Goal: Task Accomplishment & Management: Use online tool/utility

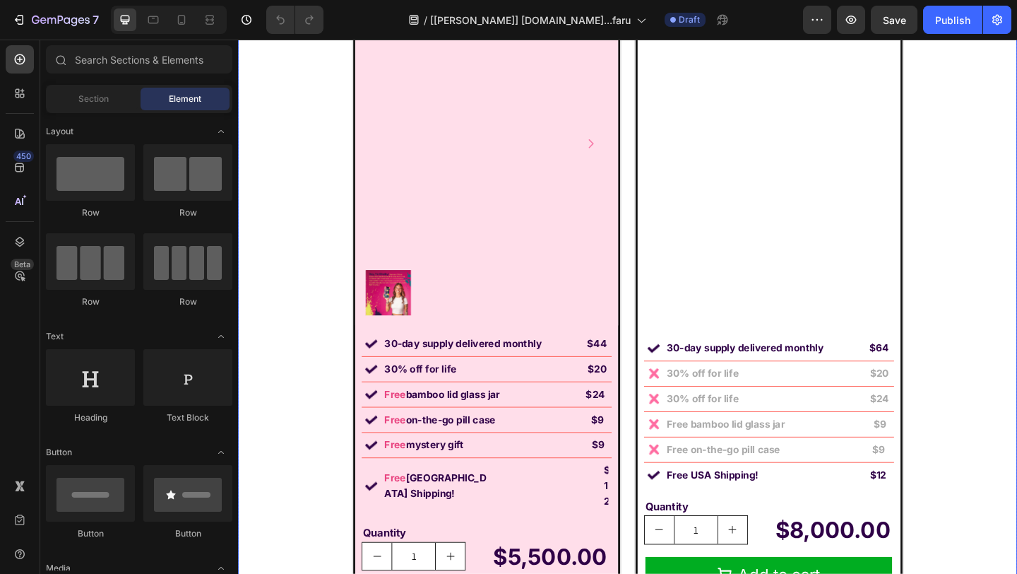
scroll to position [9697, 0]
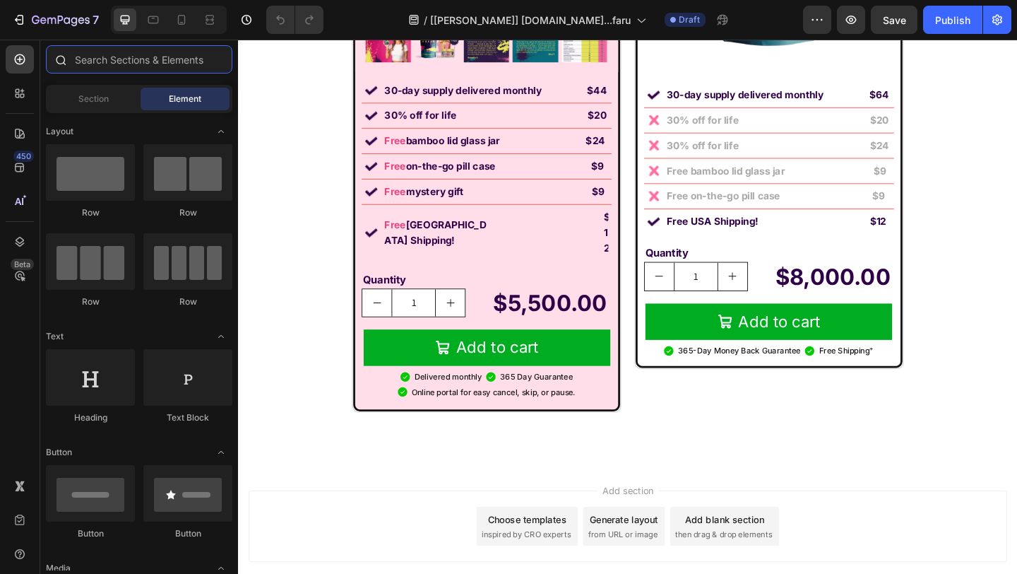
click at [91, 63] on input "text" at bounding box center [139, 59] width 186 height 28
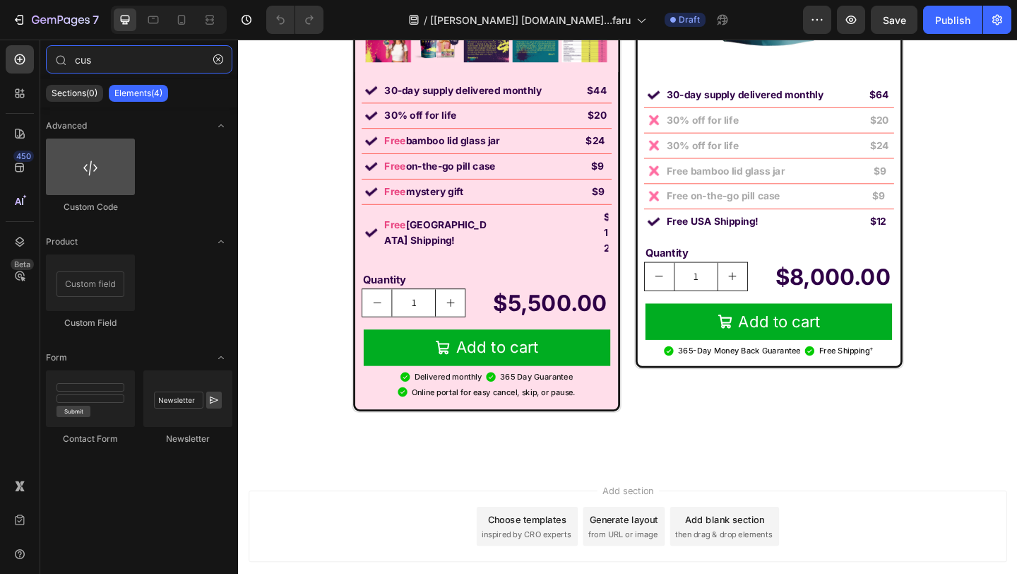
type input "cus"
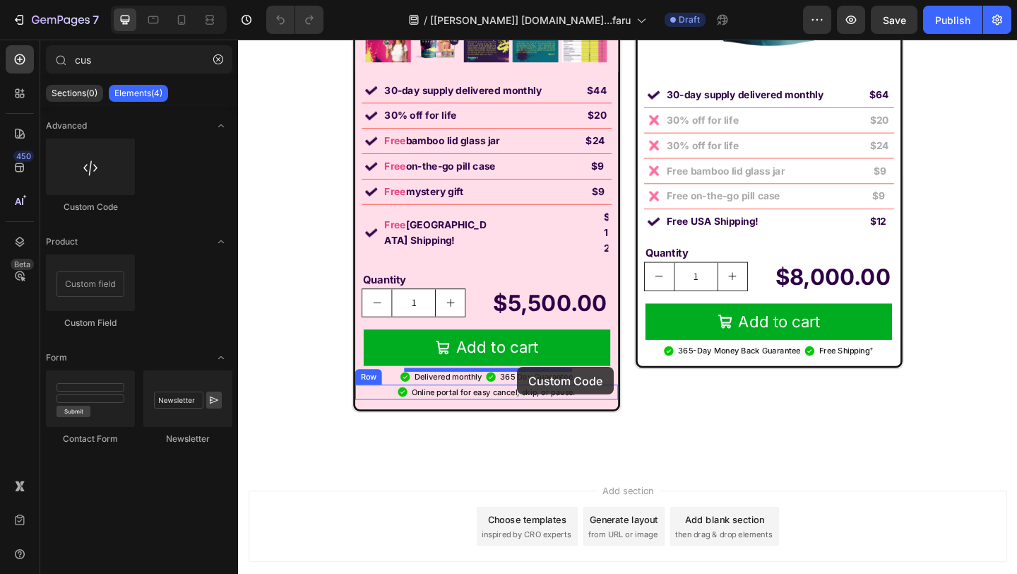
drag, startPoint x: 329, startPoint y: 194, endPoint x: 542, endPoint y: 396, distance: 293.3
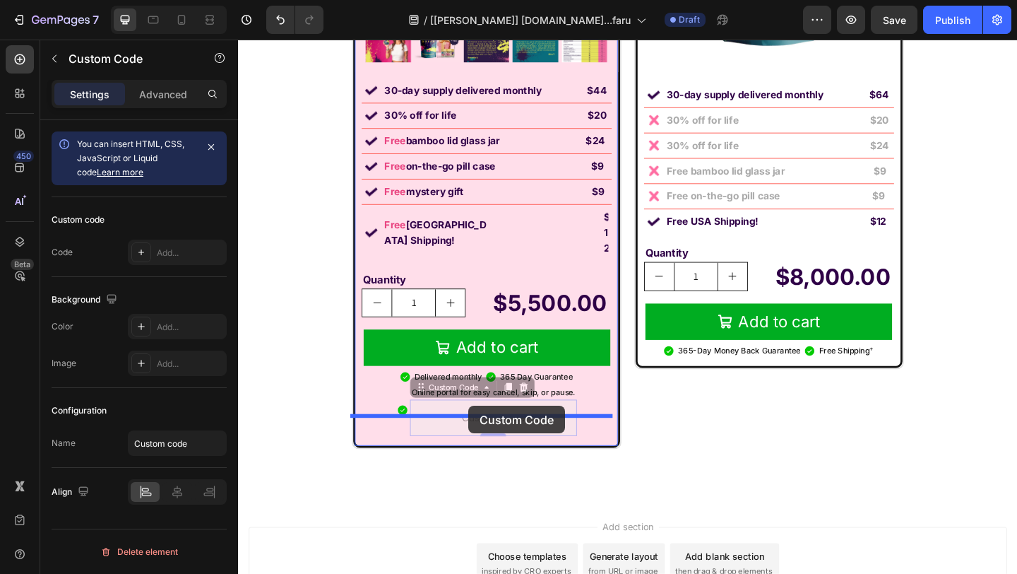
drag, startPoint x: 473, startPoint y: 386, endPoint x: 489, endPoint y: 438, distance: 54.5
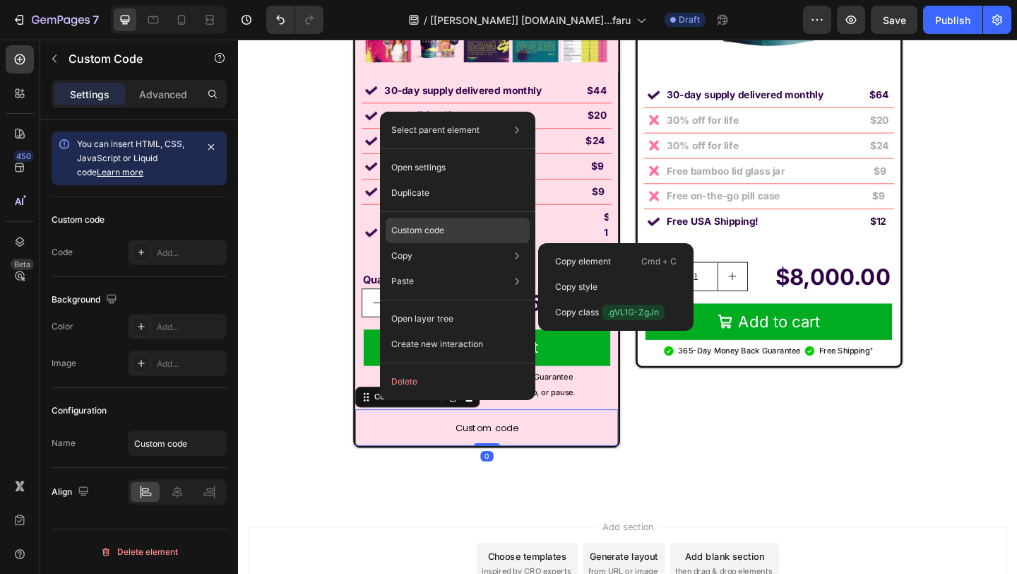
click at [465, 268] on div "Custom code" at bounding box center [458, 280] width 144 height 25
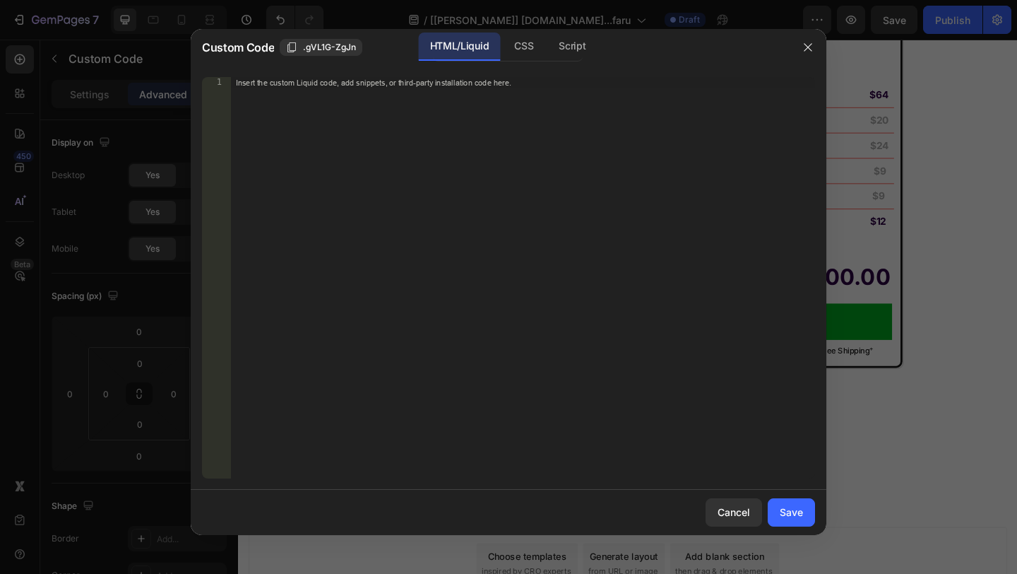
click at [547, 45] on div "CSS" at bounding box center [571, 46] width 49 height 28
click at [463, 146] on div "Insert the CSS code to style your content here." at bounding box center [522, 289] width 585 height 424
paste textarea "}"
type textarea "}"
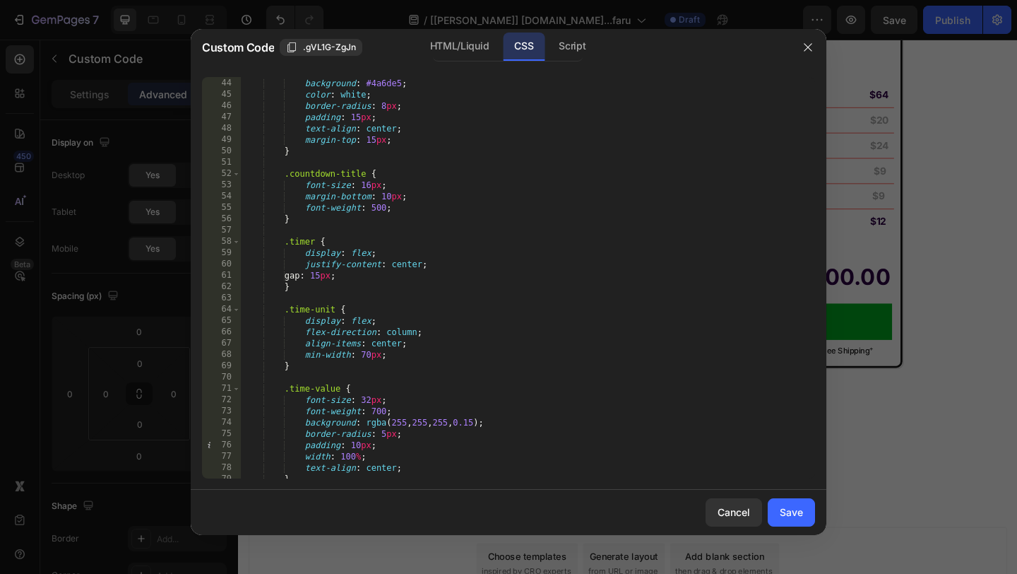
scroll to position [0, 0]
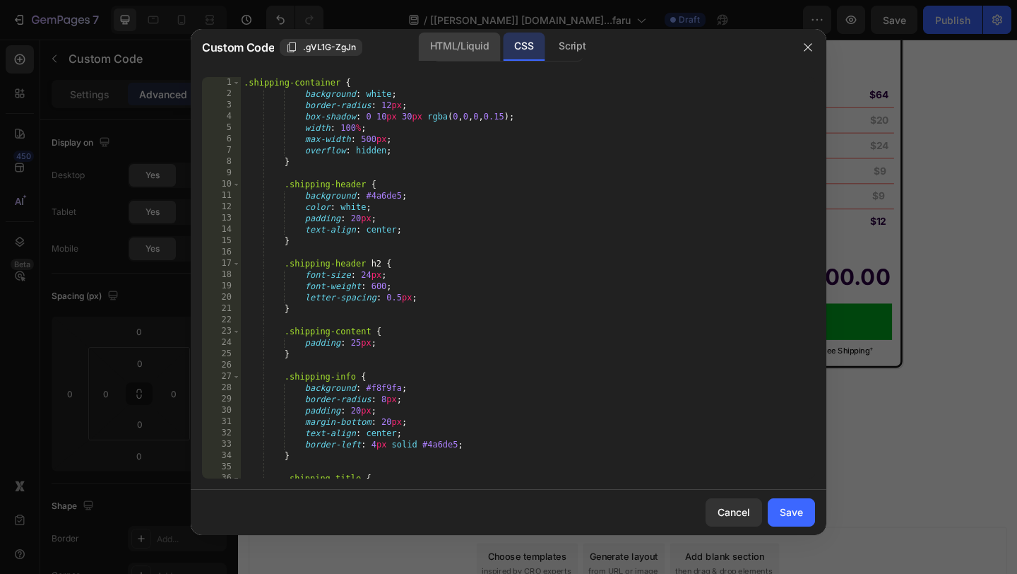
click at [467, 54] on div "HTML/Liquid" at bounding box center [459, 46] width 81 height 28
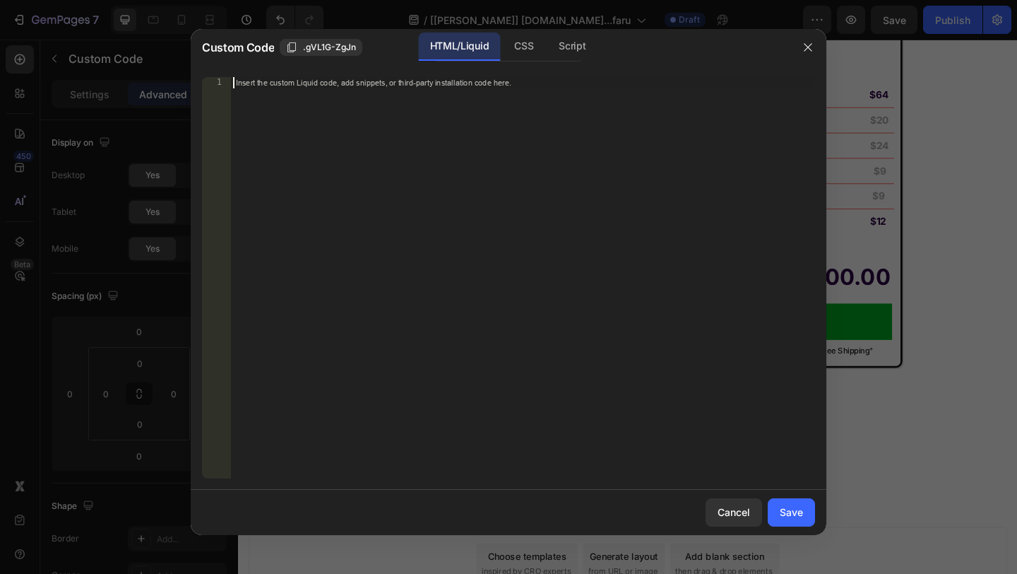
click at [372, 141] on div "Insert the custom Liquid code, add snippets, or third-party installation code h…" at bounding box center [522, 289] width 585 height 424
paste textarea "</div>"
type textarea "</div>"
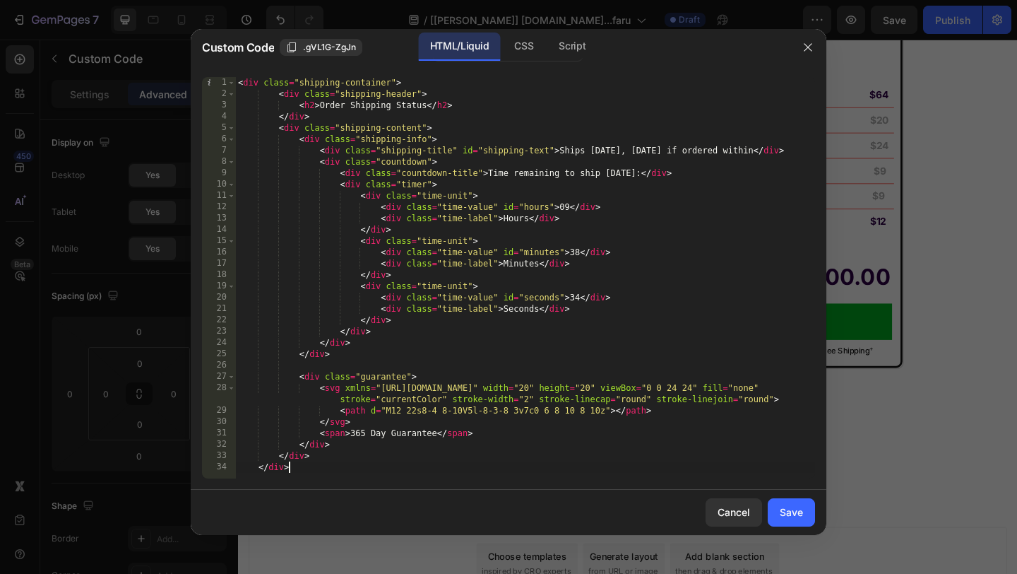
scroll to position [0, 1]
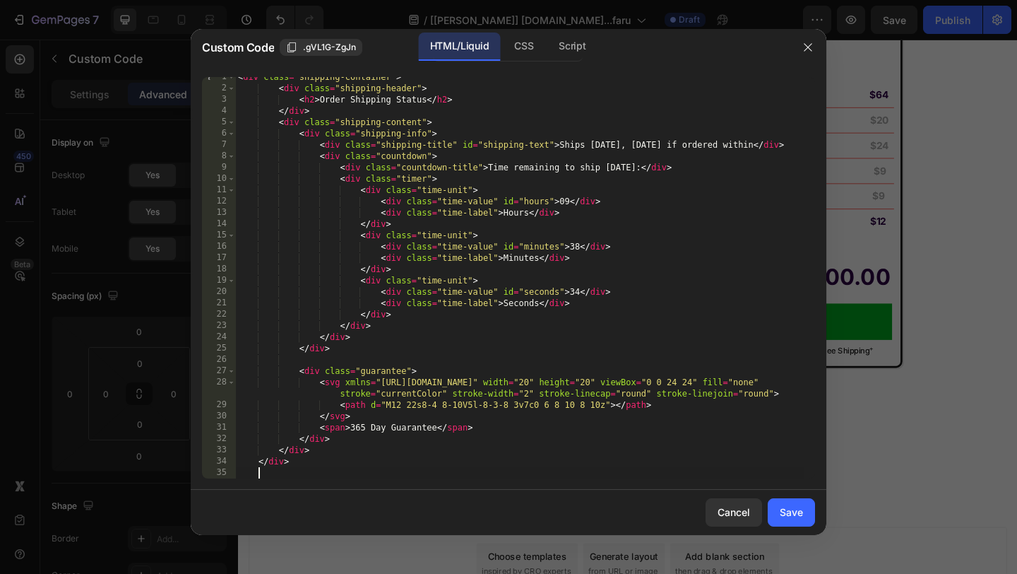
paste textarea "</script>"
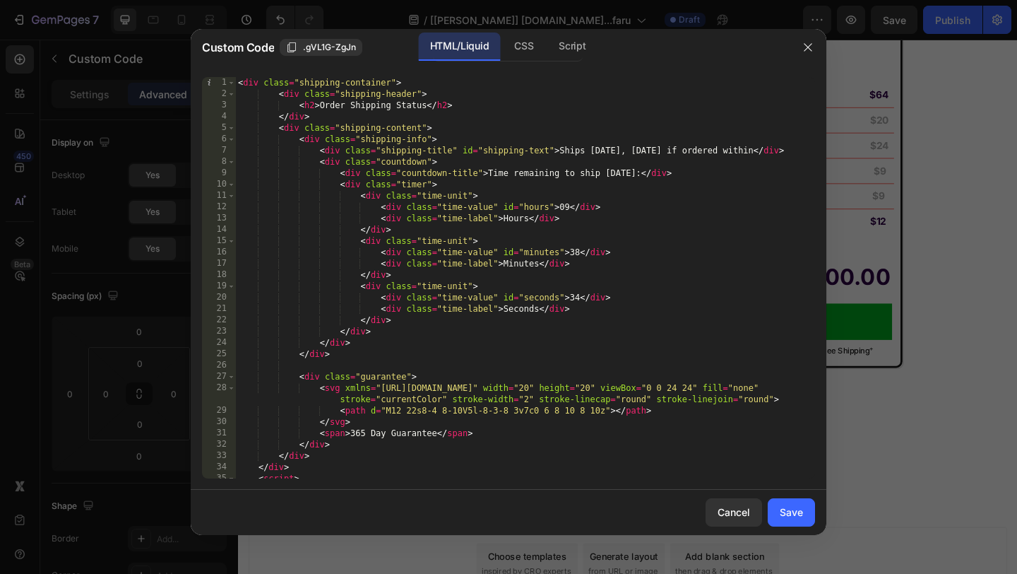
scroll to position [0, 0]
type textarea "</script>"
click at [801, 518] on div "Save" at bounding box center [791, 511] width 23 height 15
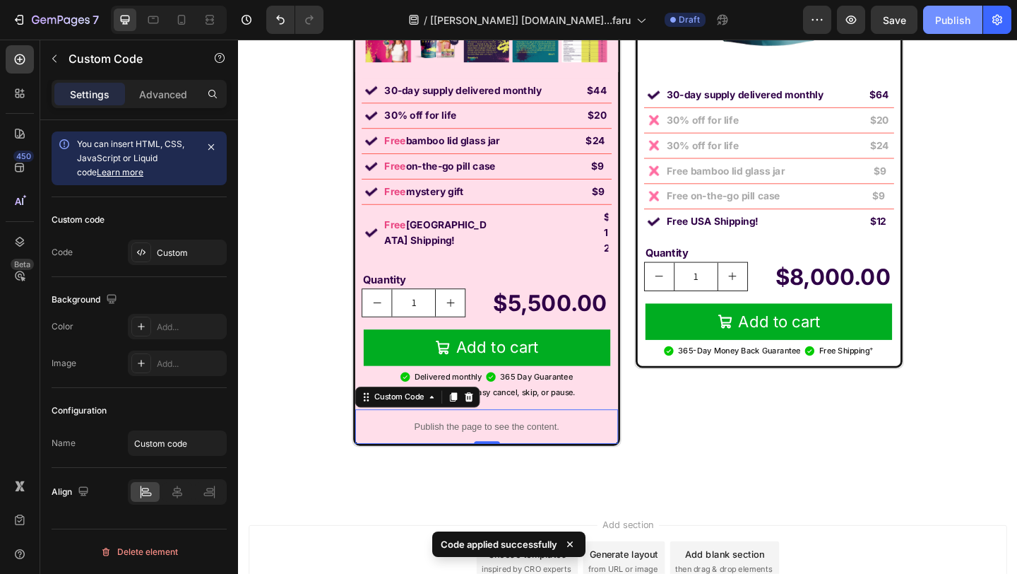
click at [951, 13] on div "Publish" at bounding box center [952, 20] width 35 height 15
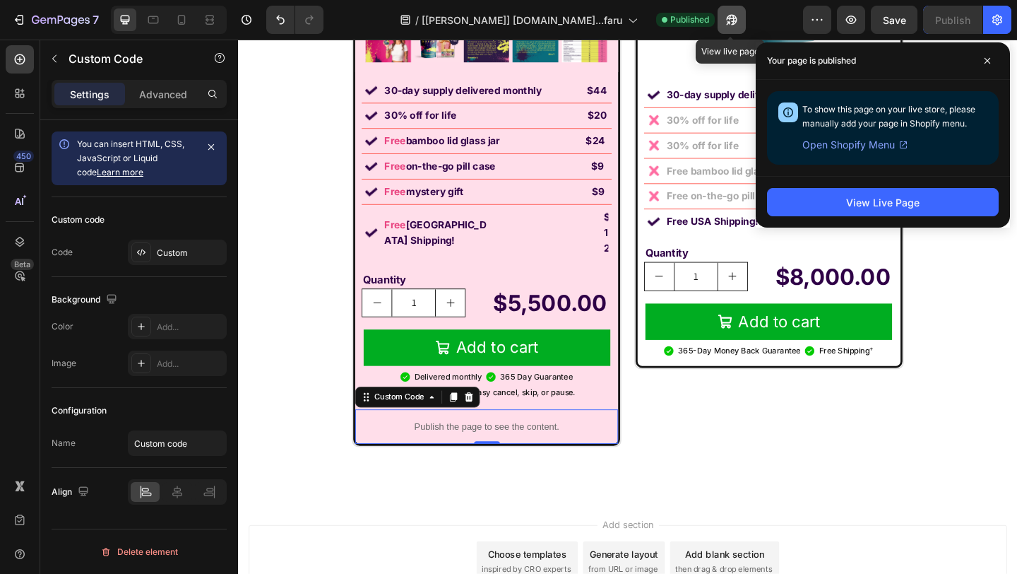
click at [727, 24] on icon "button" at bounding box center [732, 20] width 14 height 14
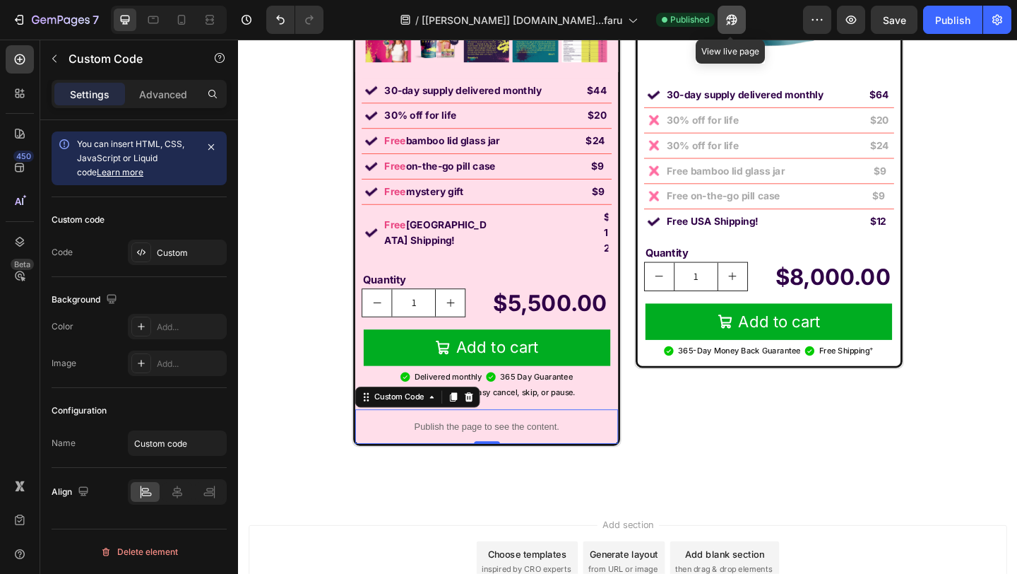
click at [730, 21] on icon "button" at bounding box center [728, 23] width 4 height 4
click at [735, 9] on button "button" at bounding box center [732, 20] width 28 height 28
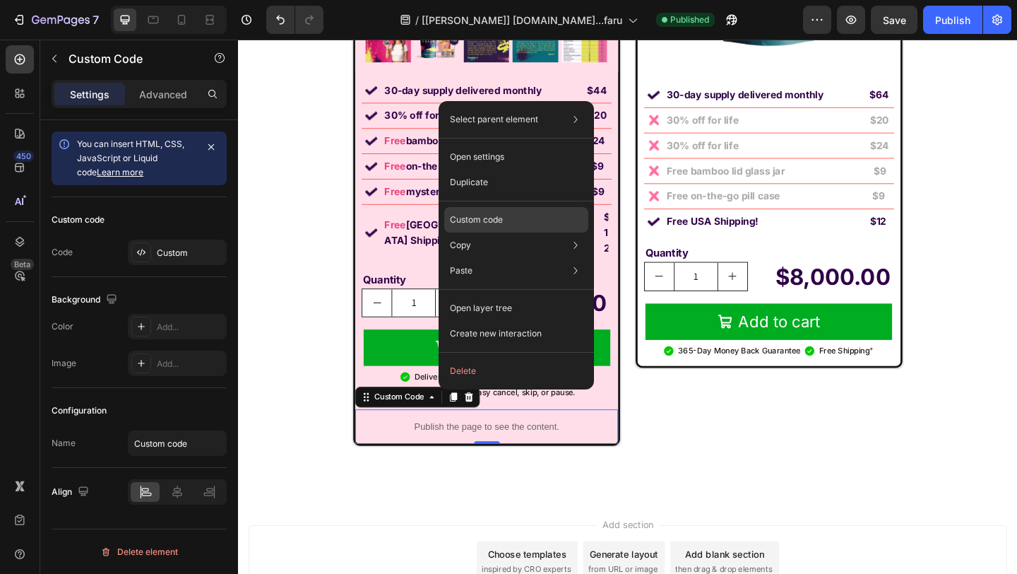
click at [504, 258] on div "Custom code" at bounding box center [516, 270] width 144 height 25
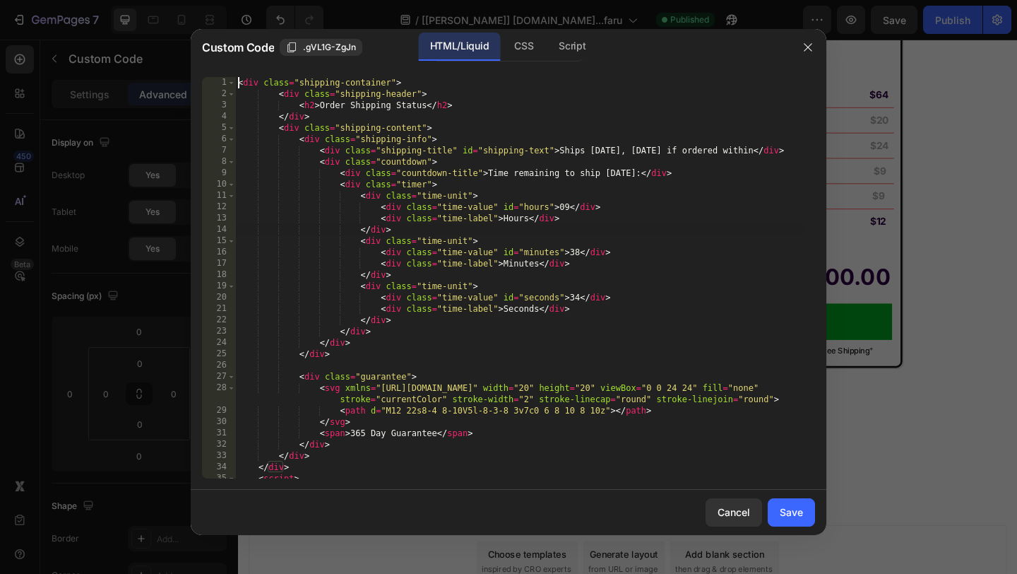
click at [504, 229] on div "< div class = "shipping-container" > < div class = "shipping-header" > < h2 > O…" at bounding box center [519, 289] width 569 height 424
type textarea "setInterval(updateCountdown, 1000); </script>"
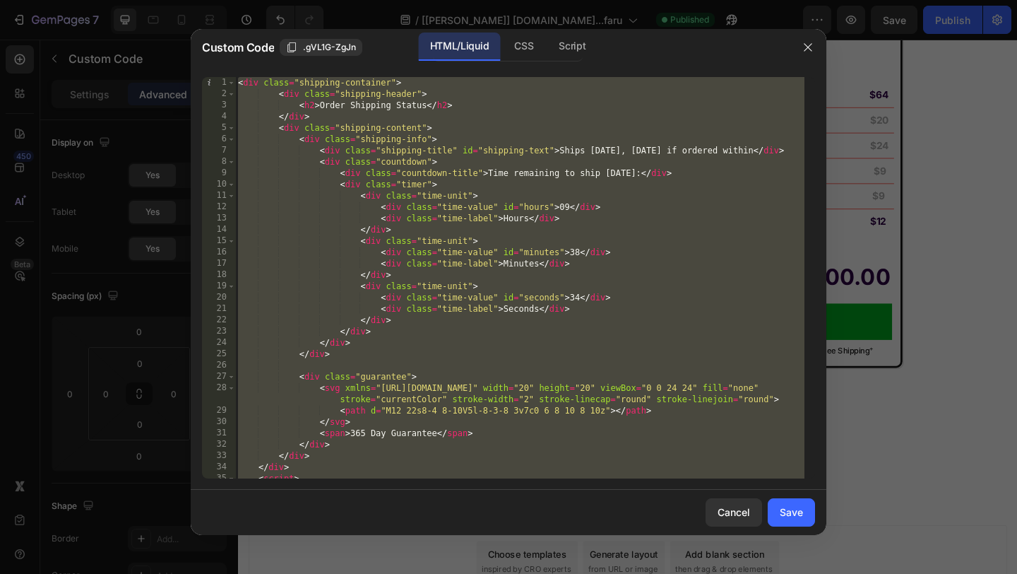
paste textarea
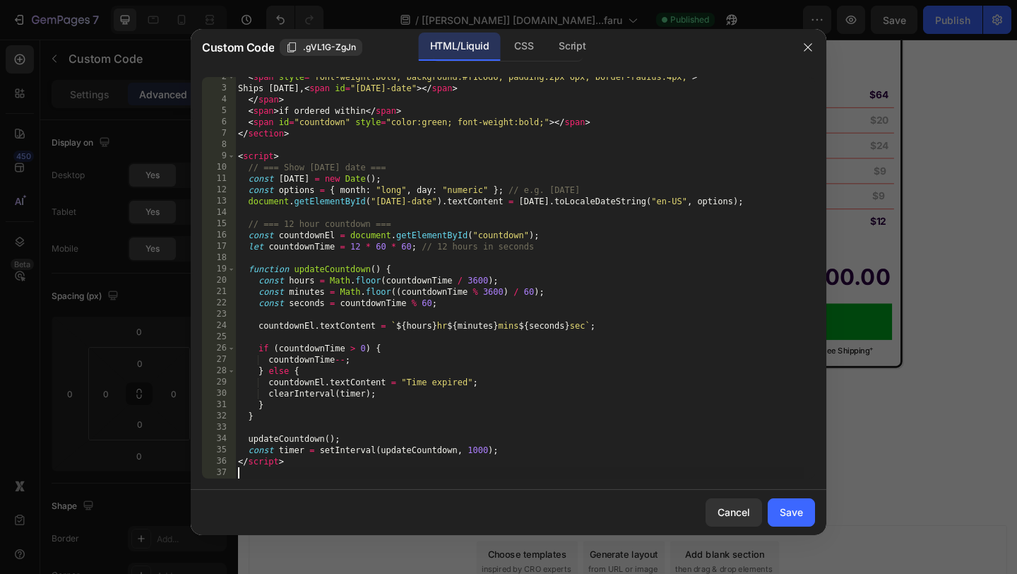
scroll to position [28, 0]
click at [795, 508] on div "Save" at bounding box center [791, 511] width 23 height 15
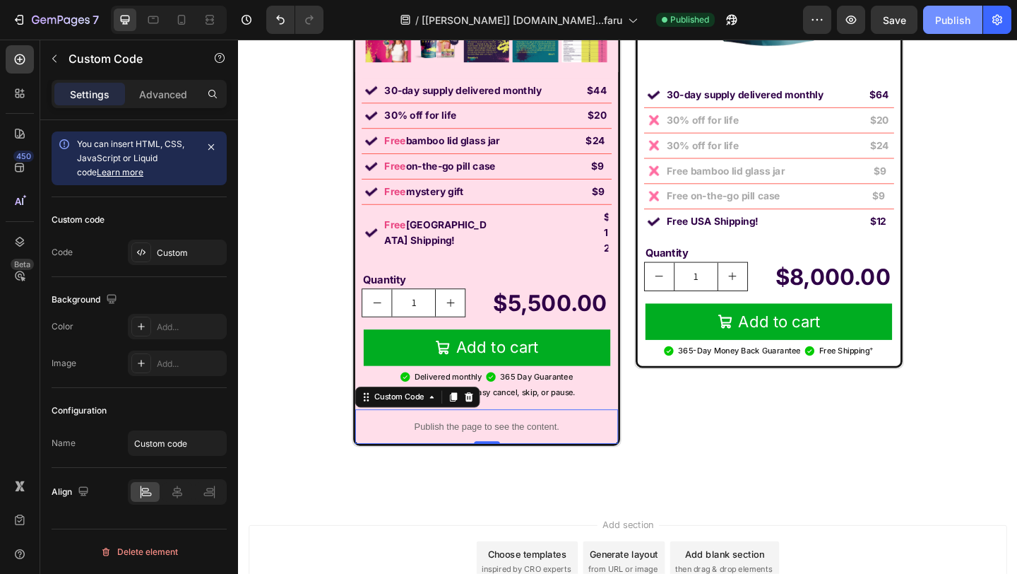
click at [962, 11] on button "Publish" at bounding box center [952, 20] width 59 height 28
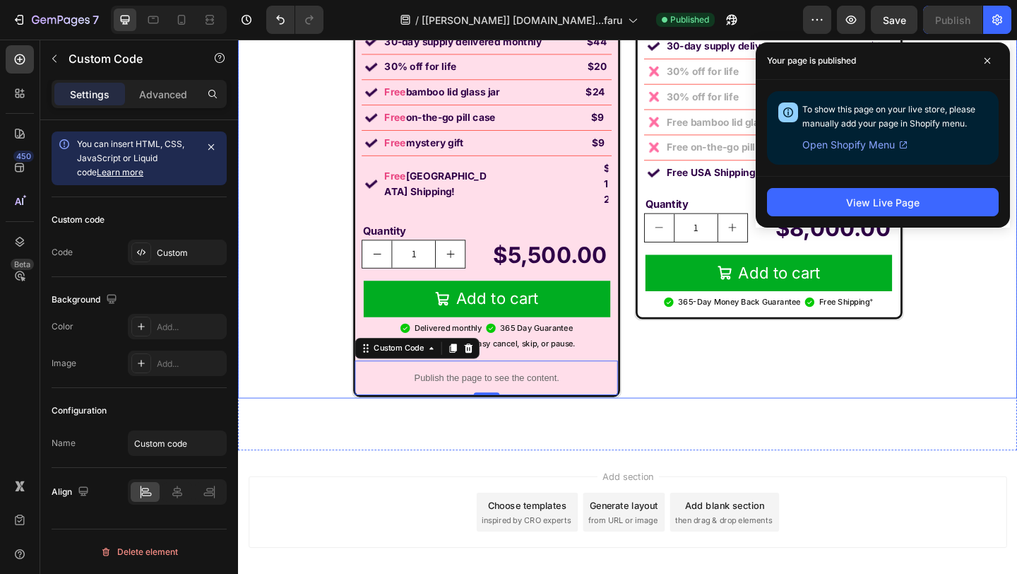
scroll to position [9786, 0]
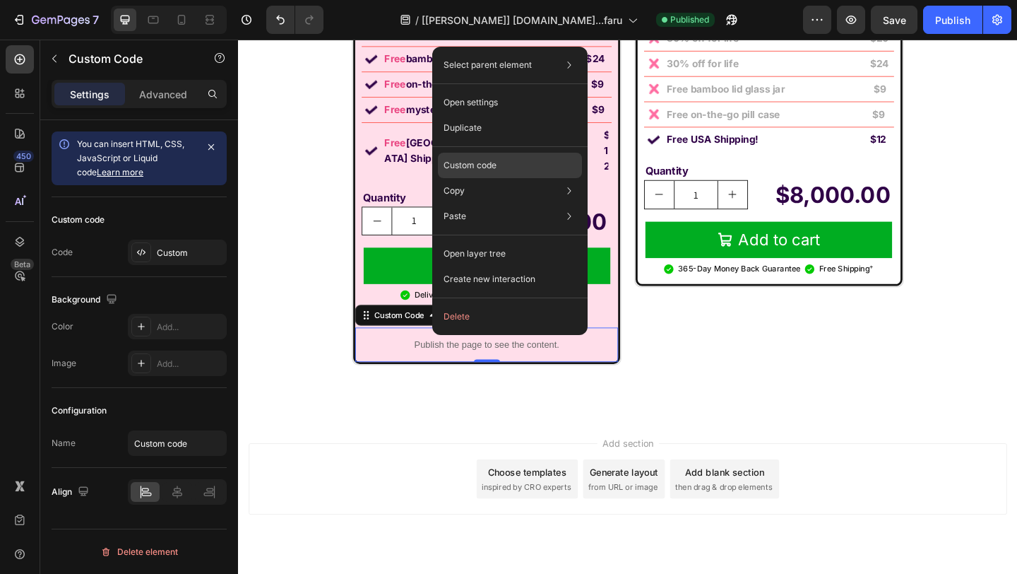
click at [499, 203] on div "Custom code" at bounding box center [510, 215] width 144 height 25
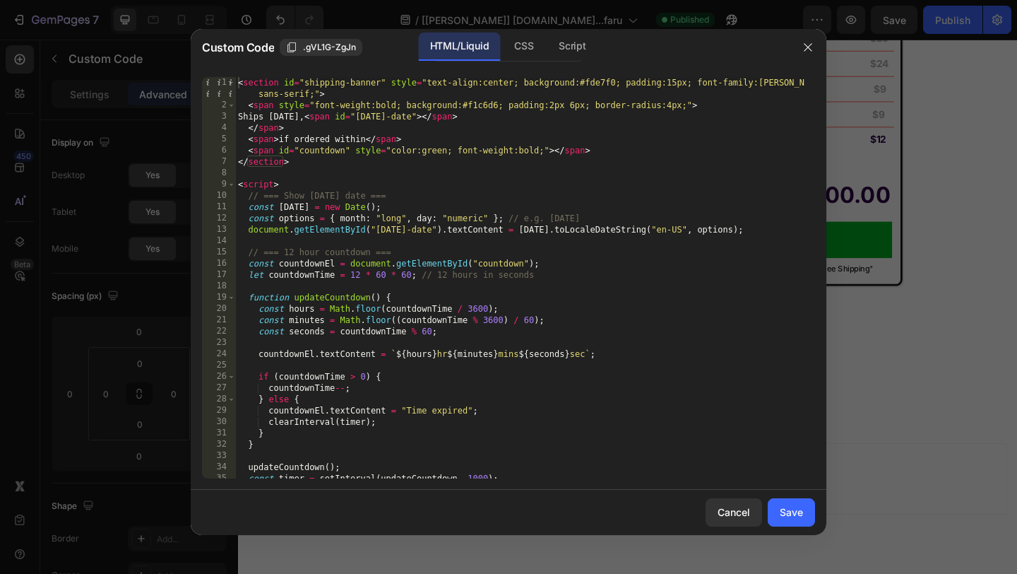
click at [482, 218] on div "< section id = "shipping-banner" style = "text-align:center; background:#fde7f0…" at bounding box center [519, 294] width 569 height 435
type textarea "</script>"
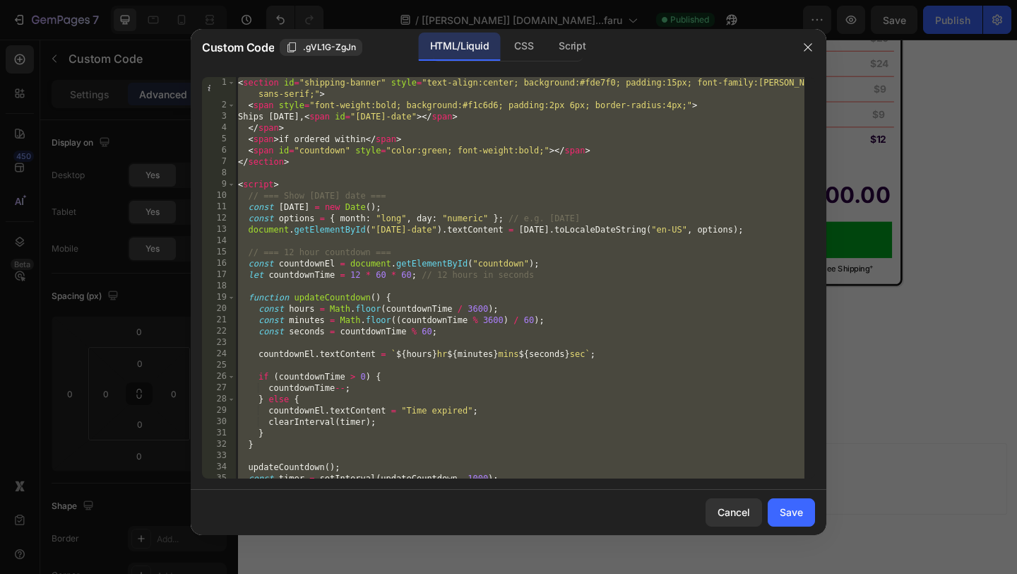
paste textarea
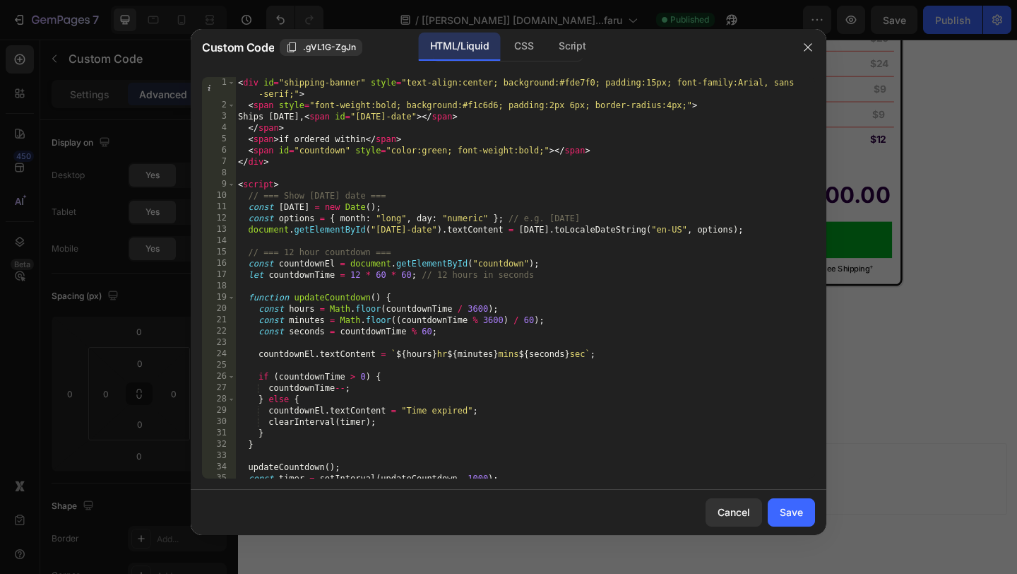
scroll to position [0, 0]
drag, startPoint x: 685, startPoint y: 105, endPoint x: 316, endPoint y: 101, distance: 368.7
click at [316, 101] on div "< div id = "shipping-banner" style = "text-align:center; background:#fde7f0; pa…" at bounding box center [519, 294] width 569 height 435
paste textarea "border-radius:"
type textarea "border-radius: 4px;">"
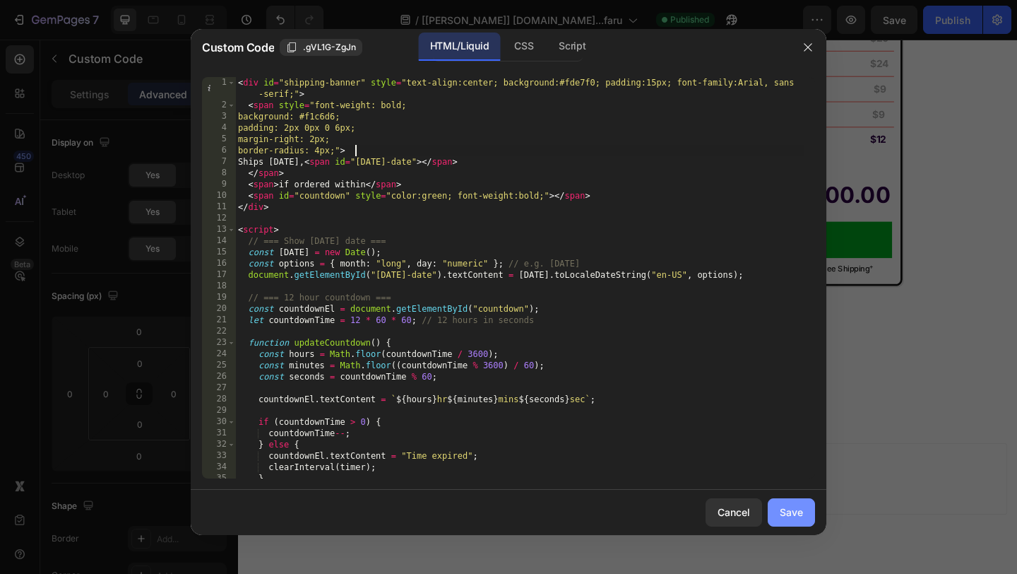
click at [790, 517] on div "Save" at bounding box center [791, 511] width 23 height 15
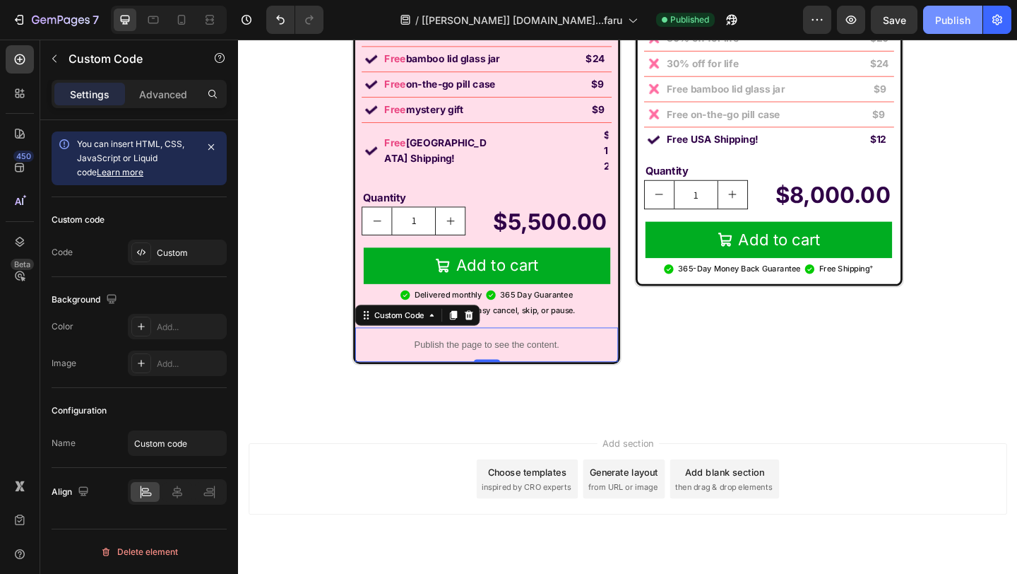
click at [963, 21] on div "Publish" at bounding box center [952, 20] width 35 height 15
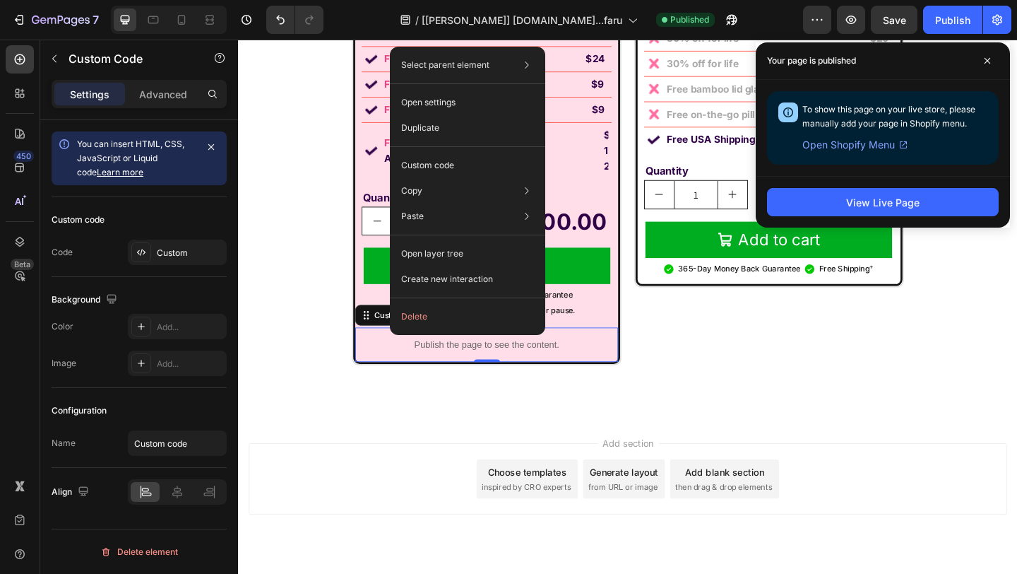
drag, startPoint x: 441, startPoint y: 335, endPoint x: 687, endPoint y: 331, distance: 246.5
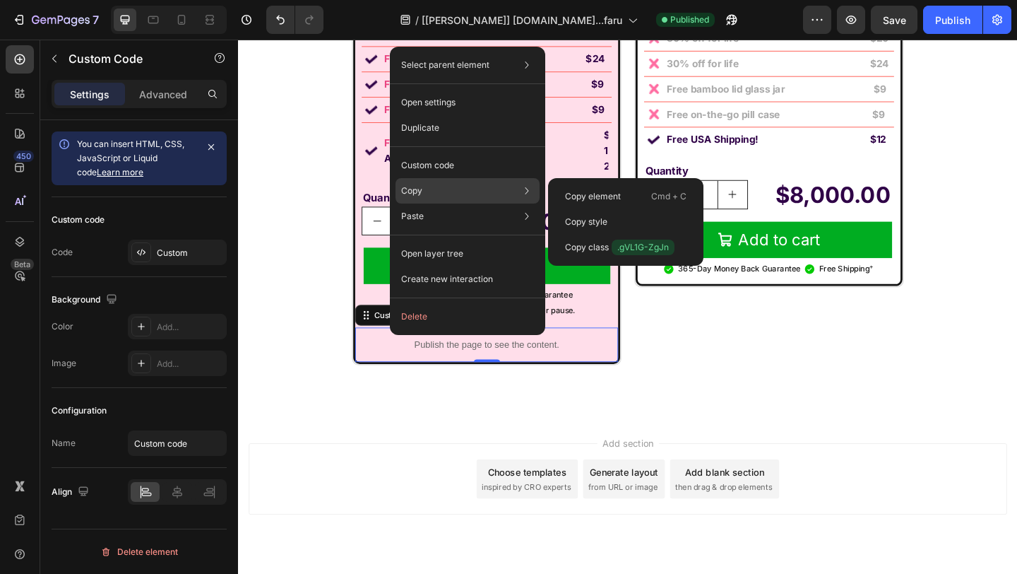
click at [461, 178] on div "Copy Copy element Cmd + C Copy style Copy class .gVL1G-ZgJn" at bounding box center [468, 190] width 144 height 25
click at [459, 203] on div "Custom code" at bounding box center [468, 215] width 144 height 25
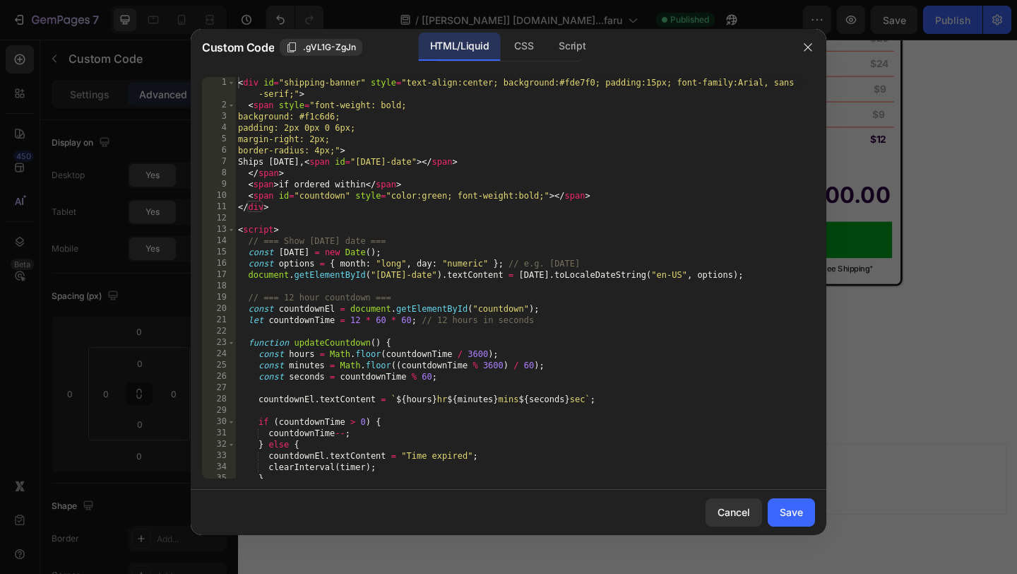
click at [463, 184] on div "< div id = "shipping-banner" style = "text-align:center; background:#fde7f0; pa…" at bounding box center [519, 294] width 569 height 435
type textarea "</script>"
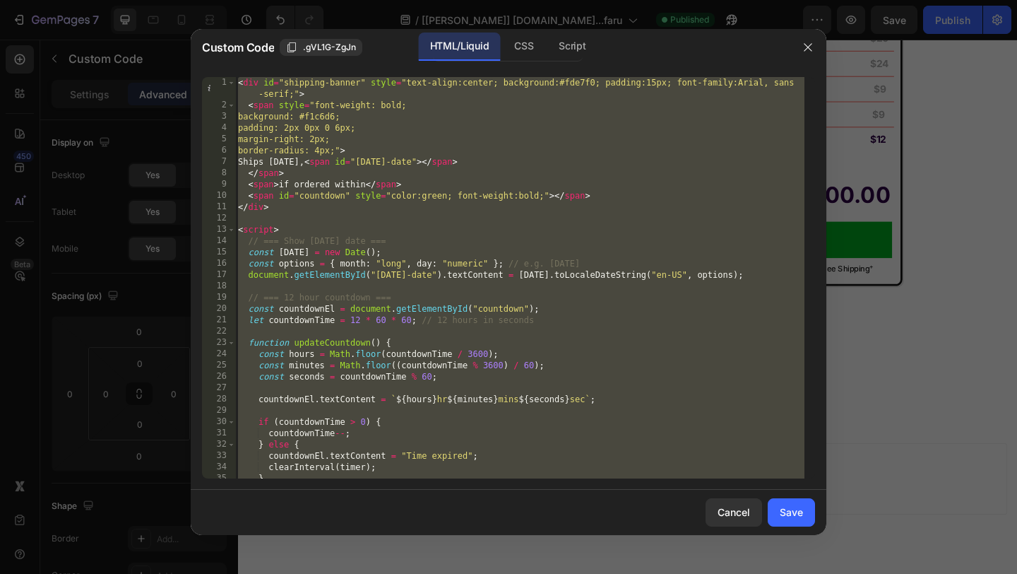
paste textarea
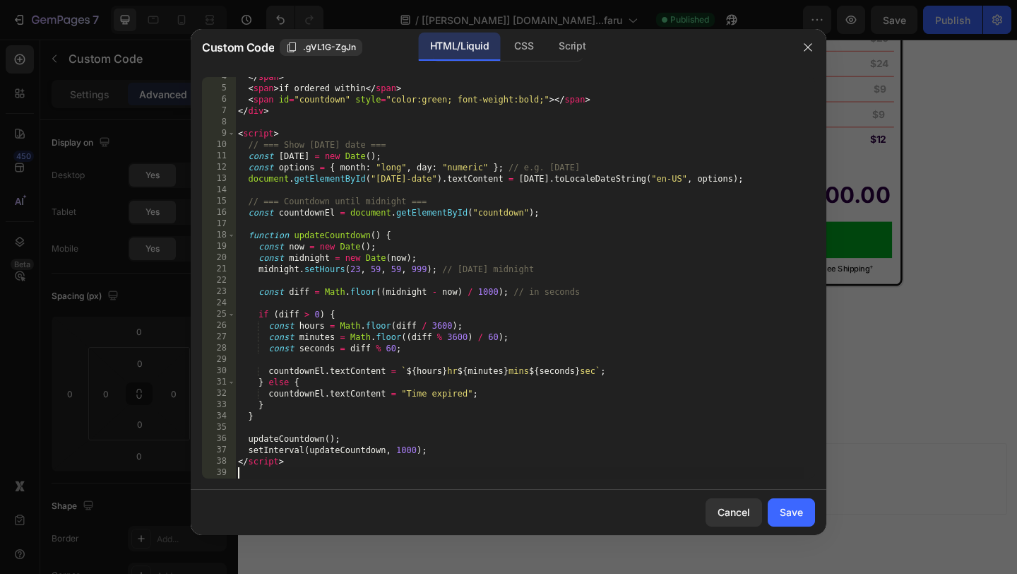
scroll to position [51, 0]
click at [785, 510] on div "Save" at bounding box center [791, 511] width 23 height 15
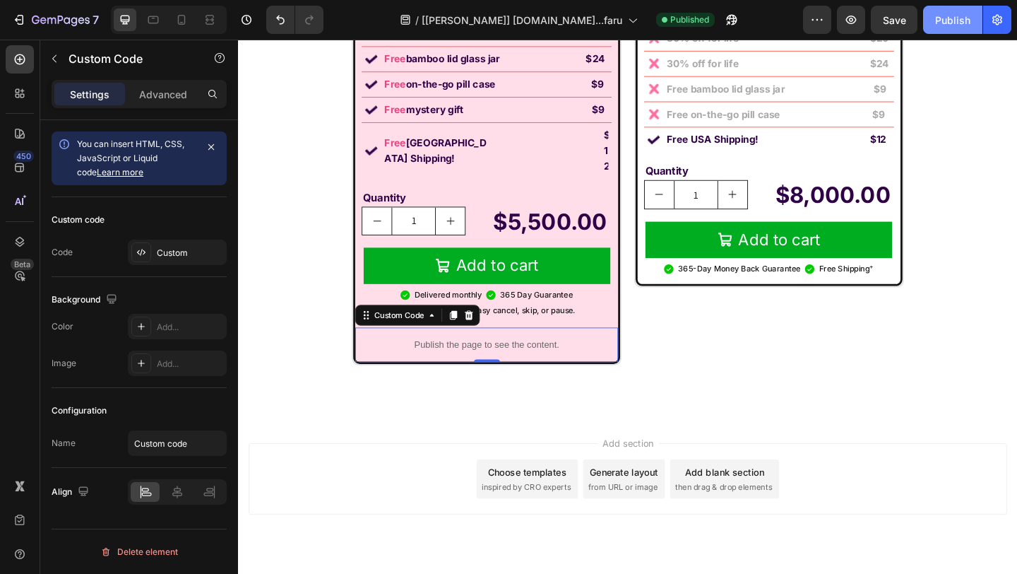
click at [951, 19] on div "Publish" at bounding box center [952, 20] width 35 height 15
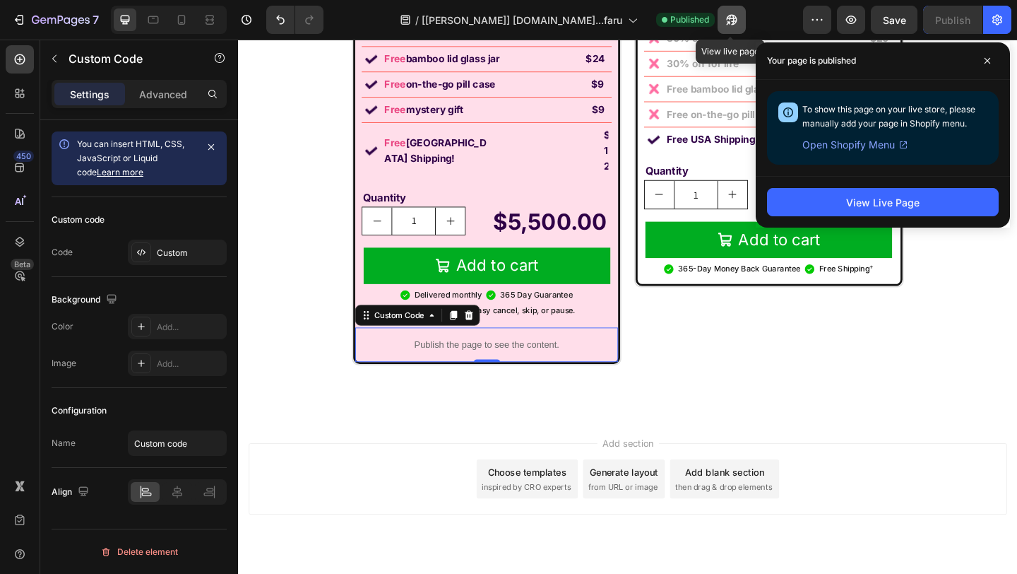
click at [741, 18] on button "button" at bounding box center [732, 20] width 28 height 28
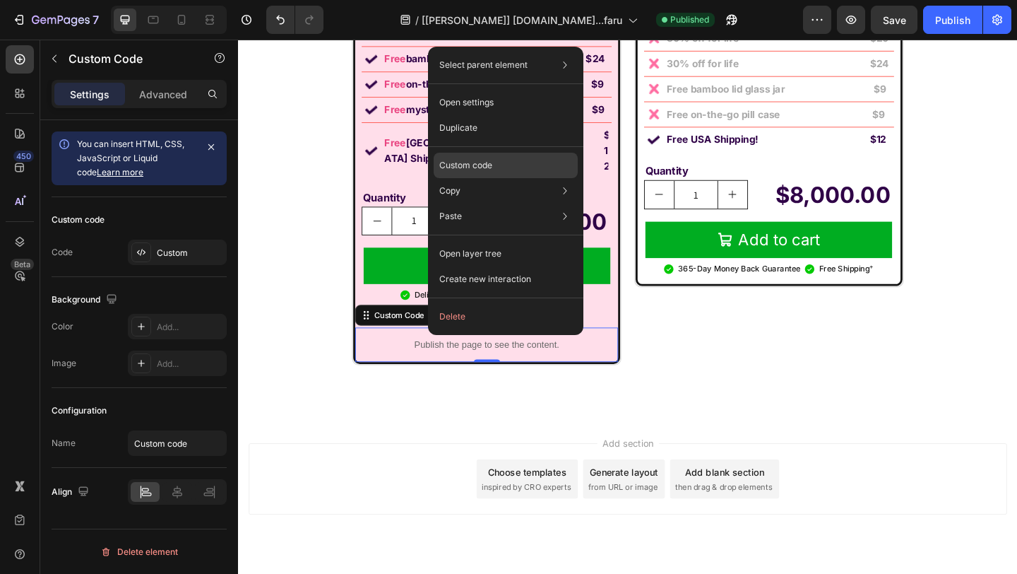
click at [504, 203] on div "Custom code" at bounding box center [506, 215] width 144 height 25
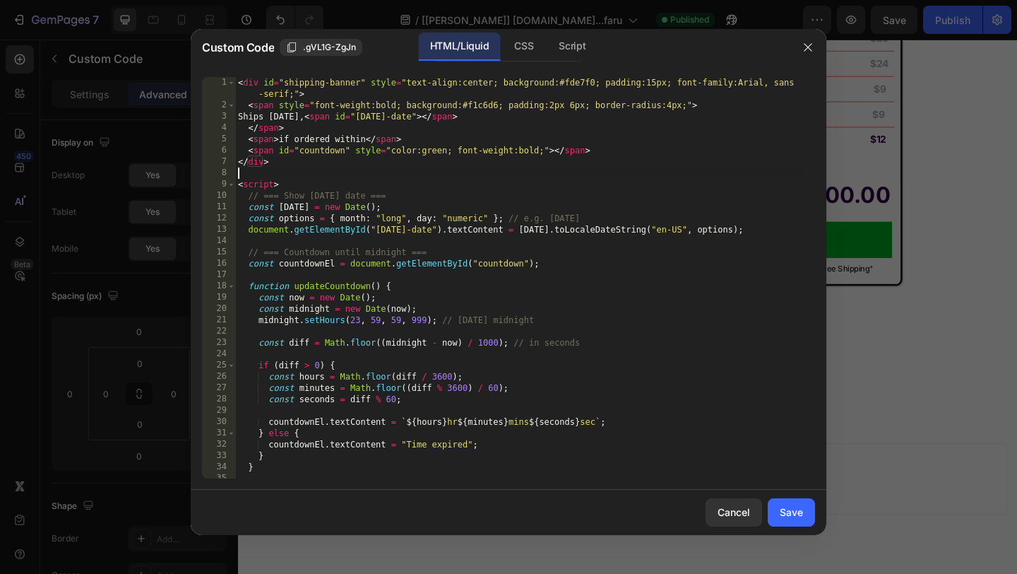
click at [435, 177] on div "< div id = "shipping-banner" style = "text-align:center; background:#fde7f0; pa…" at bounding box center [519, 294] width 569 height 435
type textarea "</script>"
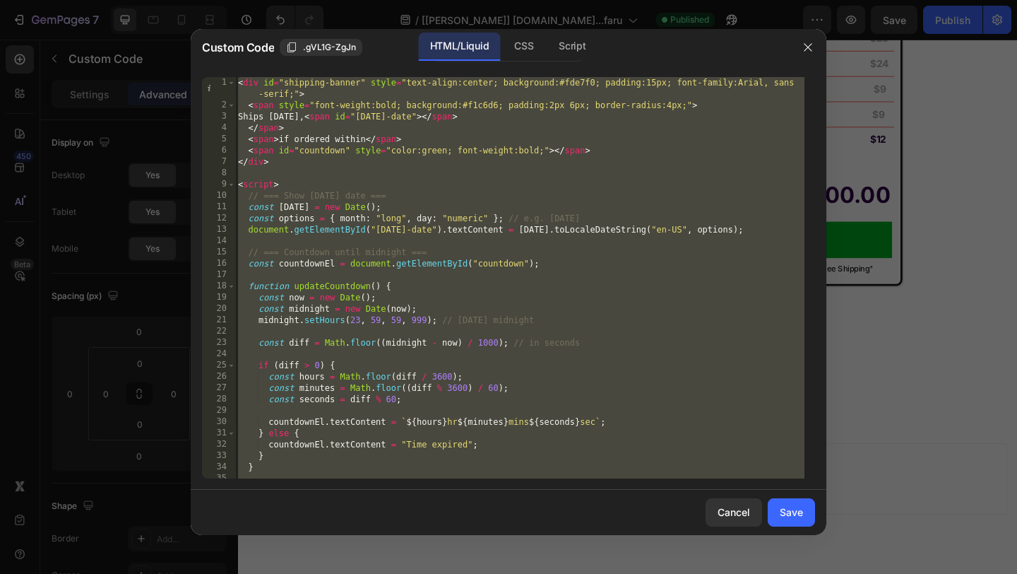
paste textarea
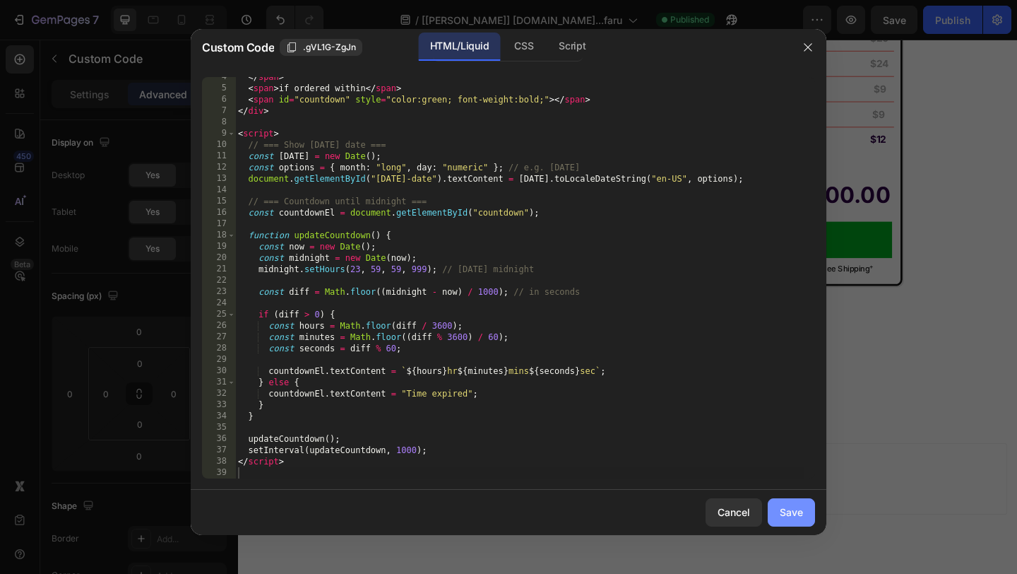
click at [786, 508] on div "Save" at bounding box center [791, 511] width 23 height 15
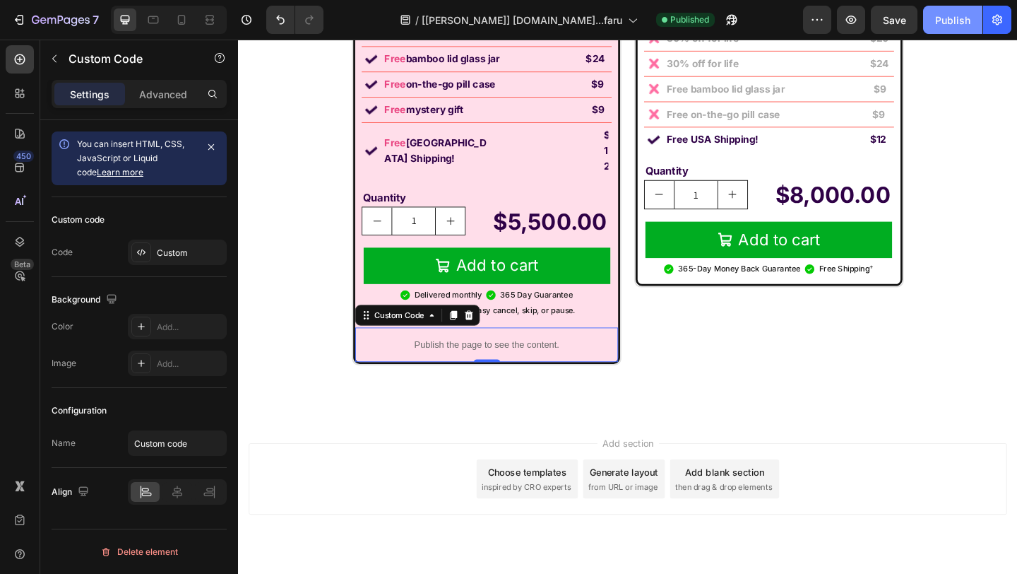
click at [946, 28] on button "Publish" at bounding box center [952, 20] width 59 height 28
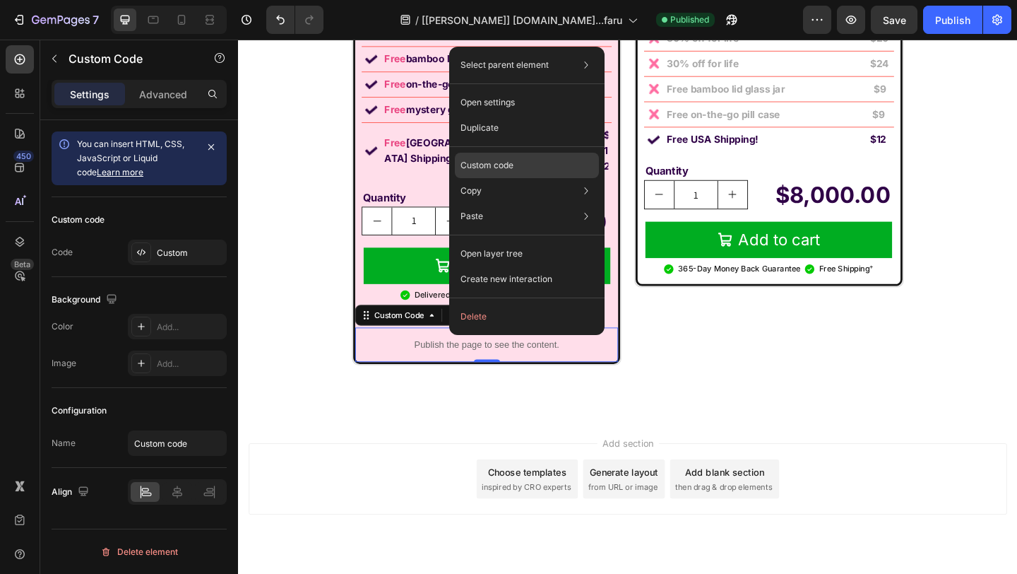
click at [511, 161] on p "Custom code" at bounding box center [487, 165] width 53 height 13
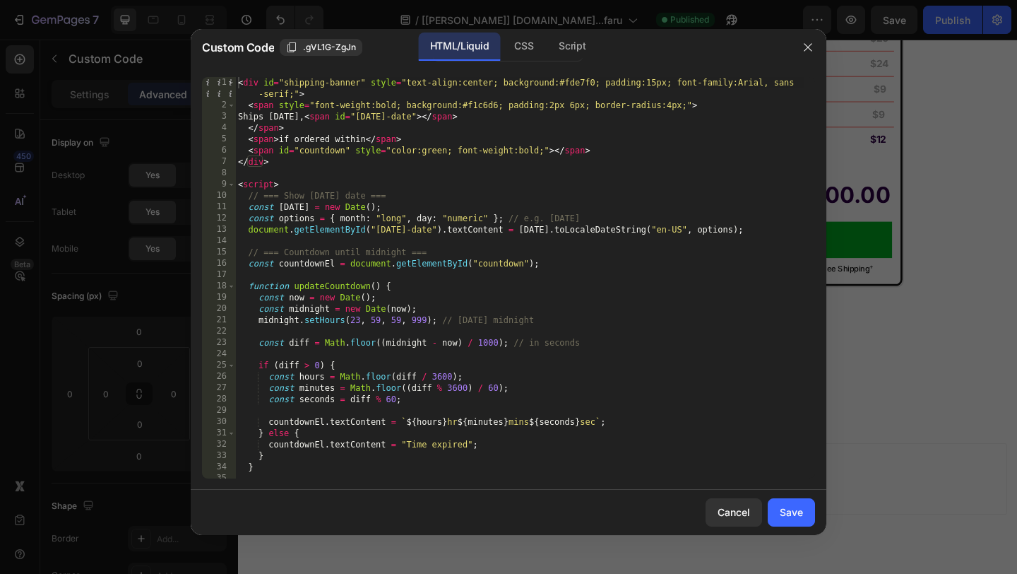
click at [945, 144] on div at bounding box center [508, 287] width 1017 height 574
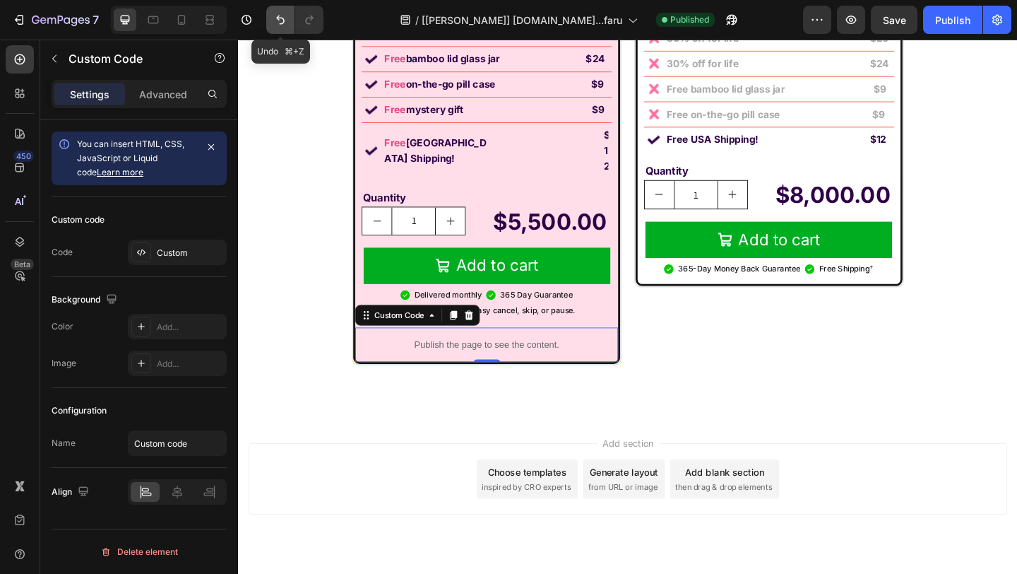
click at [273, 25] on button "Undo/Redo" at bounding box center [280, 20] width 28 height 28
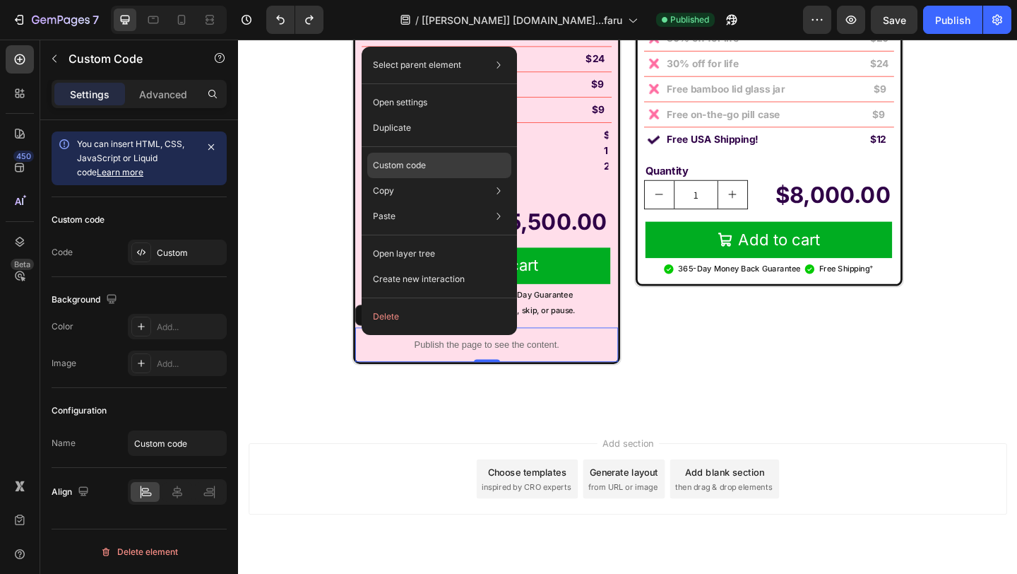
click at [420, 203] on div "Custom code" at bounding box center [439, 215] width 144 height 25
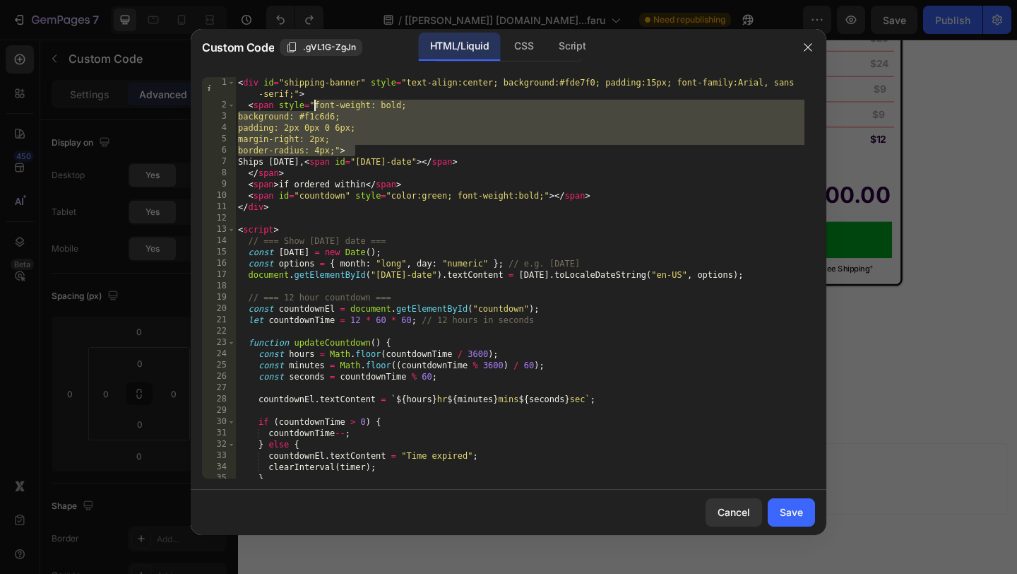
drag, startPoint x: 354, startPoint y: 149, endPoint x: 314, endPoint y: 100, distance: 63.8
click at [314, 100] on div "< div id = "shipping-banner" style = "text-align:center; background:#fde7f0; pa…" at bounding box center [519, 294] width 569 height 435
paste textarea "border-radius: 4px;">"
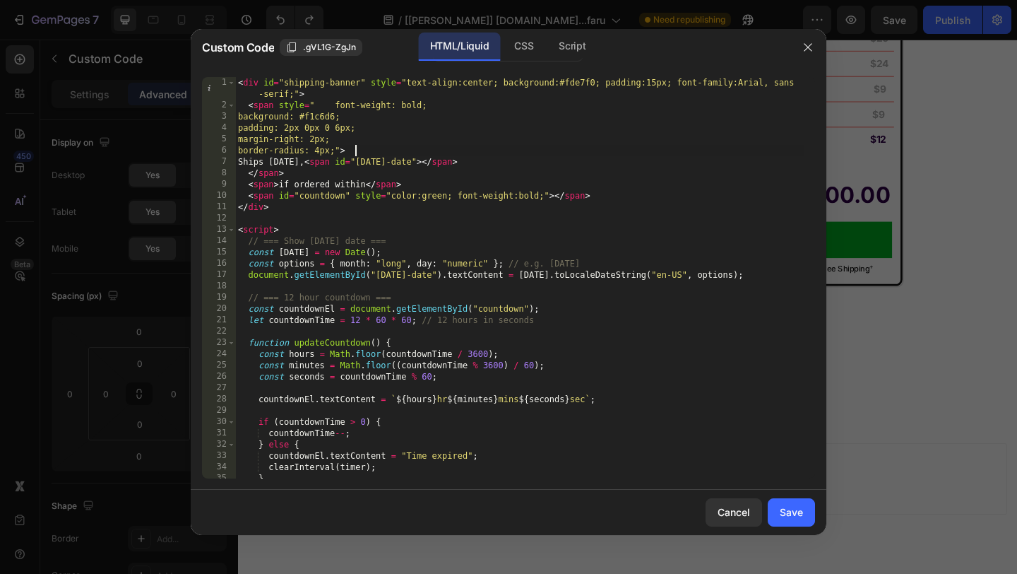
click at [337, 100] on div "< div id = "shipping-banner" style = "text-align:center; background:#fde7f0; pa…" at bounding box center [519, 294] width 569 height 435
type textarea "<span style="font-weight: bold;"
click at [798, 518] on div "Save" at bounding box center [791, 511] width 23 height 15
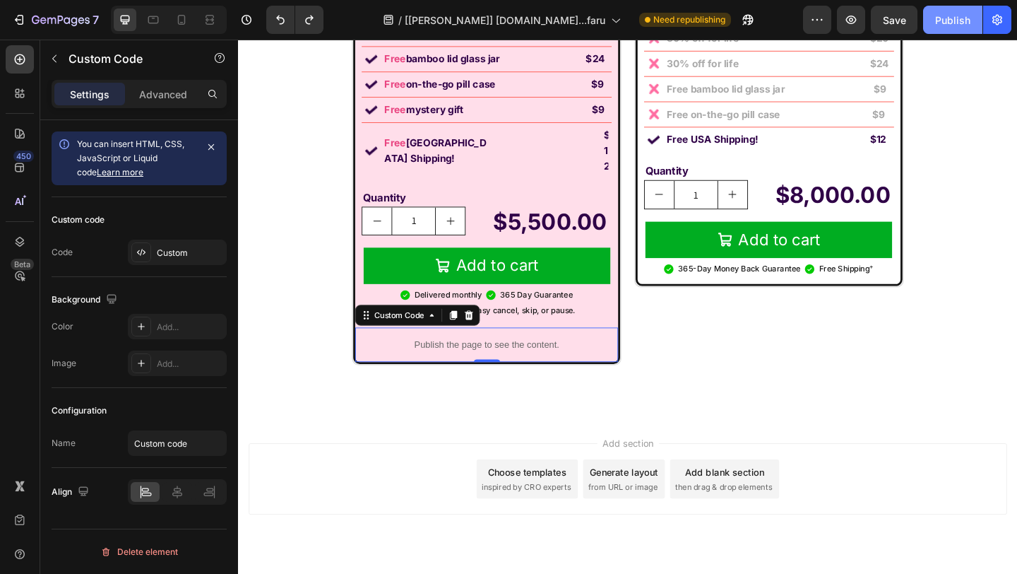
click at [944, 23] on div "Publish" at bounding box center [952, 20] width 35 height 15
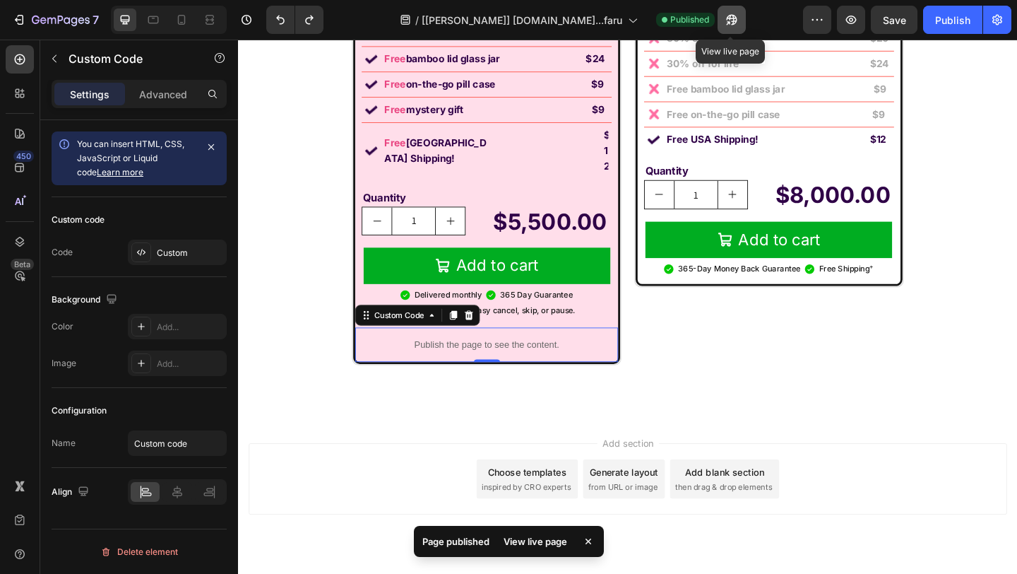
click at [736, 18] on icon "button" at bounding box center [732, 20] width 14 height 14
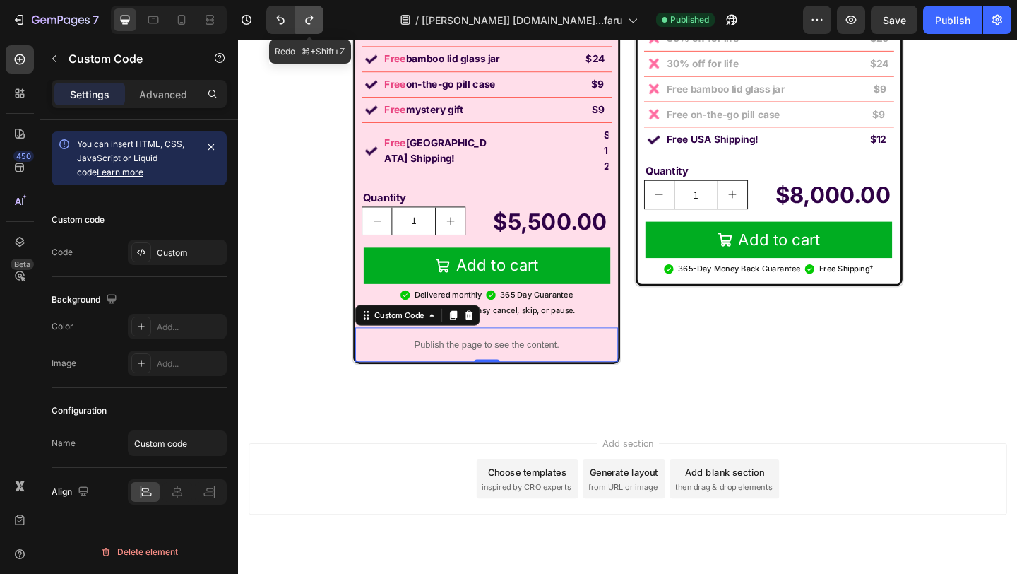
click at [319, 19] on button "Undo/Redo" at bounding box center [309, 20] width 28 height 28
click at [956, 25] on div "Publish" at bounding box center [952, 20] width 35 height 15
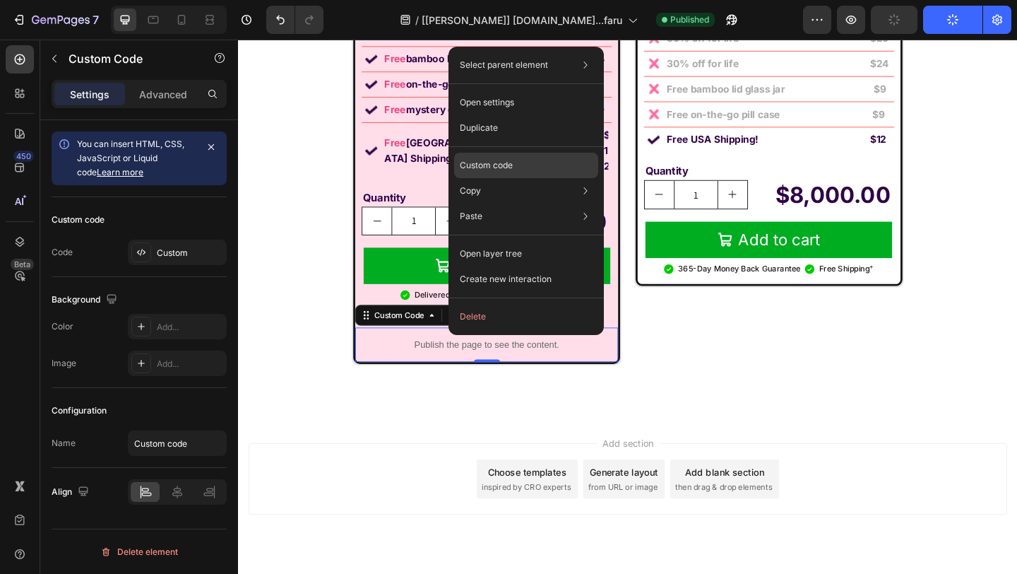
click at [509, 164] on p "Custom code" at bounding box center [486, 165] width 53 height 13
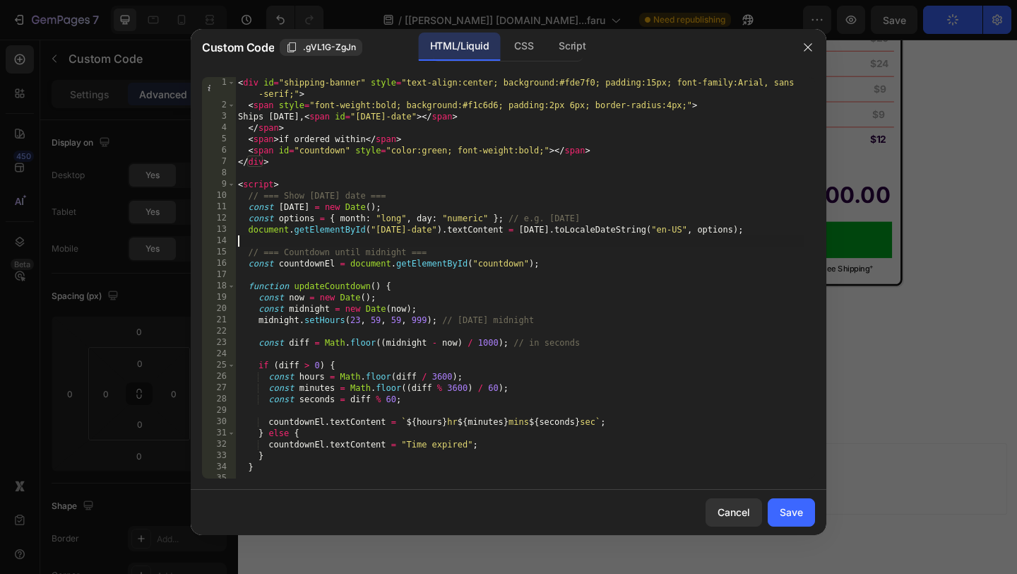
click at [522, 245] on div "< div id = "shipping-banner" style = "text-align:center; background:#fde7f0; pa…" at bounding box center [519, 294] width 569 height 435
type textarea "</script>"
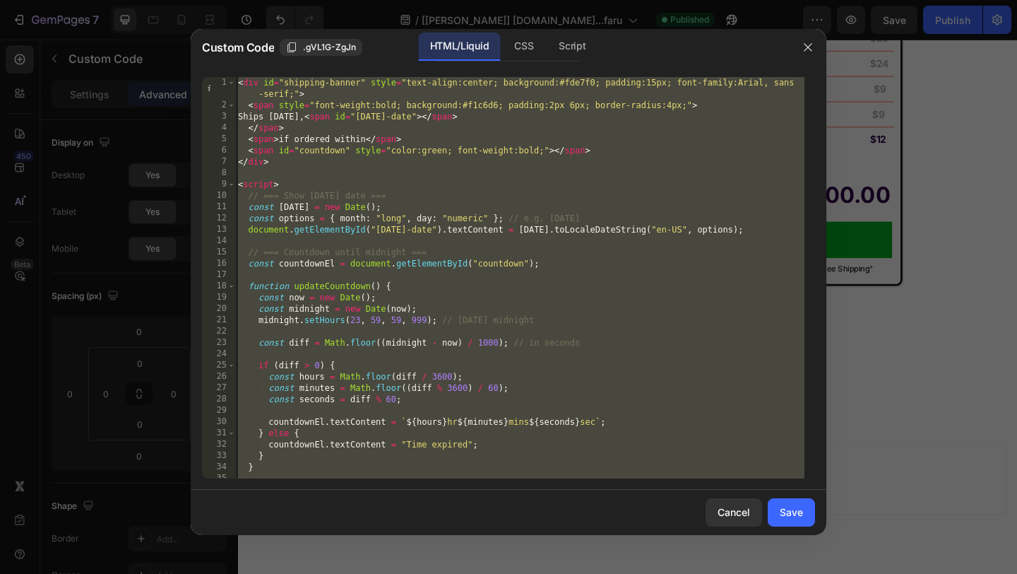
paste textarea
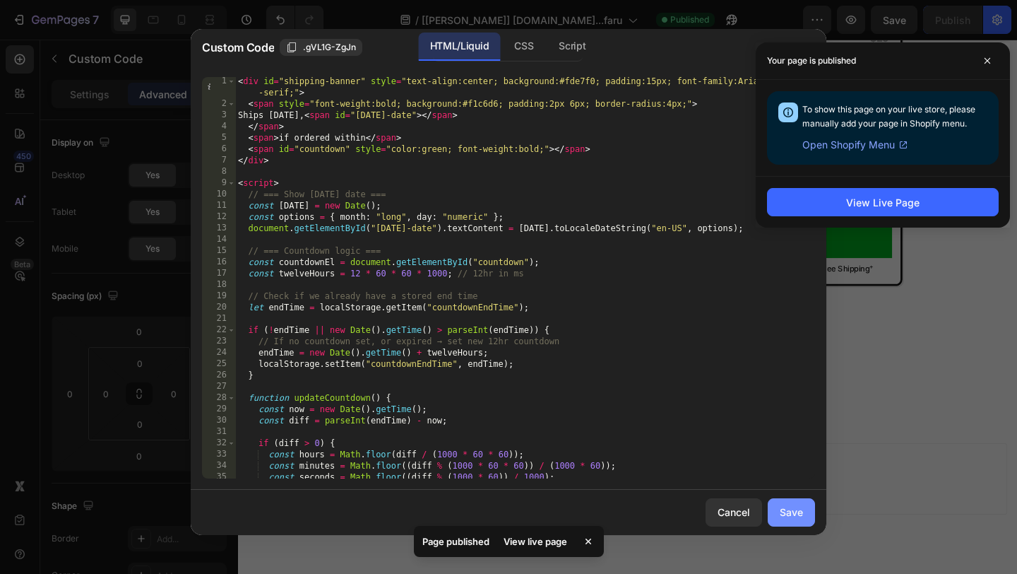
scroll to position [32, 0]
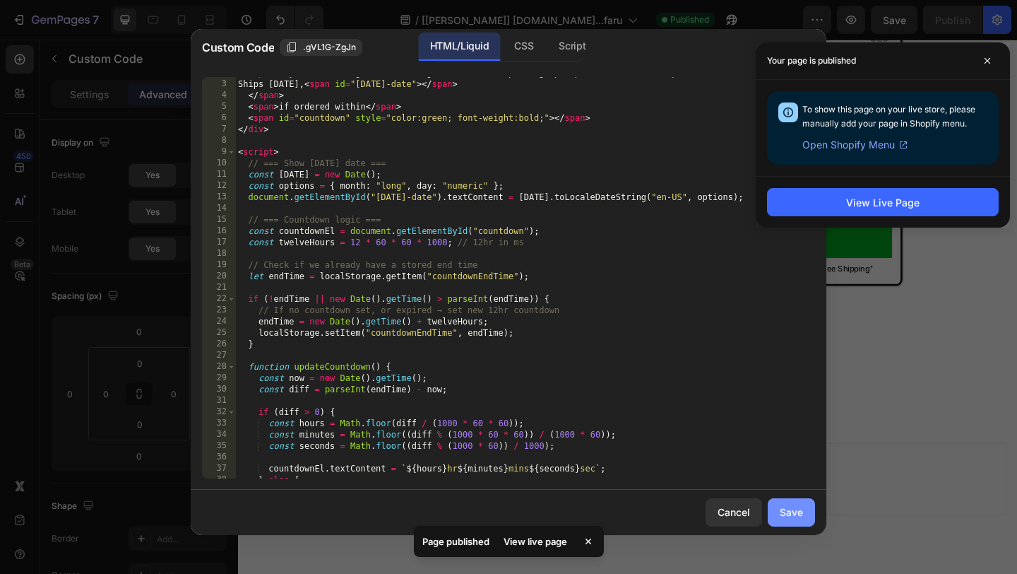
click at [801, 515] on div "Save" at bounding box center [791, 511] width 23 height 15
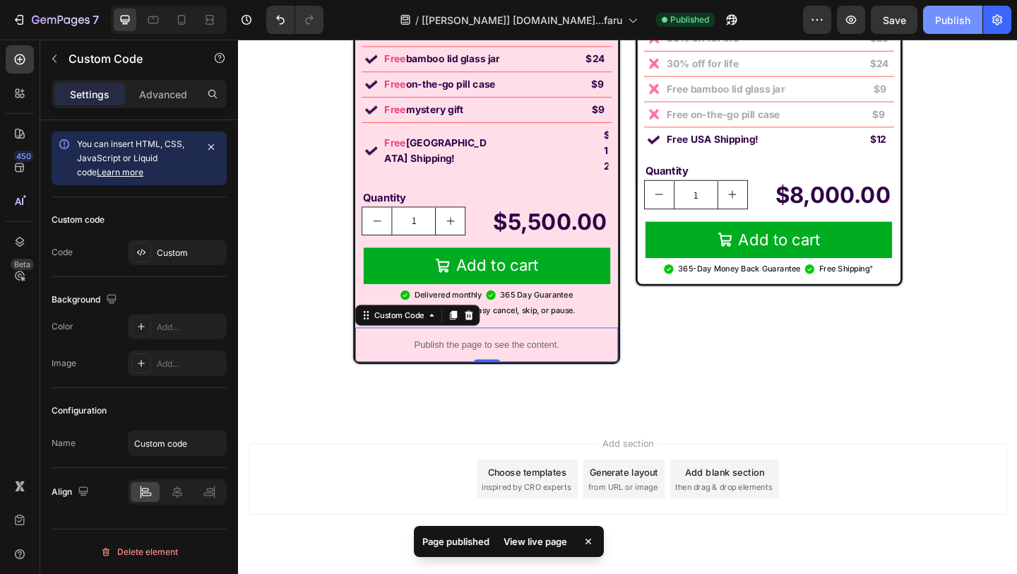
click at [963, 25] on div "Publish" at bounding box center [952, 20] width 35 height 15
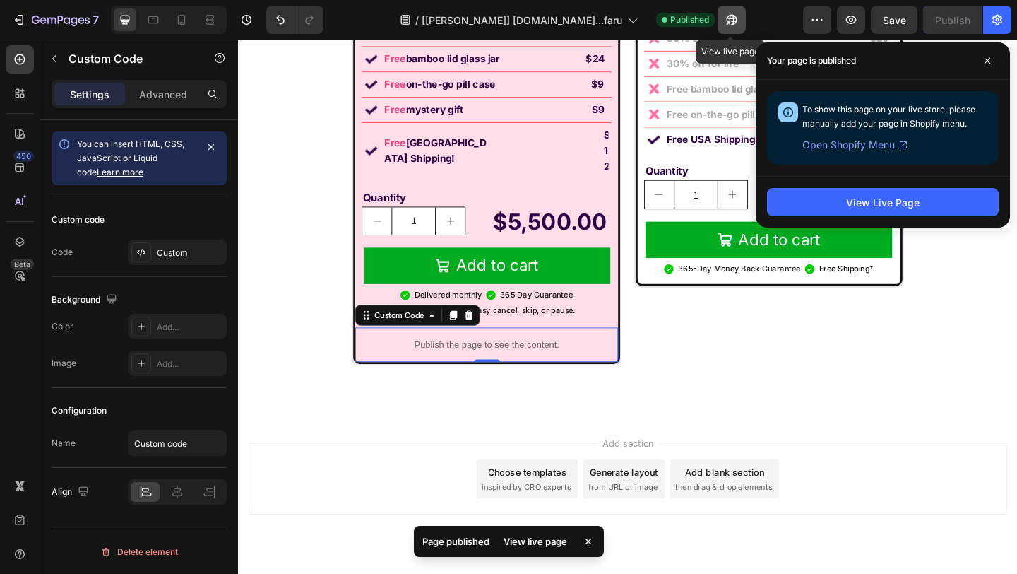
click at [737, 20] on icon "button" at bounding box center [732, 20] width 14 height 14
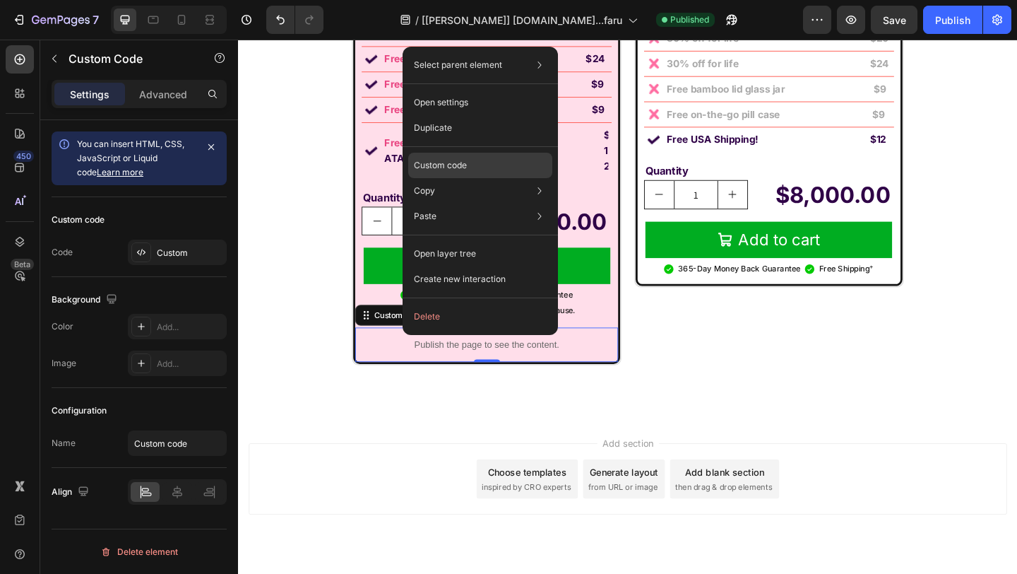
click at [451, 166] on p "Custom code" at bounding box center [440, 165] width 53 height 13
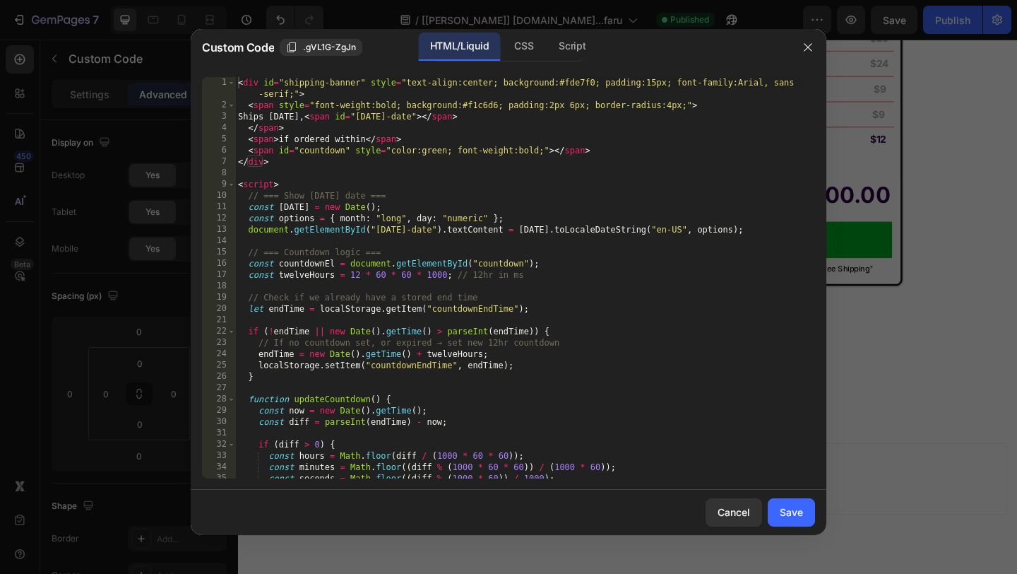
click at [461, 182] on div "< div id = "shipping-banner" style = "text-align:center; background:#fde7f0; pa…" at bounding box center [519, 294] width 569 height 435
type textarea "</script>"
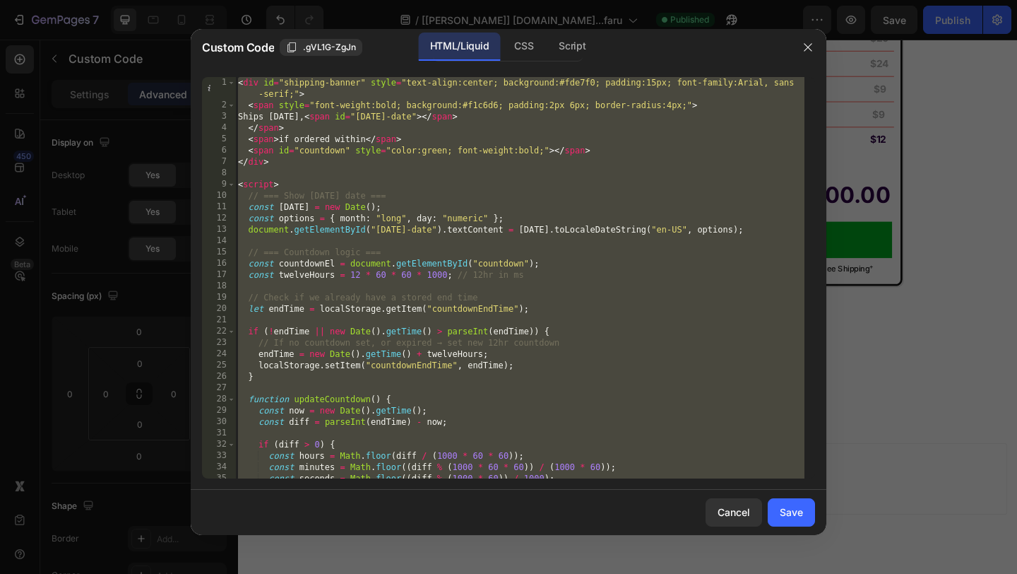
paste textarea
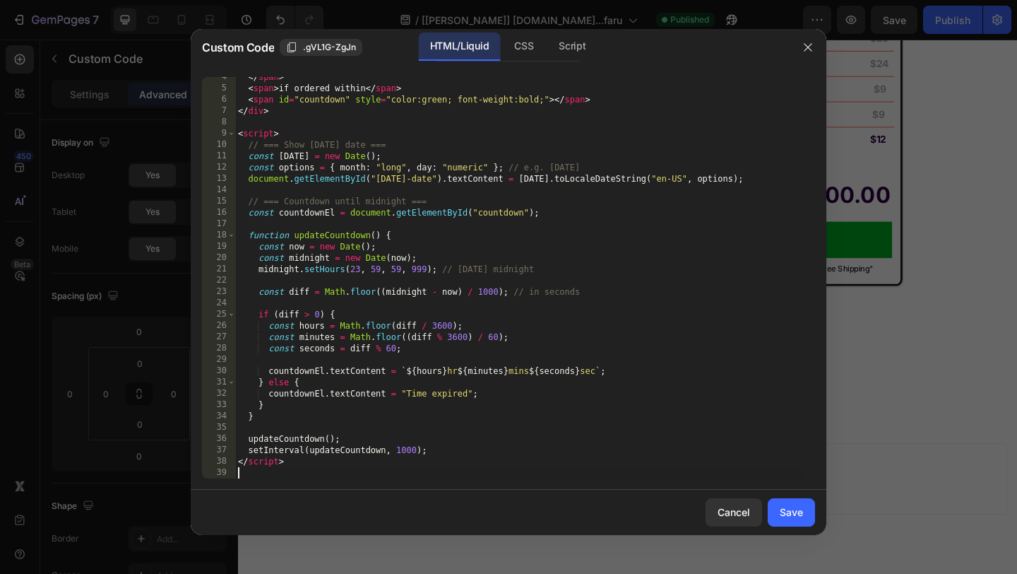
scroll to position [0, 0]
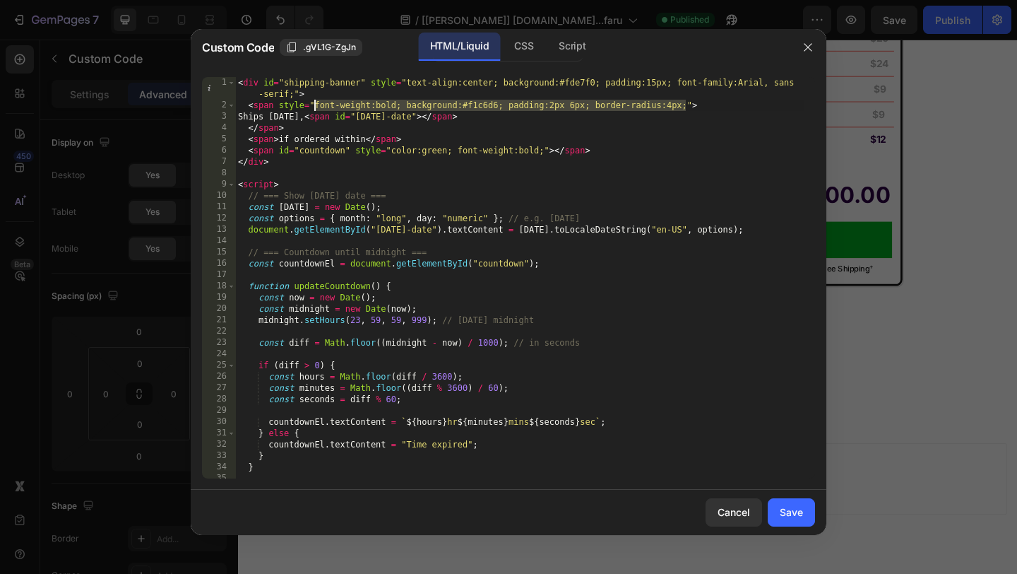
drag, startPoint x: 684, startPoint y: 103, endPoint x: 316, endPoint y: 101, distance: 367.3
click at [316, 100] on div "< div id = "shipping-banner" style = "text-align:center; background:#fde7f0; pa…" at bounding box center [519, 294] width 569 height 435
paste textarea "border-radius:"
type textarea "border-radius: 4px;">"
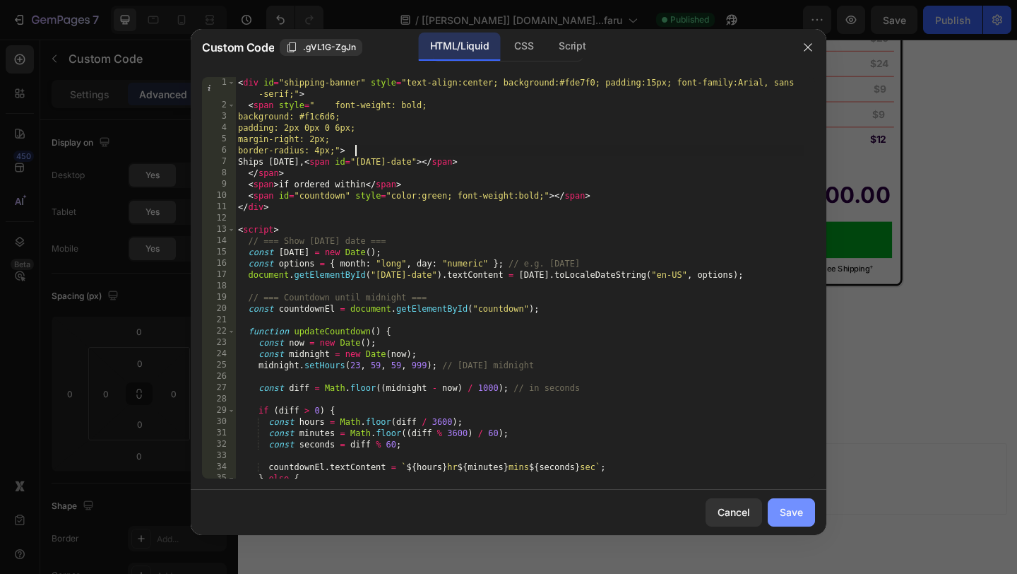
click at [794, 507] on div "Save" at bounding box center [791, 511] width 23 height 15
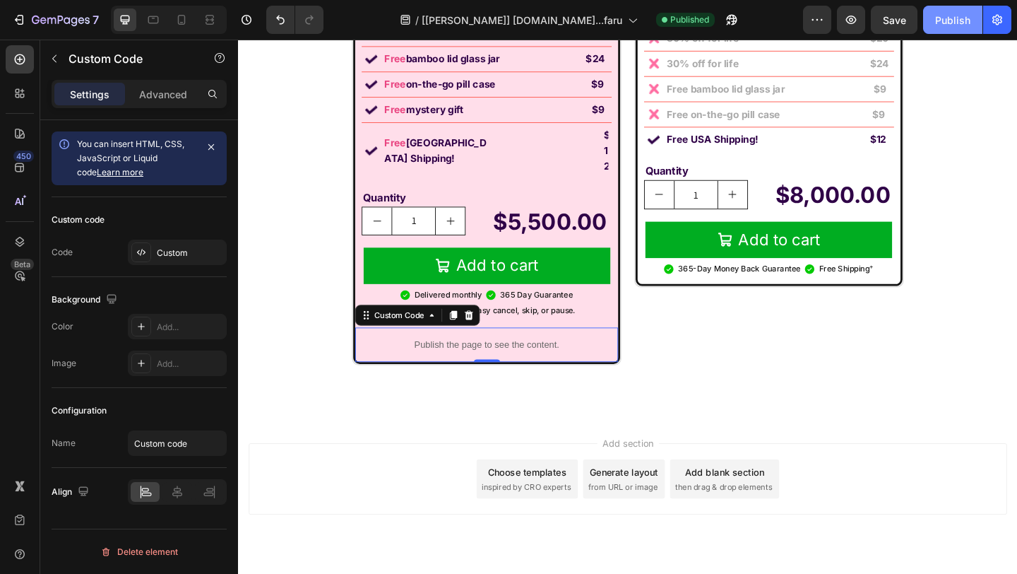
click at [940, 18] on div "Publish" at bounding box center [952, 20] width 35 height 15
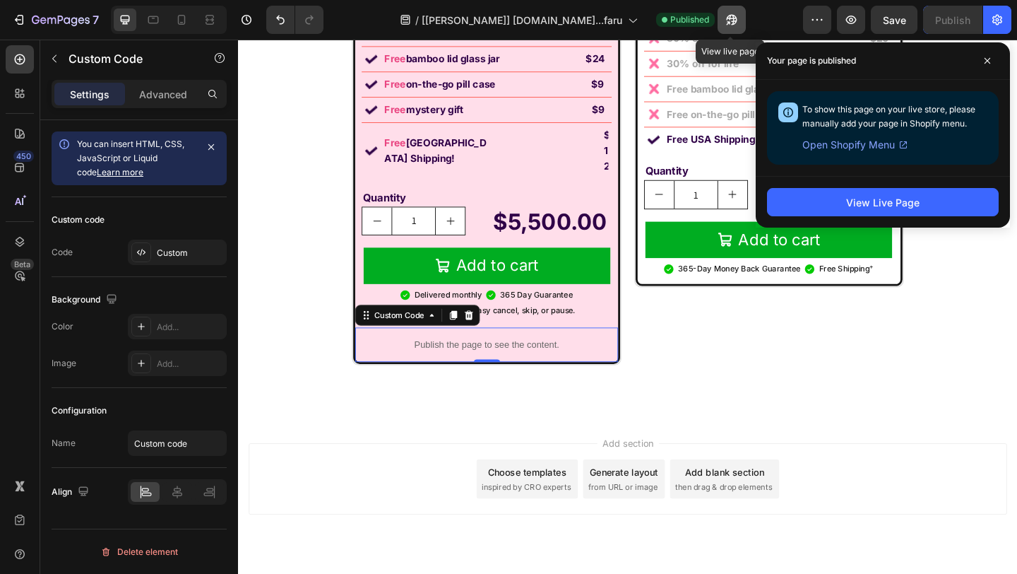
click at [732, 28] on button "button" at bounding box center [732, 20] width 28 height 28
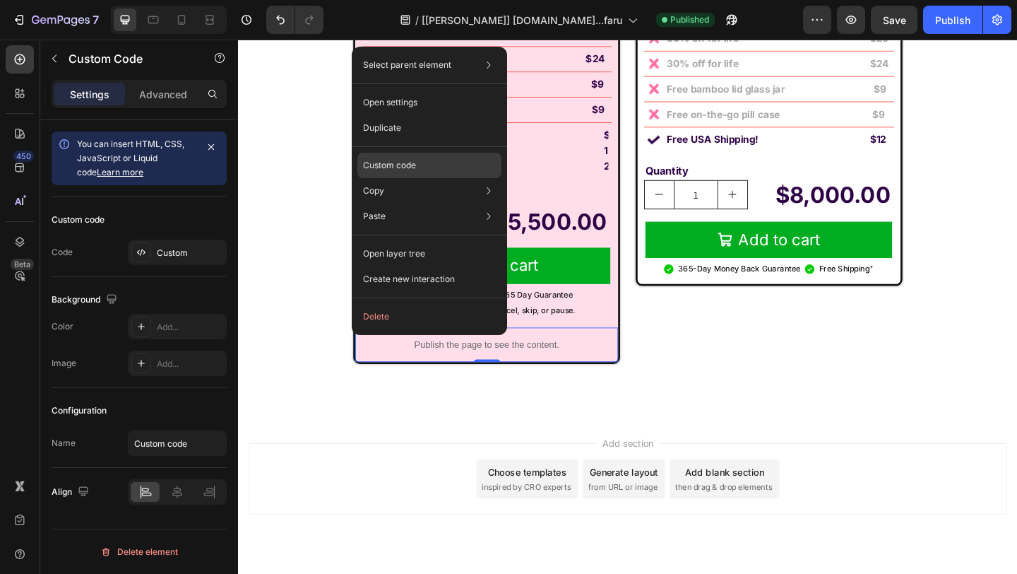
click at [372, 165] on p "Custom code" at bounding box center [389, 165] width 53 height 13
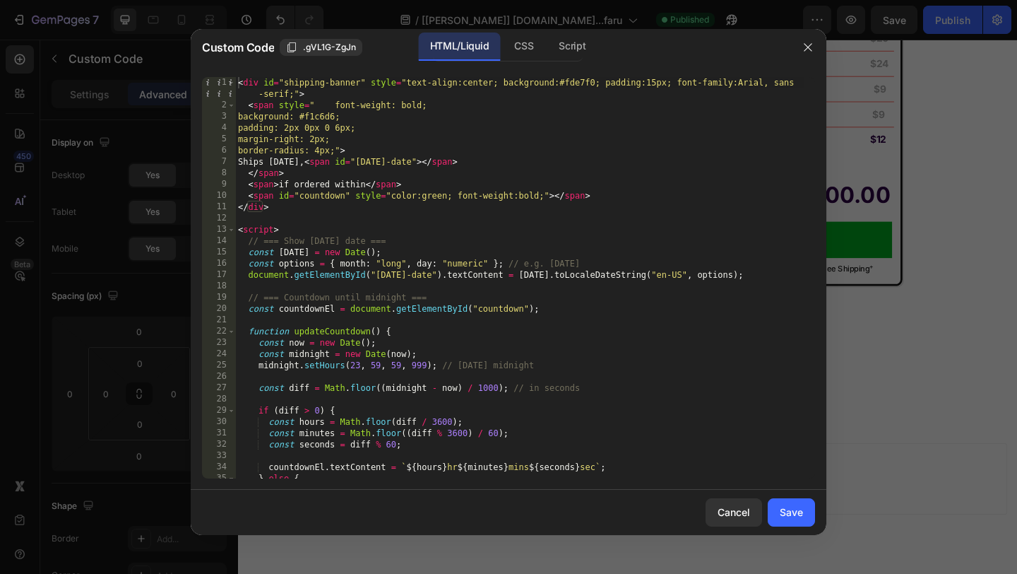
scroll to position [96, 0]
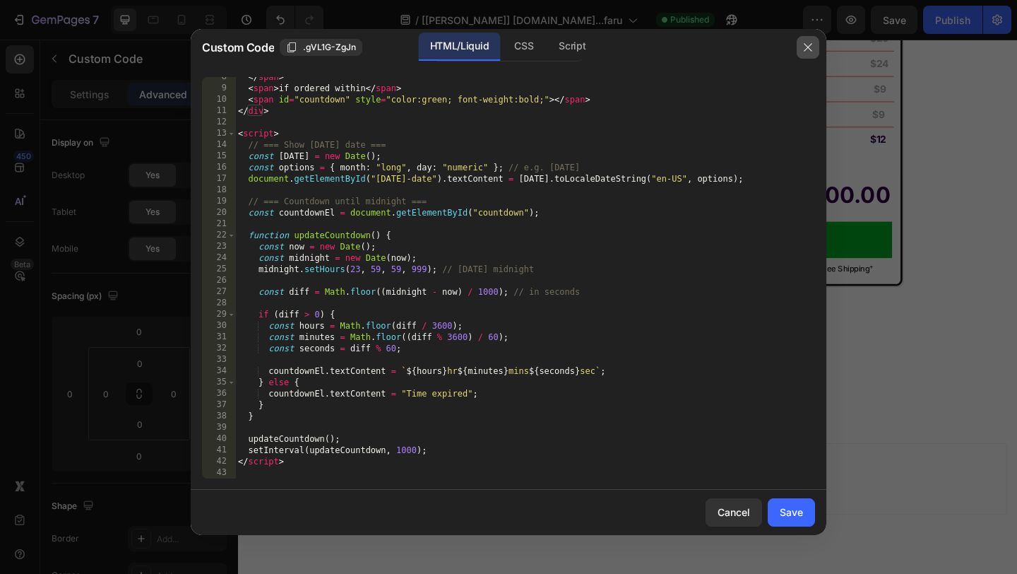
click at [802, 44] on icon "button" at bounding box center [807, 47] width 11 height 11
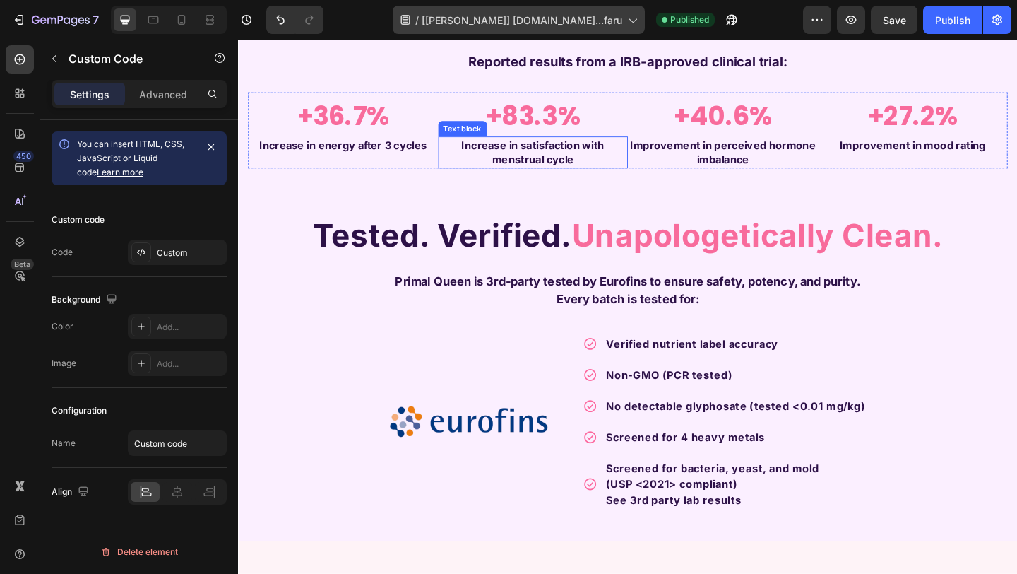
scroll to position [761, 0]
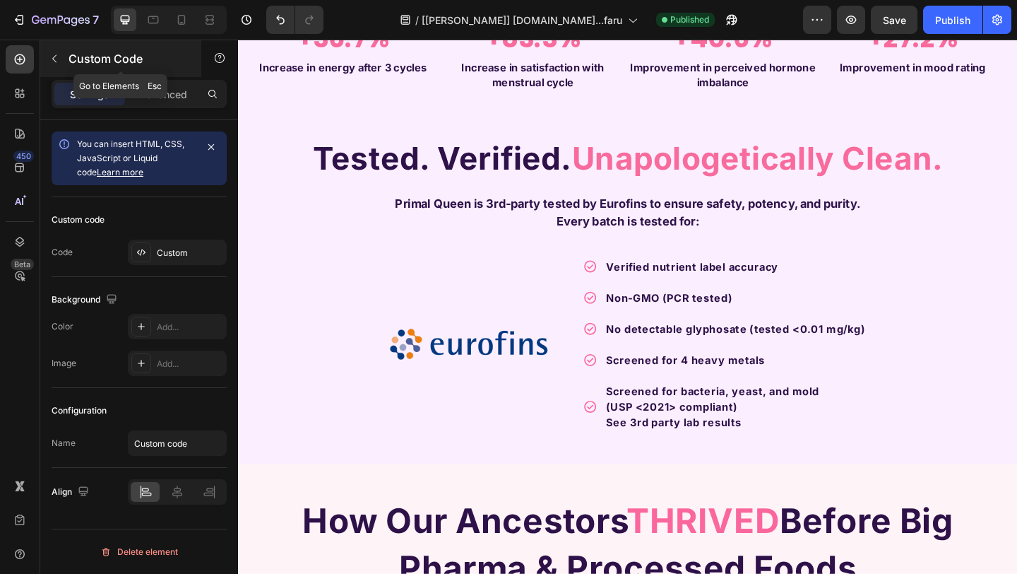
click at [57, 63] on icon "button" at bounding box center [54, 58] width 11 height 11
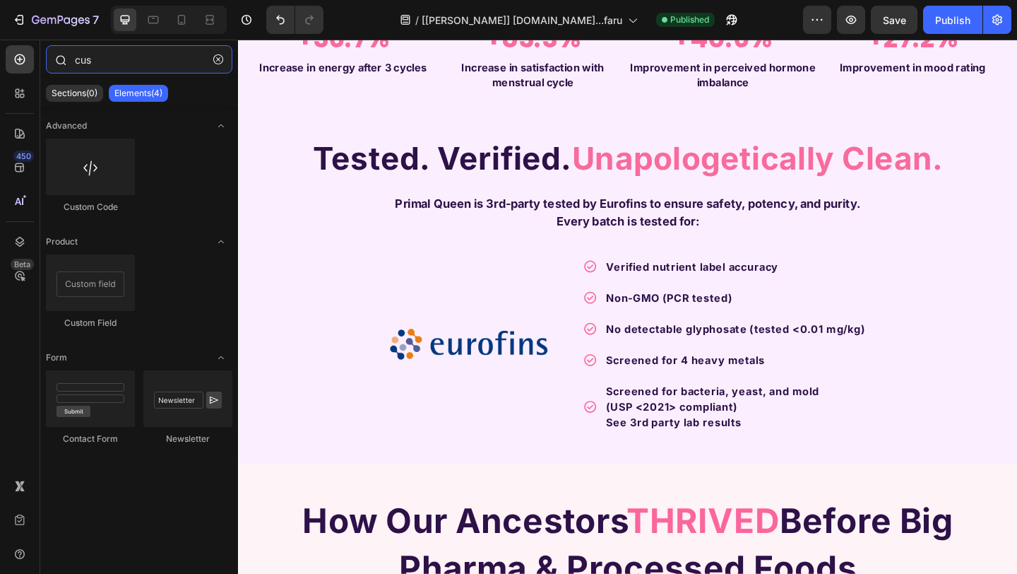
click at [106, 59] on input "cus" at bounding box center [139, 59] width 186 height 28
drag, startPoint x: 106, startPoint y: 59, endPoint x: 78, endPoint y: 59, distance: 27.5
click at [78, 59] on input "cus" at bounding box center [139, 59] width 186 height 28
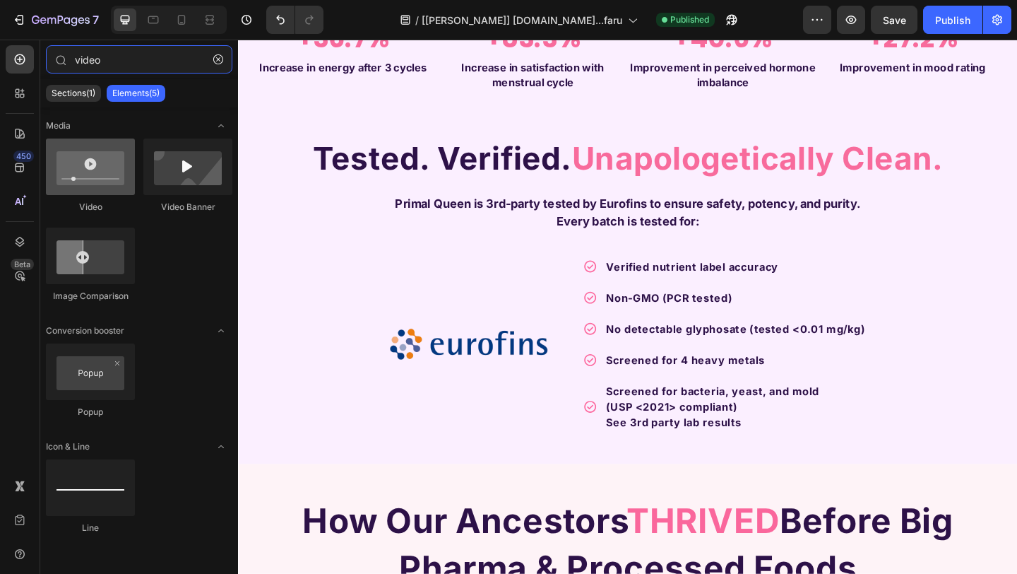
type input "video"
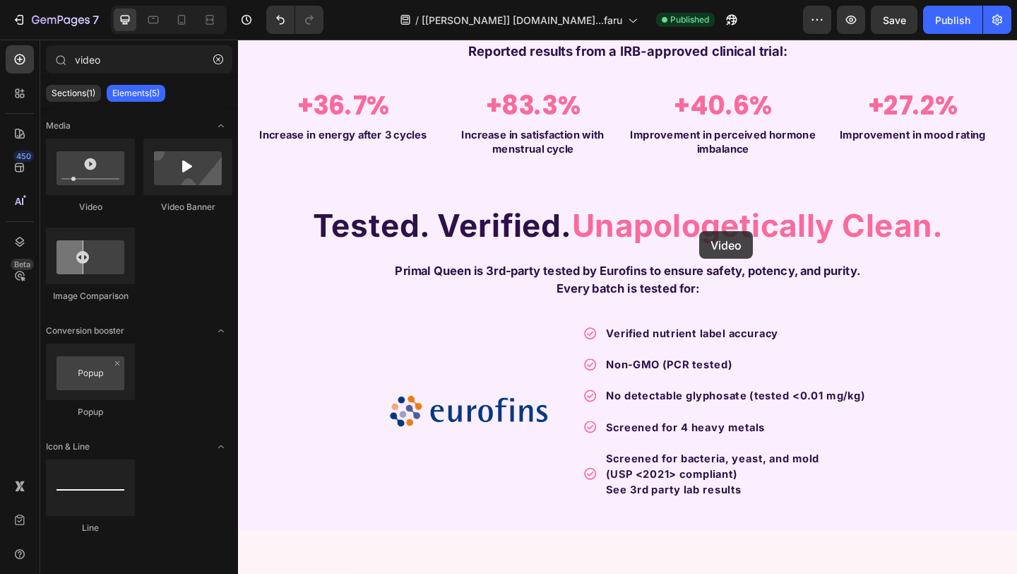
scroll to position [303, 0]
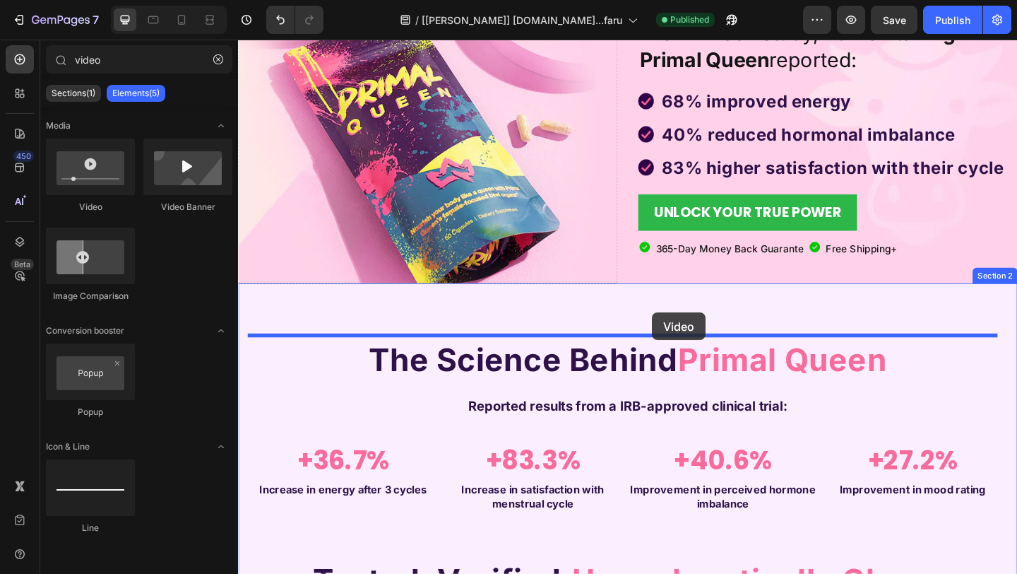
drag, startPoint x: 333, startPoint y: 206, endPoint x: 689, endPoint y: 336, distance: 378.5
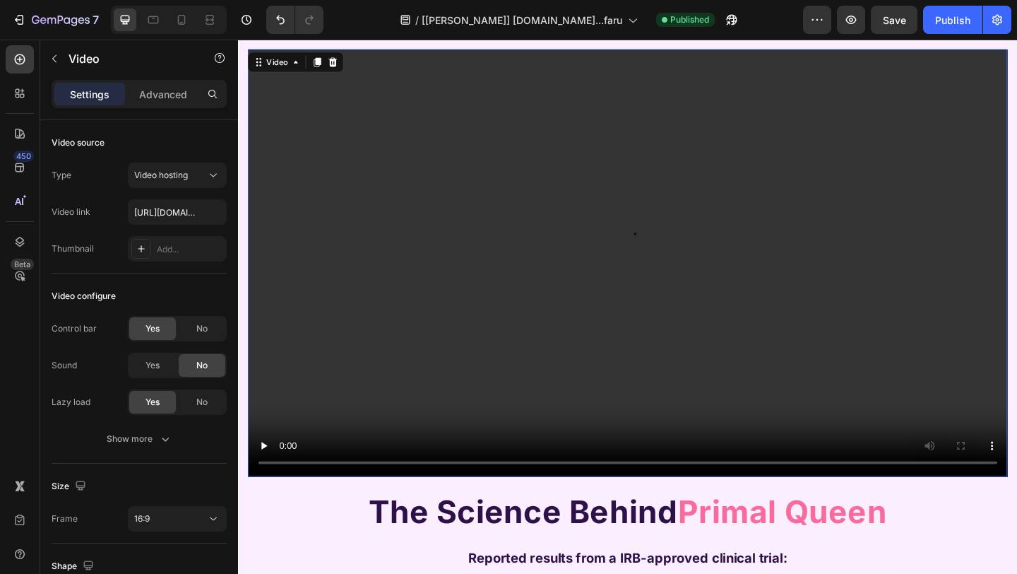
scroll to position [523, 0]
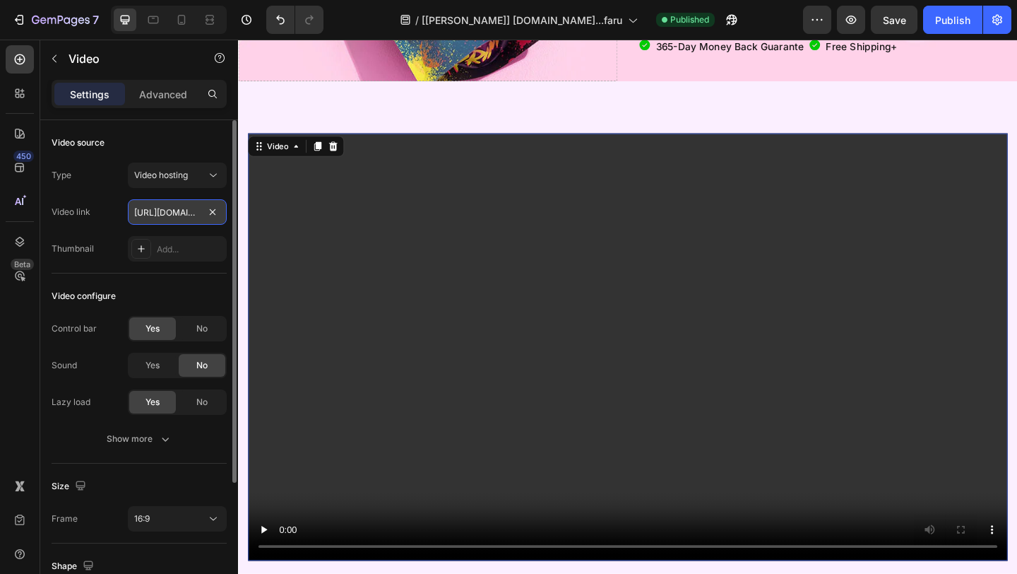
click at [166, 211] on input "[URL][DOMAIN_NAME]" at bounding box center [177, 211] width 99 height 25
click at [108, 206] on div "Video link [URL][DOMAIN_NAME]" at bounding box center [139, 211] width 175 height 25
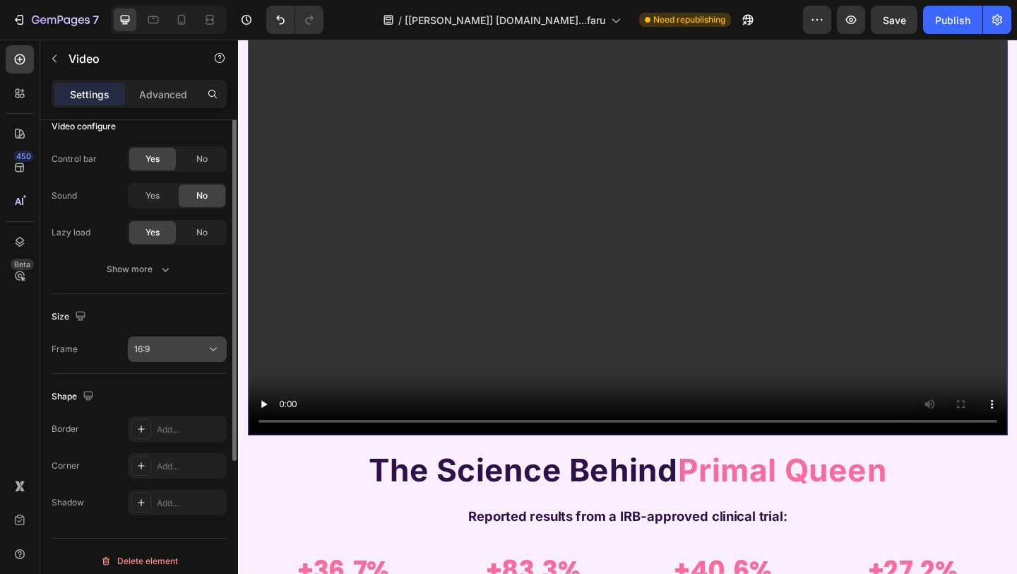
scroll to position [179, 0]
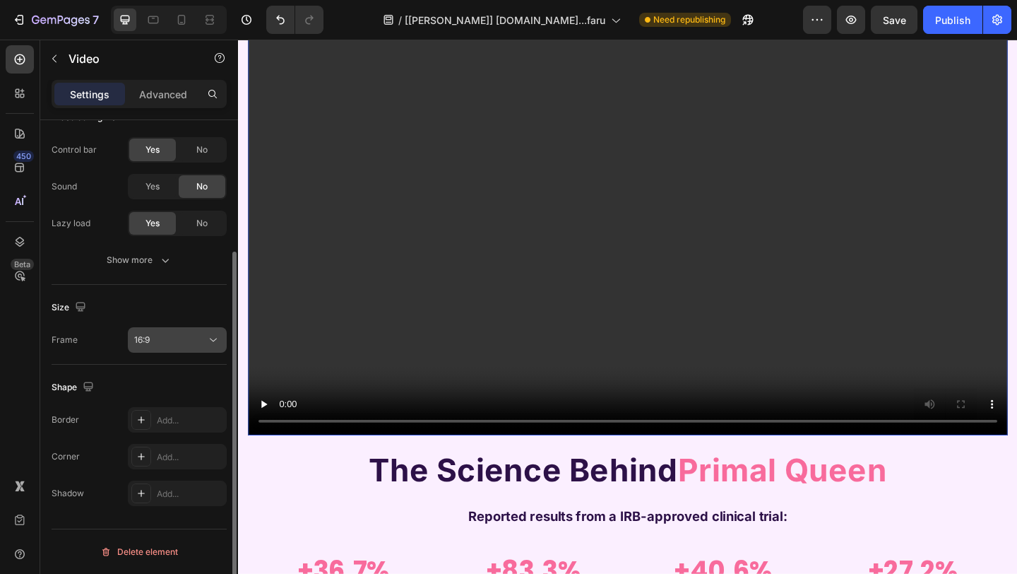
click at [189, 347] on button "16:9" at bounding box center [177, 339] width 99 height 25
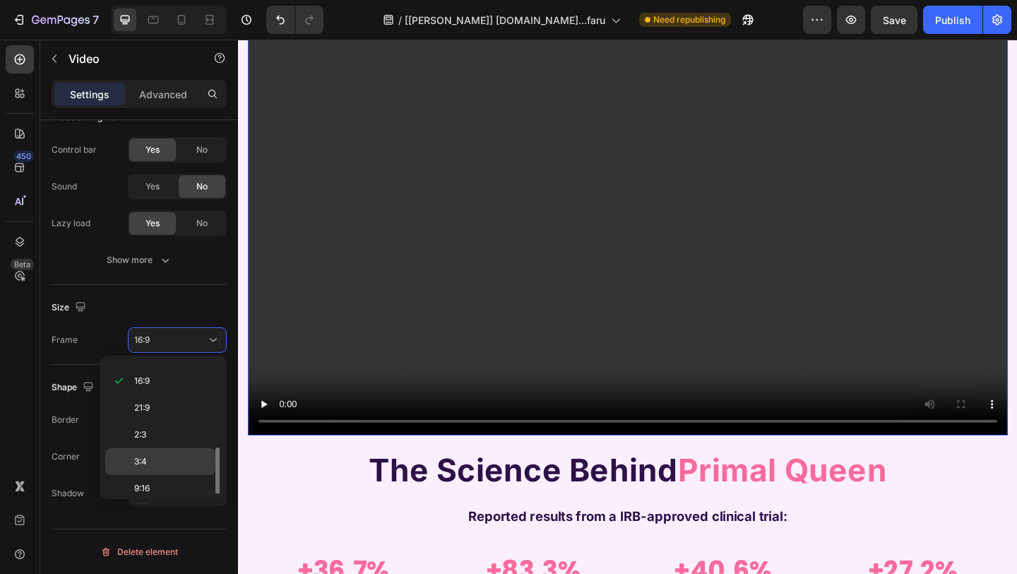
scroll to position [136, 0]
click at [172, 456] on p "9:16" at bounding box center [171, 452] width 75 height 13
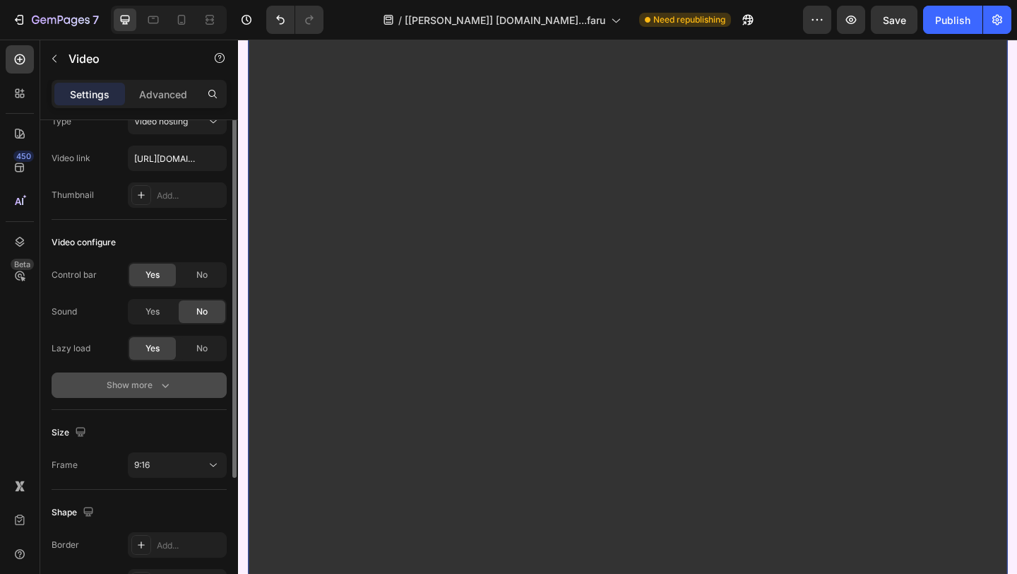
scroll to position [179, 0]
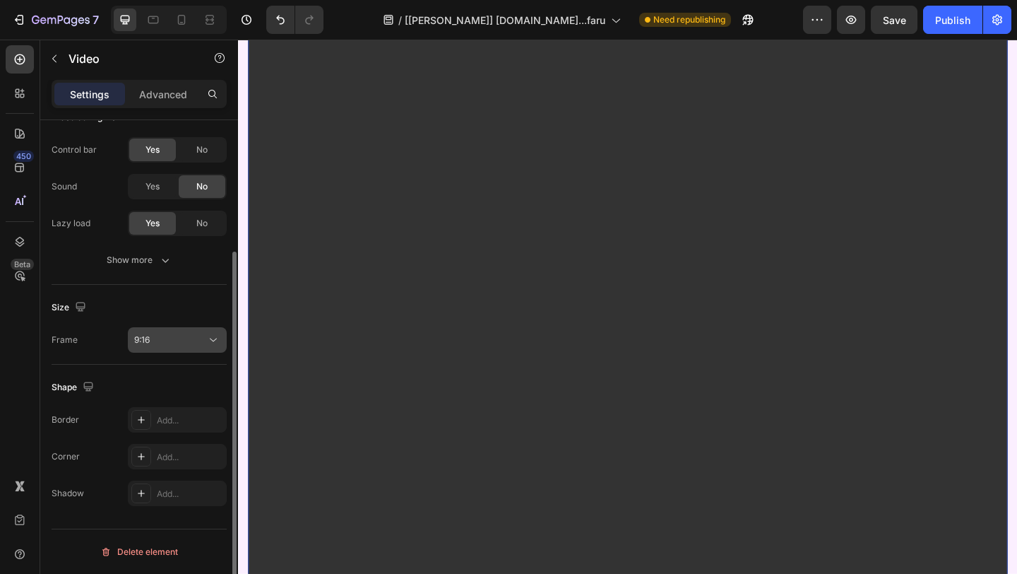
click at [182, 340] on div "9:16" at bounding box center [170, 339] width 72 height 13
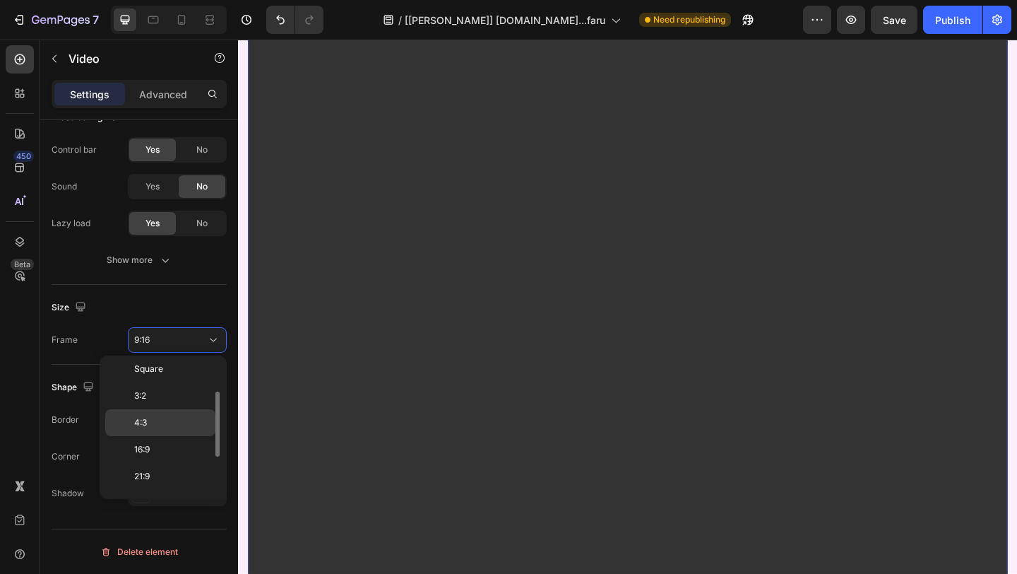
scroll to position [0, 0]
click at [169, 388] on div "Original" at bounding box center [160, 401] width 110 height 27
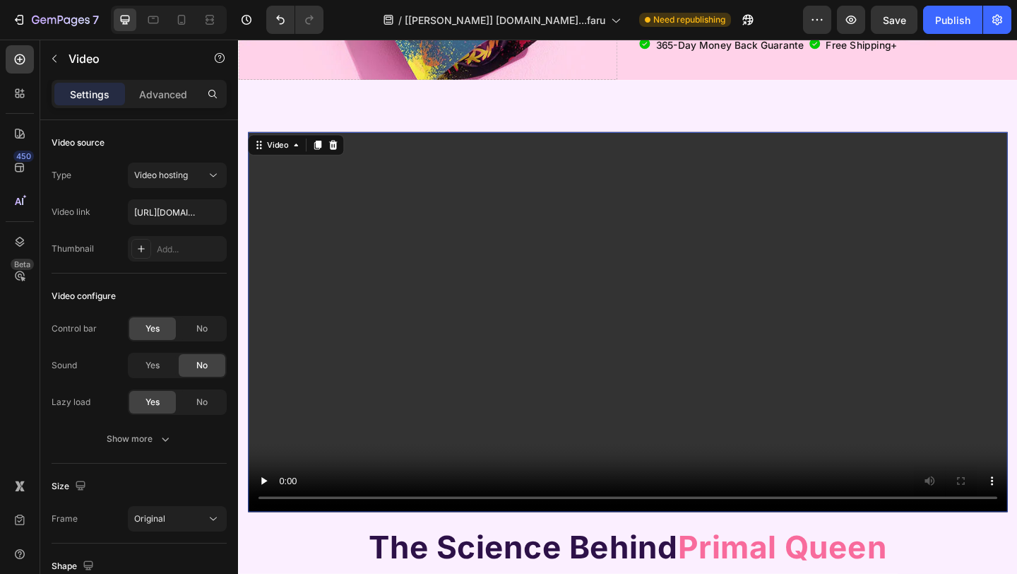
scroll to position [614, 0]
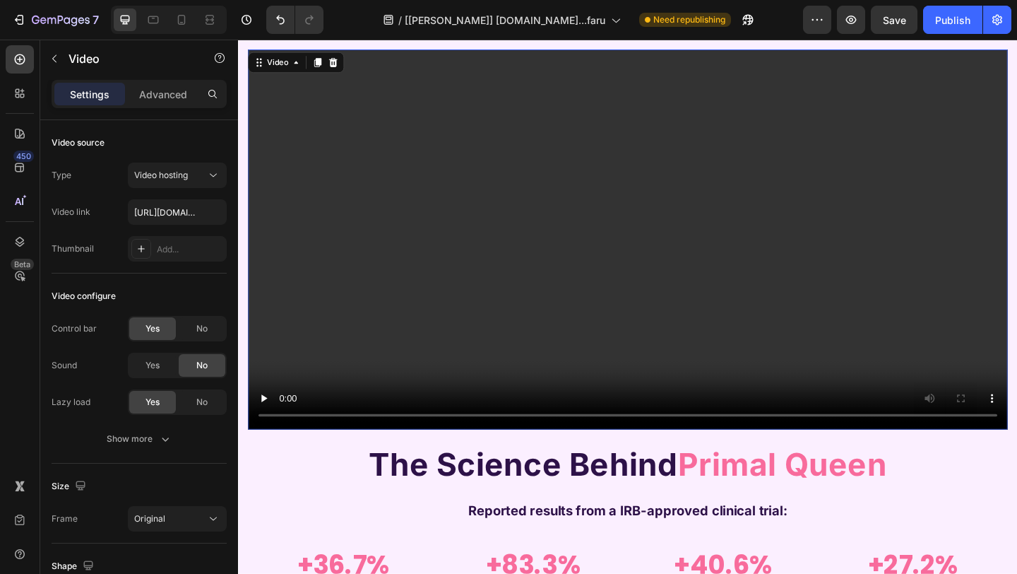
click at [595, 234] on video at bounding box center [662, 256] width 826 height 413
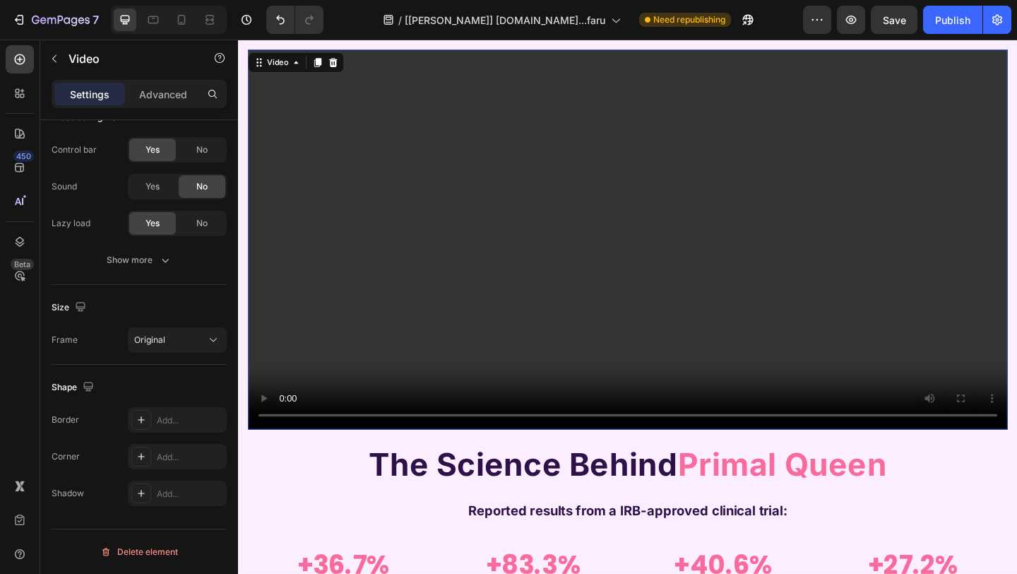
scroll to position [612, 0]
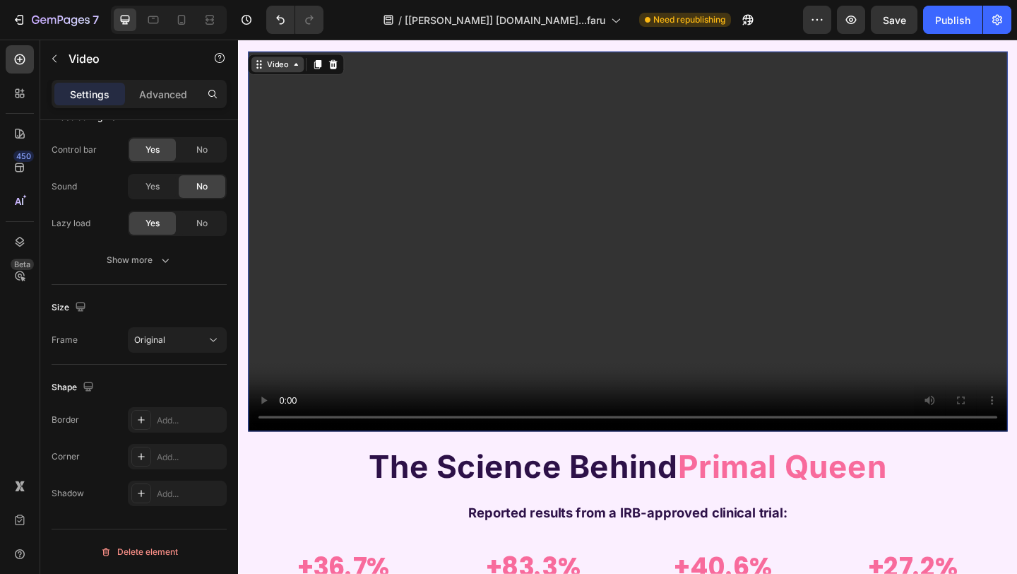
click at [285, 69] on div "Video" at bounding box center [280, 66] width 29 height 13
click at [388, 138] on video at bounding box center [662, 258] width 826 height 413
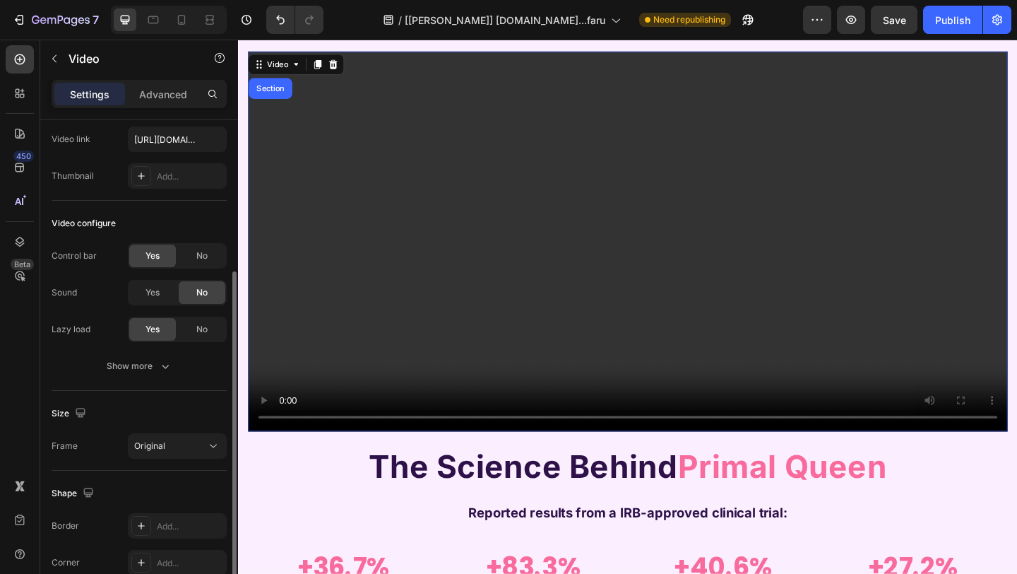
scroll to position [0, 0]
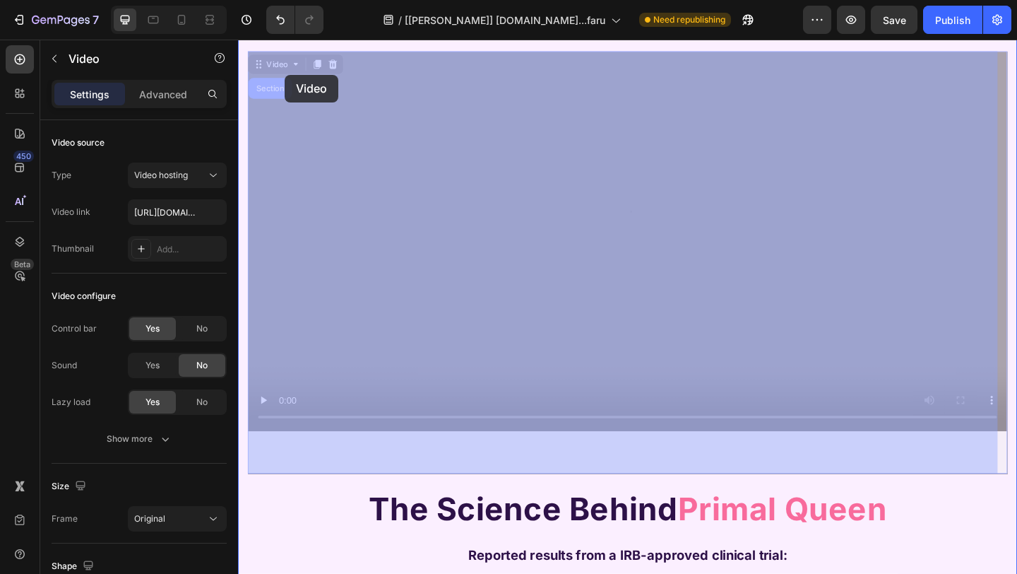
drag, startPoint x: 284, startPoint y: 70, endPoint x: 288, endPoint y: 77, distance: 8.2
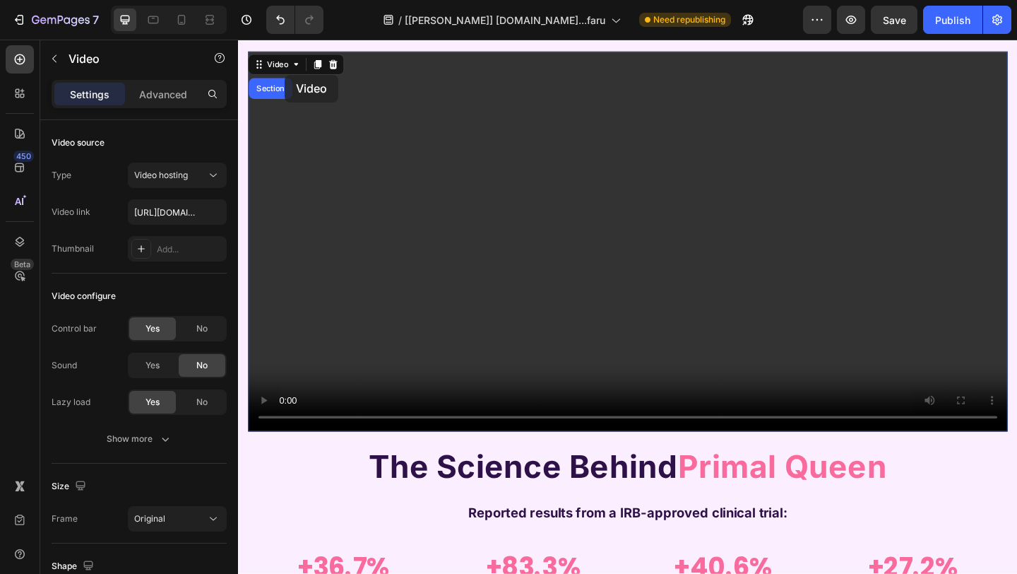
scroll to position [595, 0]
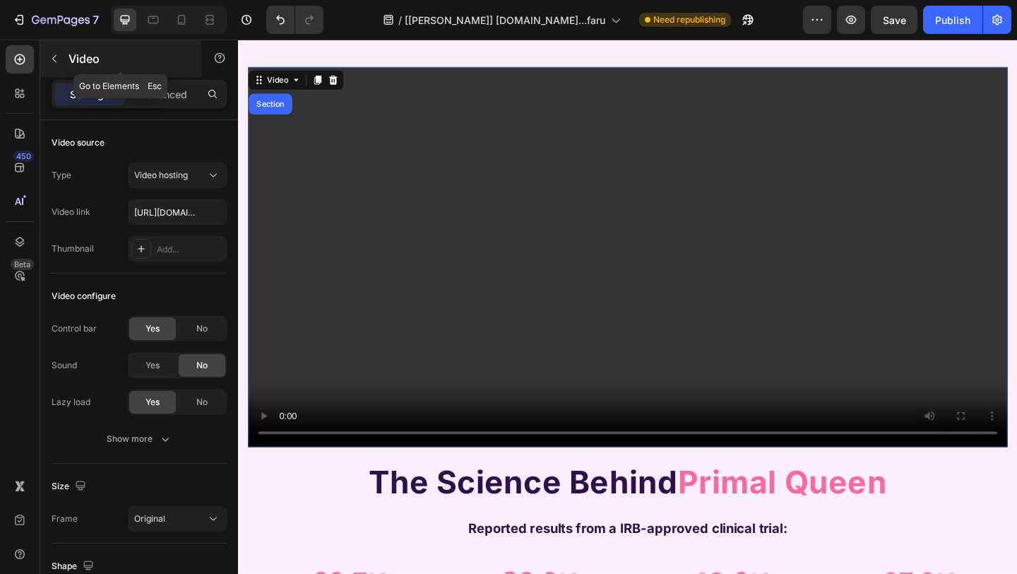
click at [46, 64] on button "button" at bounding box center [54, 58] width 23 height 23
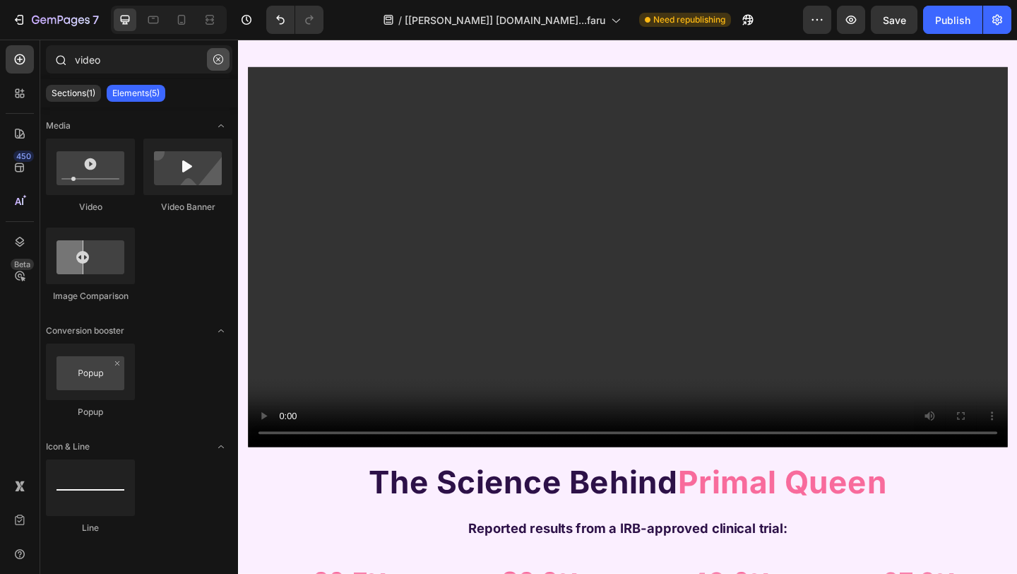
click at [223, 59] on button "button" at bounding box center [218, 59] width 23 height 23
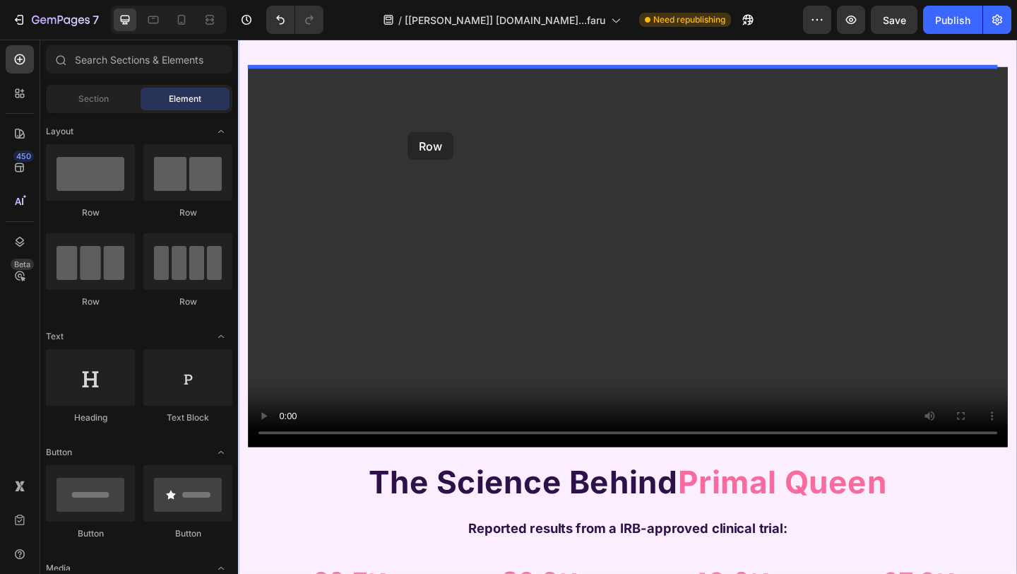
drag, startPoint x: 330, startPoint y: 232, endPoint x: 425, endPoint y: 142, distance: 130.4
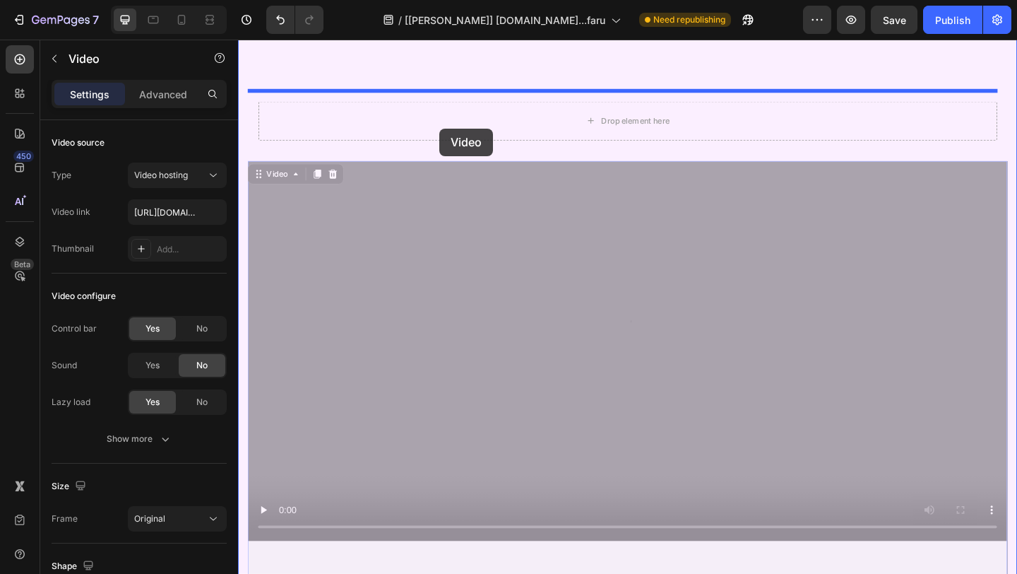
scroll to position [558, 0]
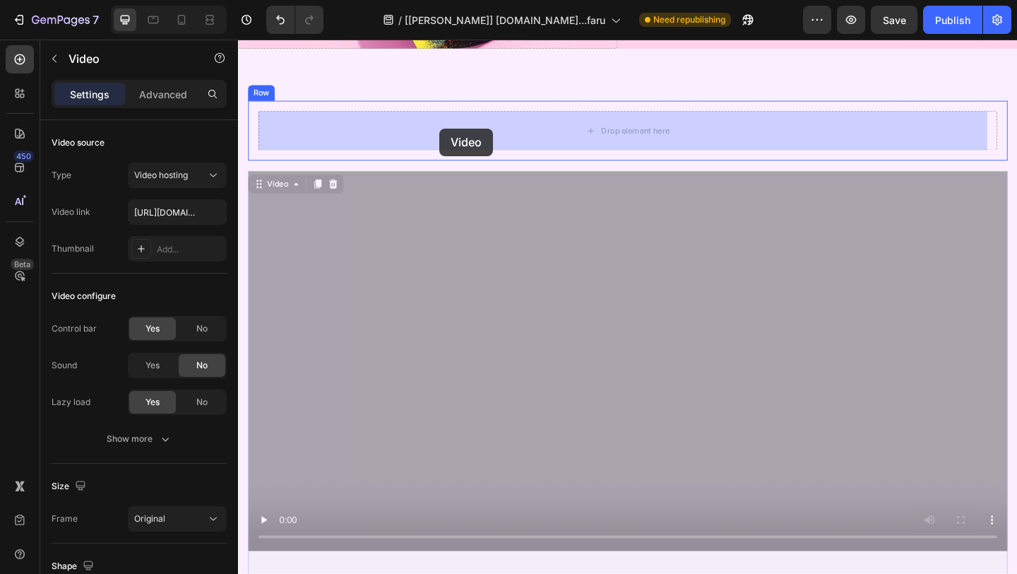
drag, startPoint x: 359, startPoint y: 207, endPoint x: 457, endPoint y: 136, distance: 120.9
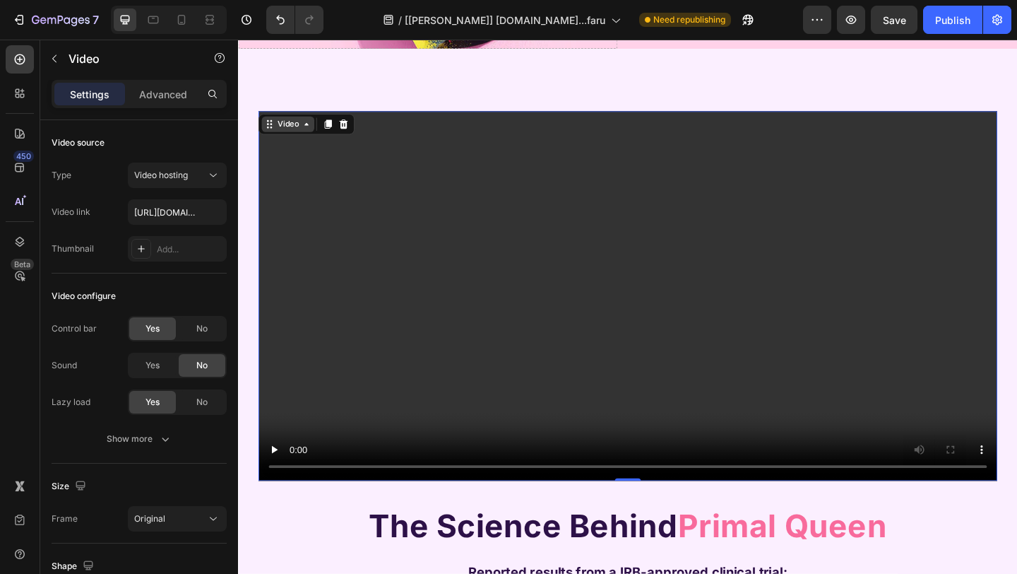
click at [297, 138] on div "Video" at bounding box center [291, 131] width 57 height 17
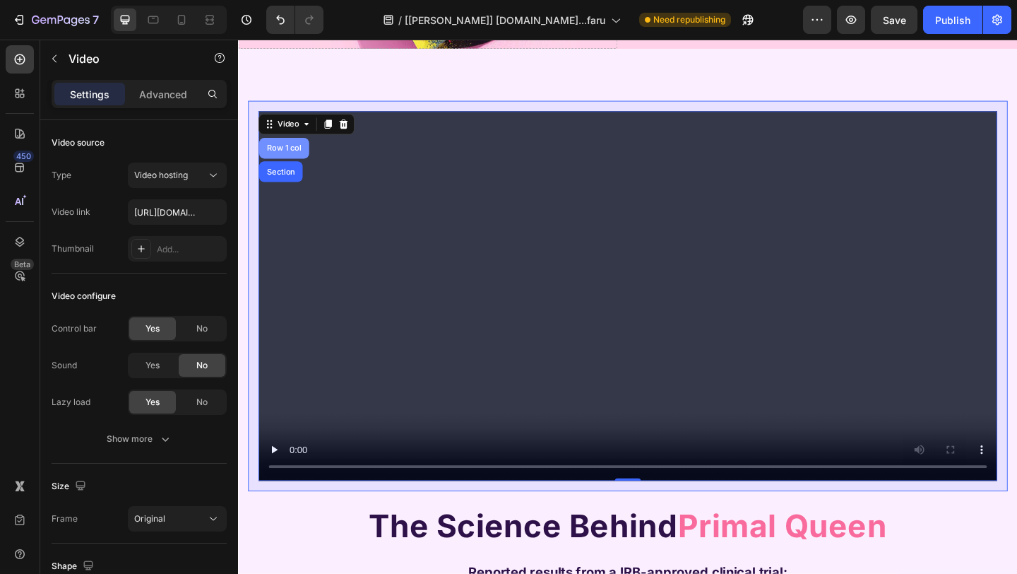
click at [287, 151] on div "Row 1 col" at bounding box center [288, 157] width 54 height 23
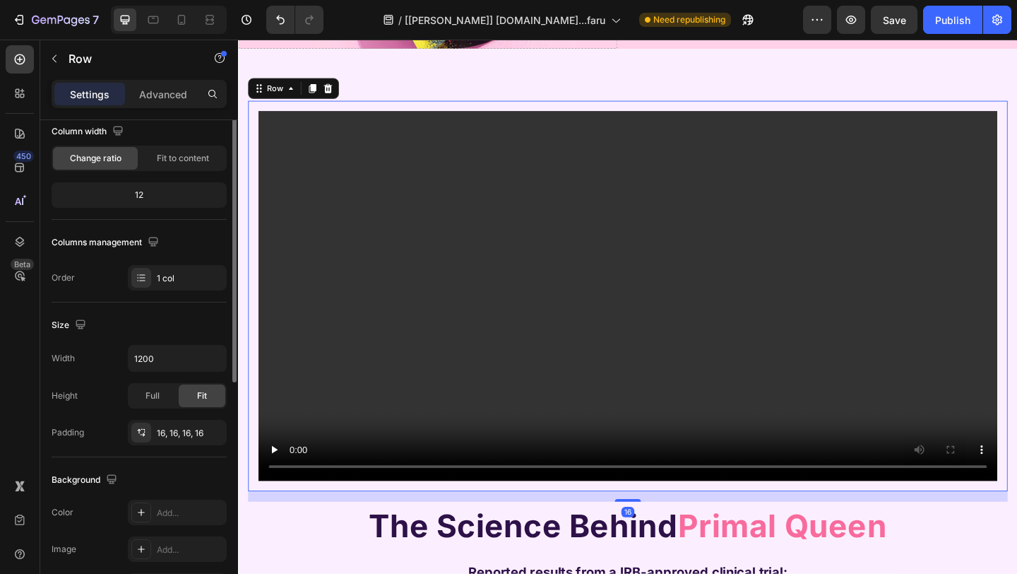
scroll to position [179, 0]
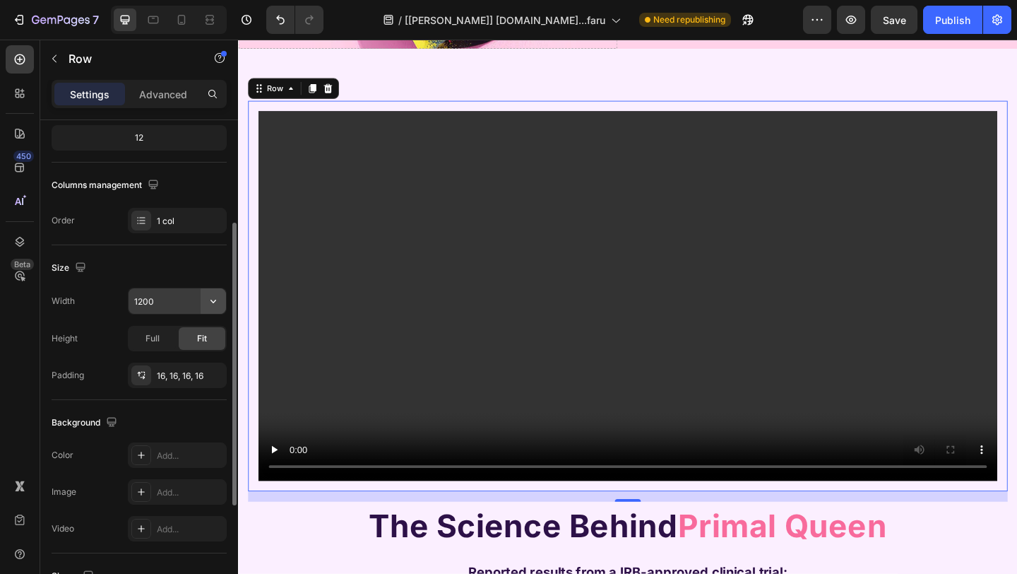
click at [210, 299] on icon "button" at bounding box center [213, 301] width 14 height 14
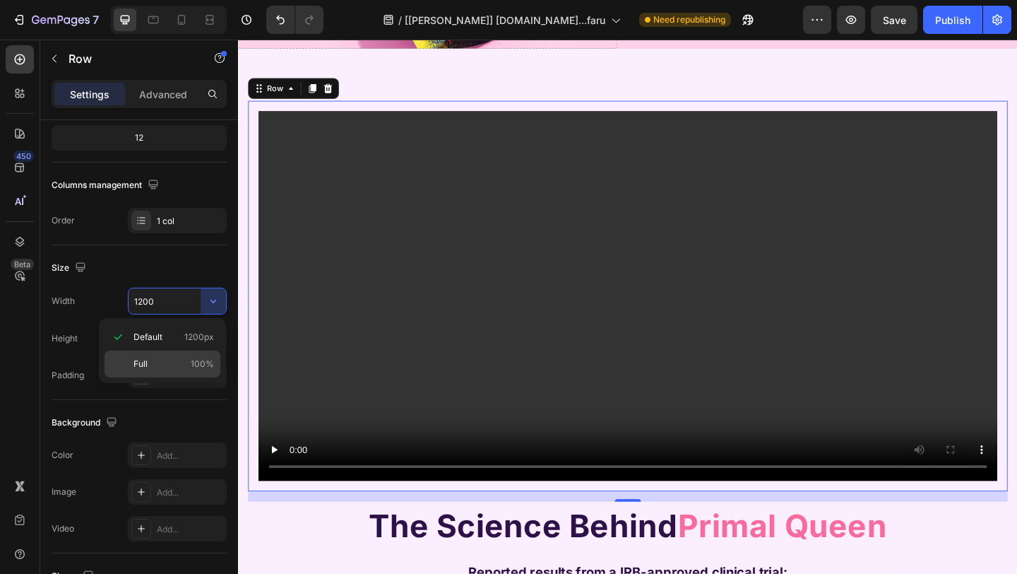
click at [146, 363] on span "Full" at bounding box center [140, 363] width 14 height 13
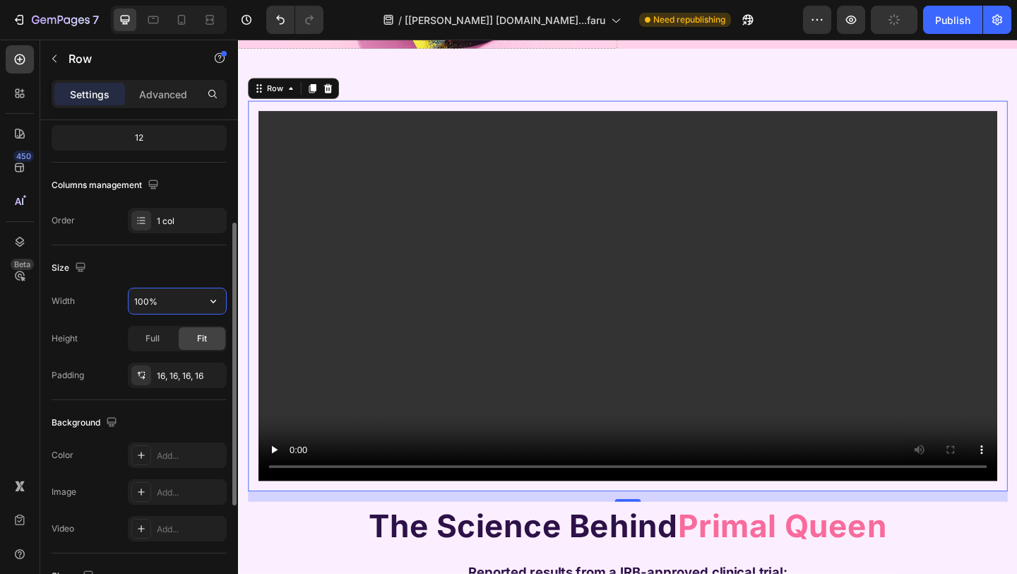
click at [172, 298] on input "100%" at bounding box center [177, 300] width 97 height 25
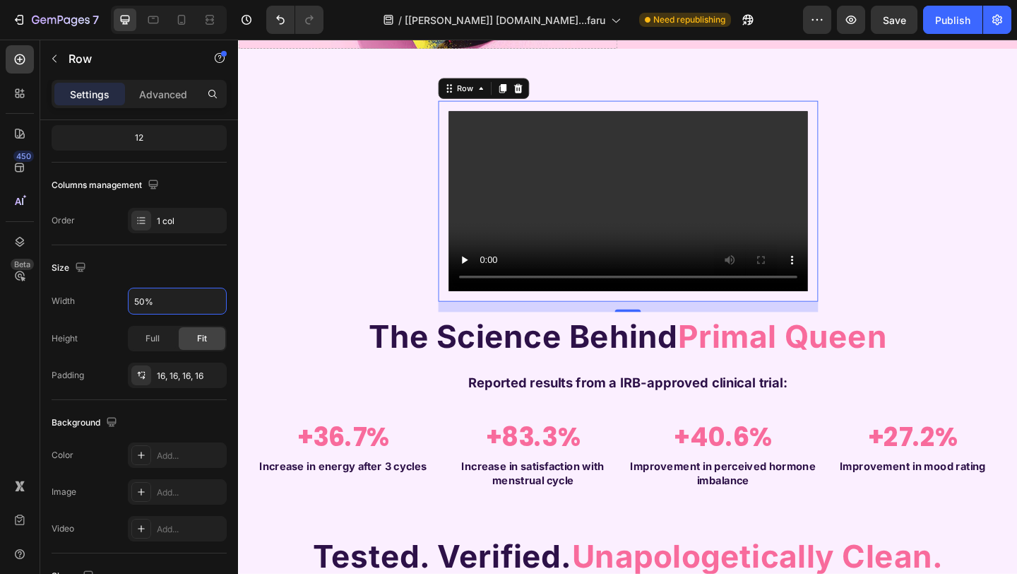
type input "50%"
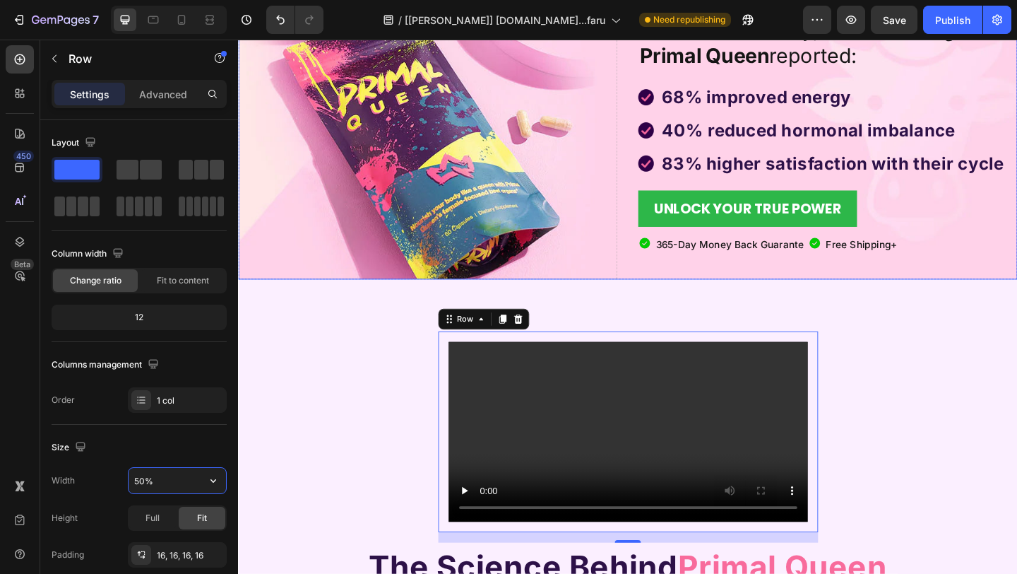
scroll to position [453, 0]
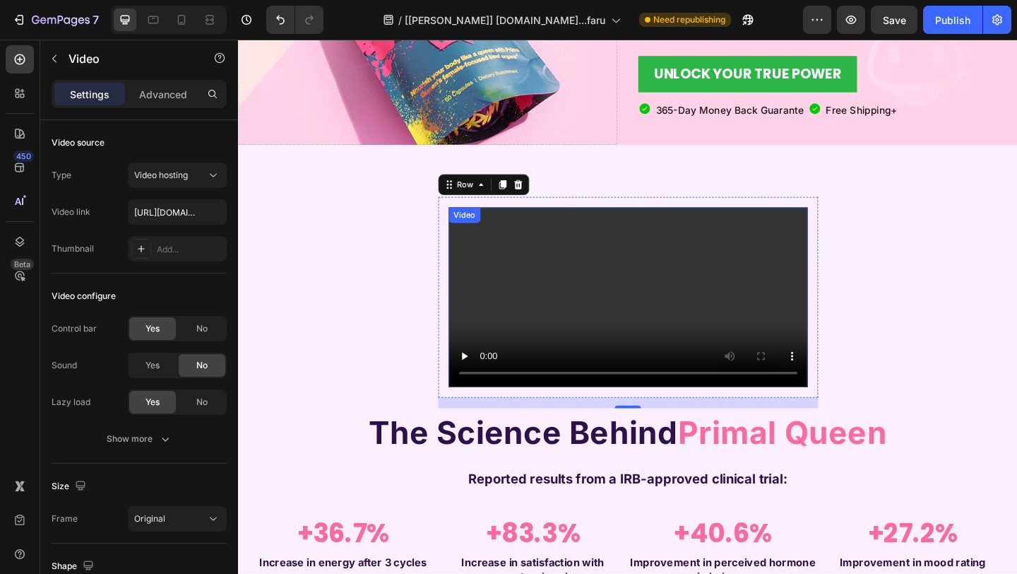
click at [648, 307] on video at bounding box center [662, 320] width 391 height 196
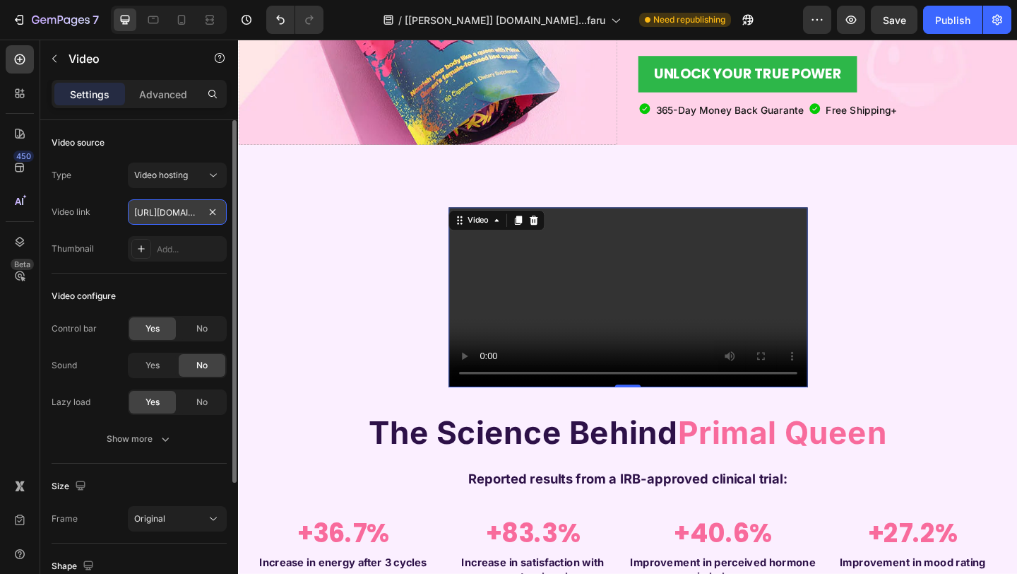
click at [179, 210] on input "[URL][DOMAIN_NAME]" at bounding box center [177, 211] width 99 height 25
click at [136, 295] on div "Video configure" at bounding box center [139, 296] width 175 height 23
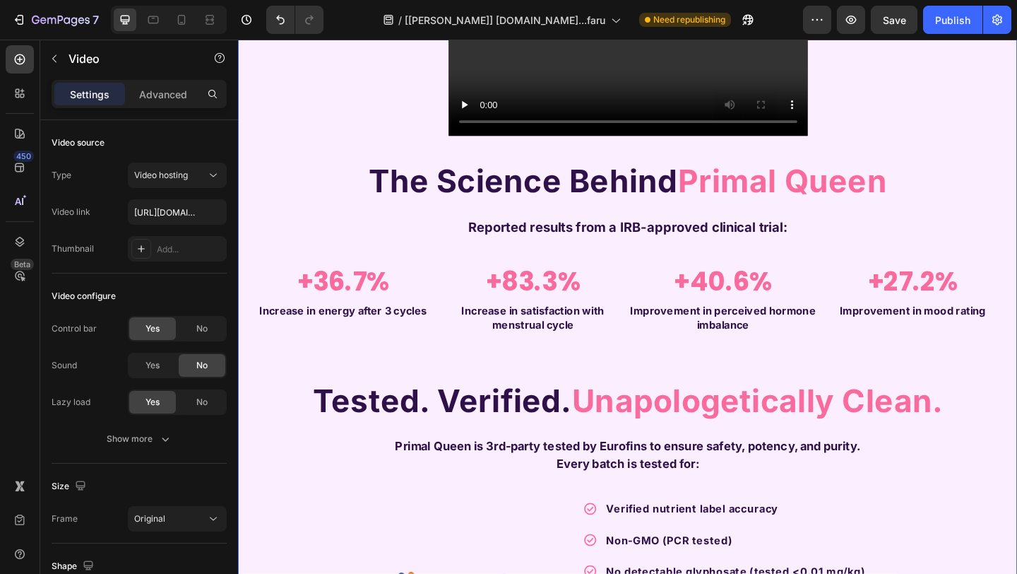
scroll to position [360, 0]
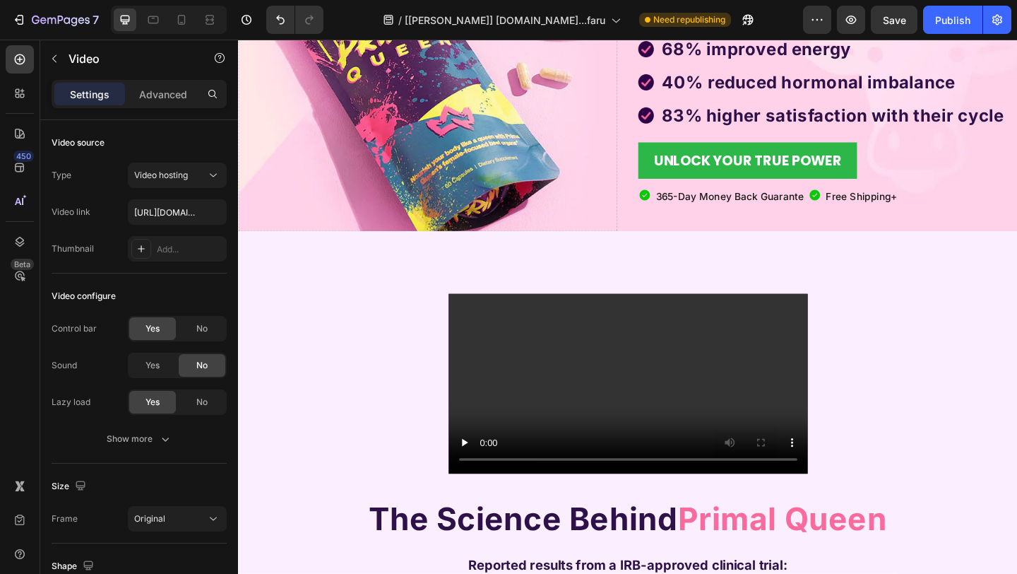
drag, startPoint x: 614, startPoint y: 390, endPoint x: 542, endPoint y: 403, distance: 72.5
click at [614, 389] on video at bounding box center [662, 414] width 391 height 196
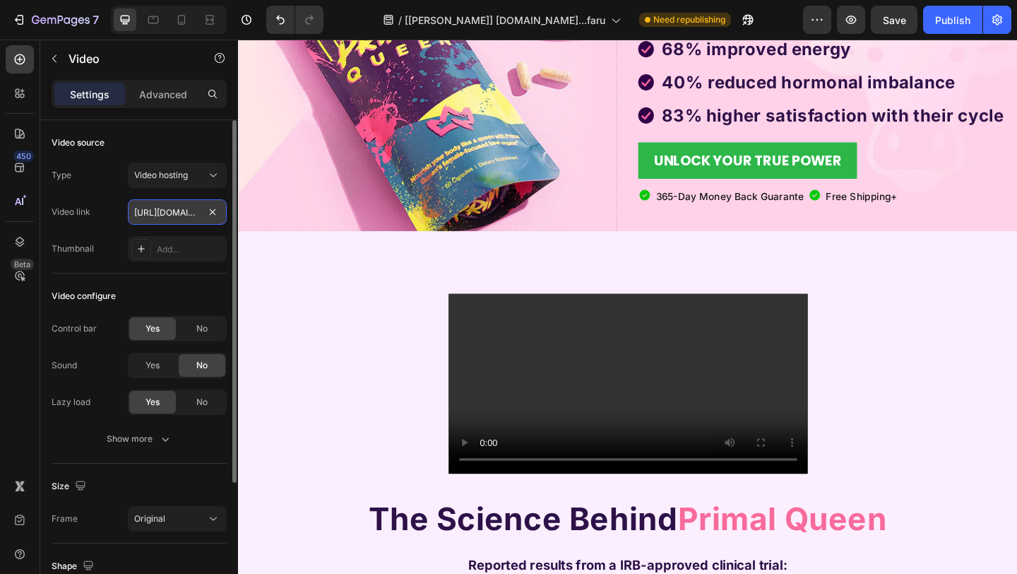
drag, startPoint x: 191, startPoint y: 217, endPoint x: 200, endPoint y: 218, distance: 9.2
click at [191, 217] on input "[URL][DOMAIN_NAME]" at bounding box center [177, 211] width 99 height 25
paste input "[URL][DOMAIN_NAME]"
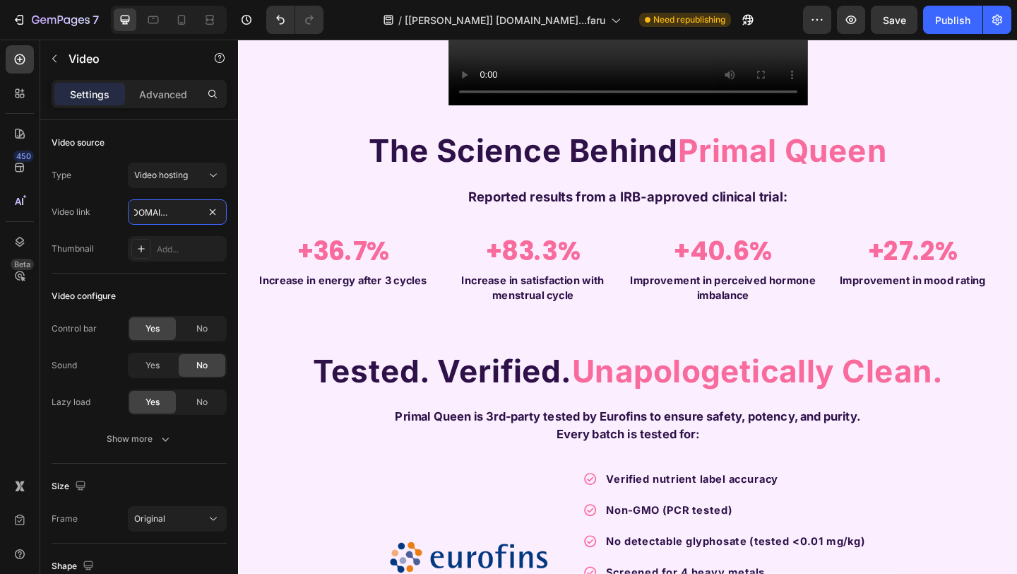
scroll to position [725, 0]
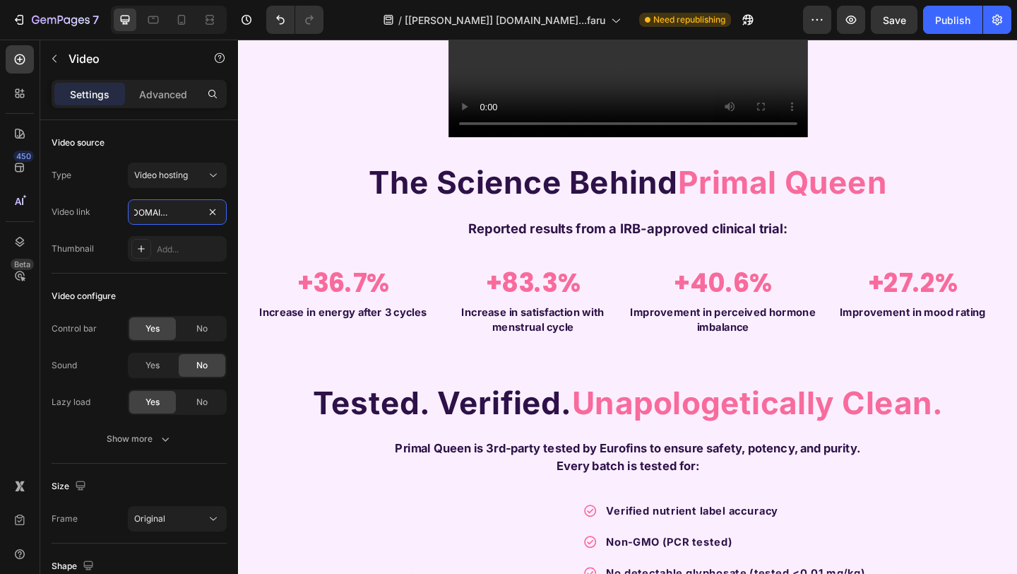
type input "[URL][DOMAIN_NAME]"
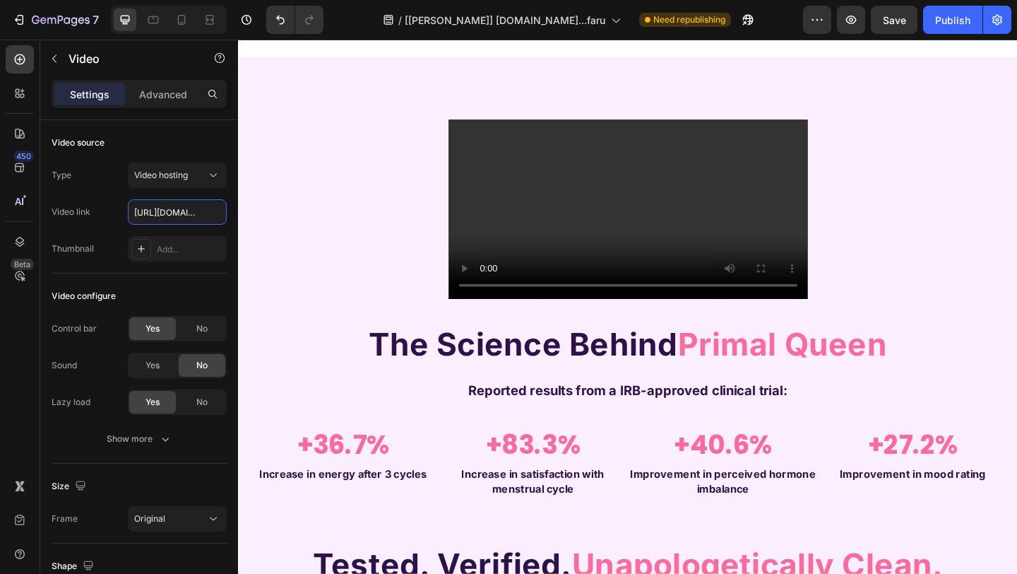
scroll to position [742, 0]
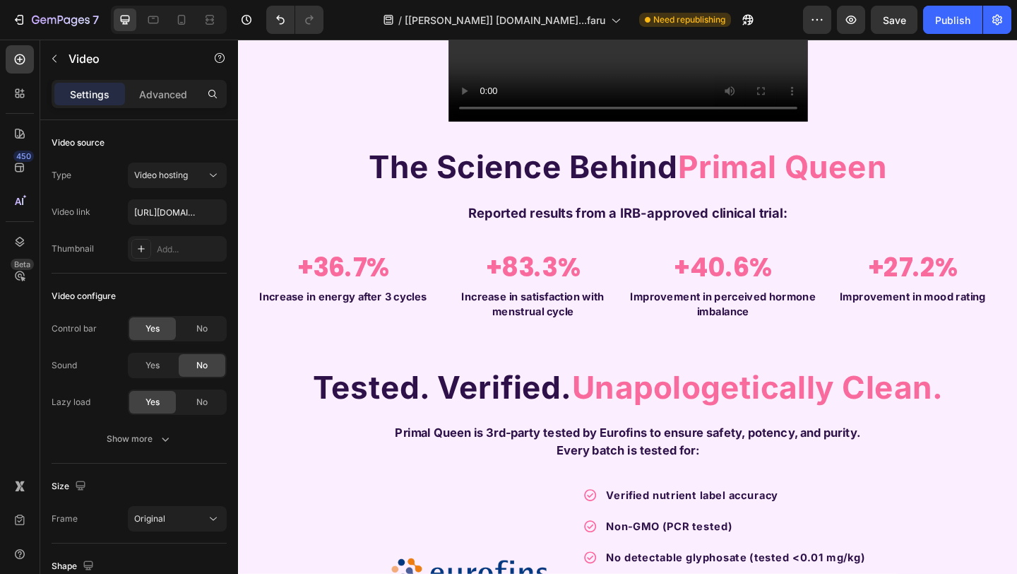
click at [600, 129] on video at bounding box center [662, 32] width 391 height 196
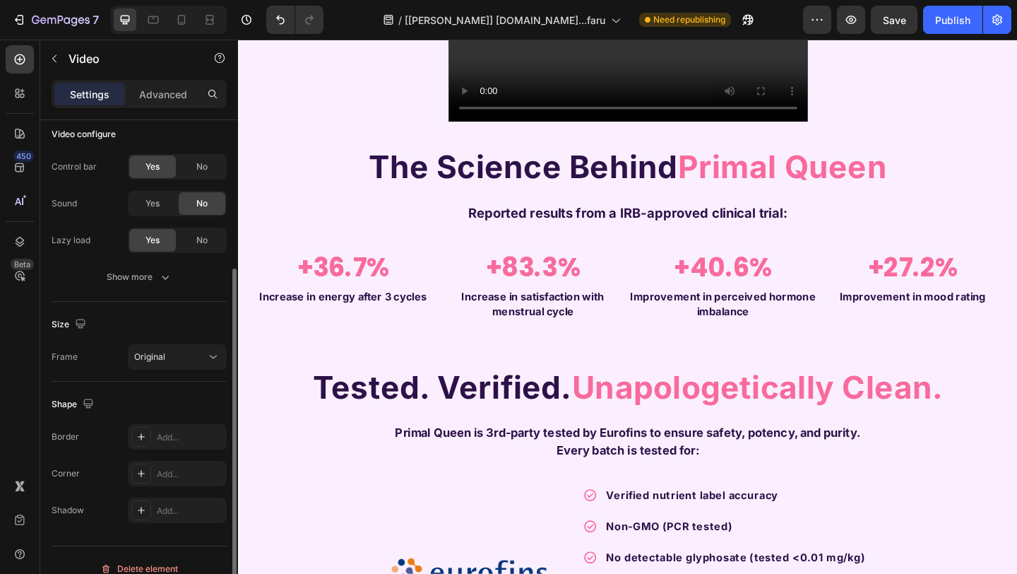
scroll to position [154, 0]
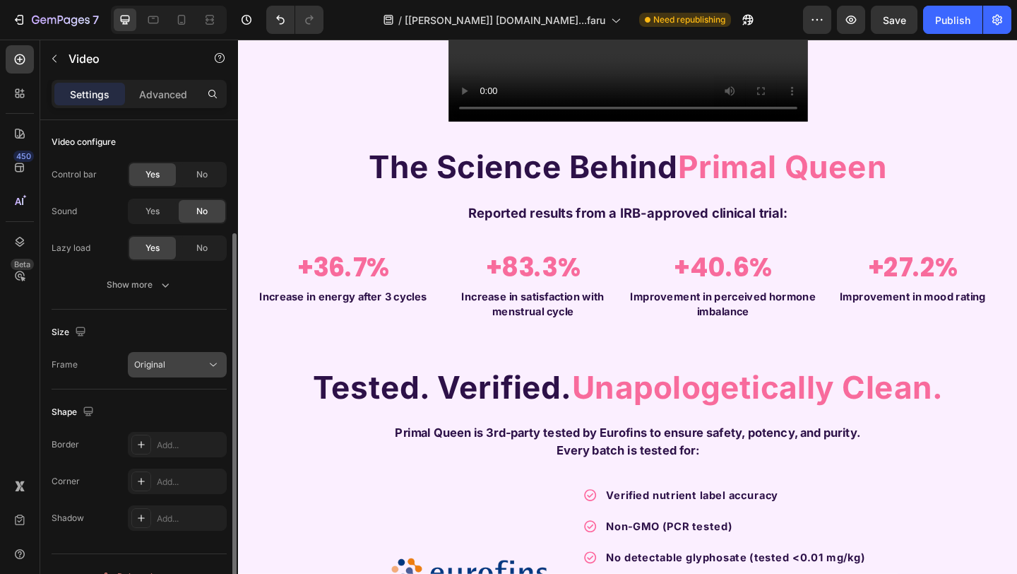
click at [184, 367] on div "Original" at bounding box center [170, 364] width 72 height 13
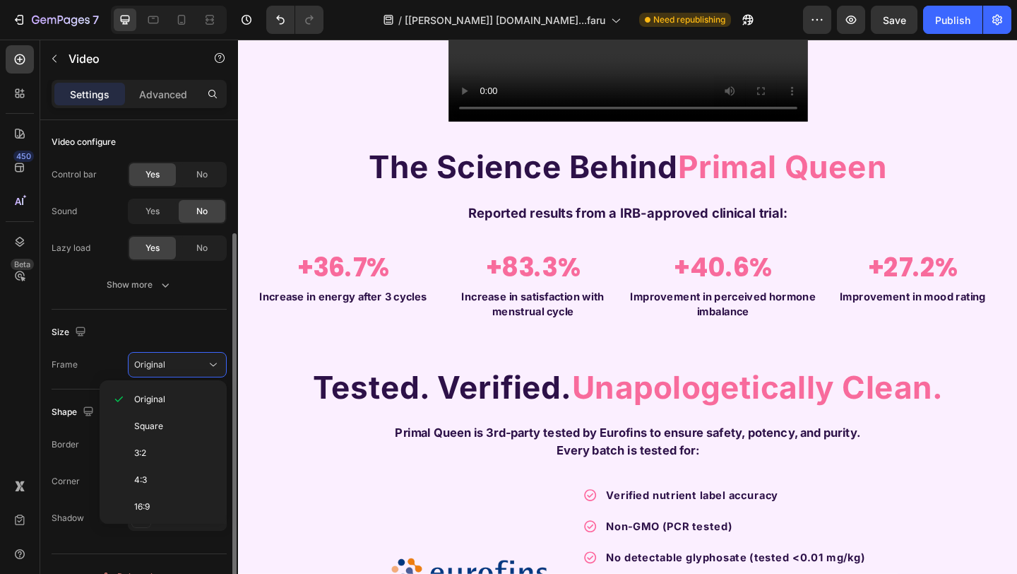
click at [188, 332] on div "Size" at bounding box center [139, 332] width 175 height 23
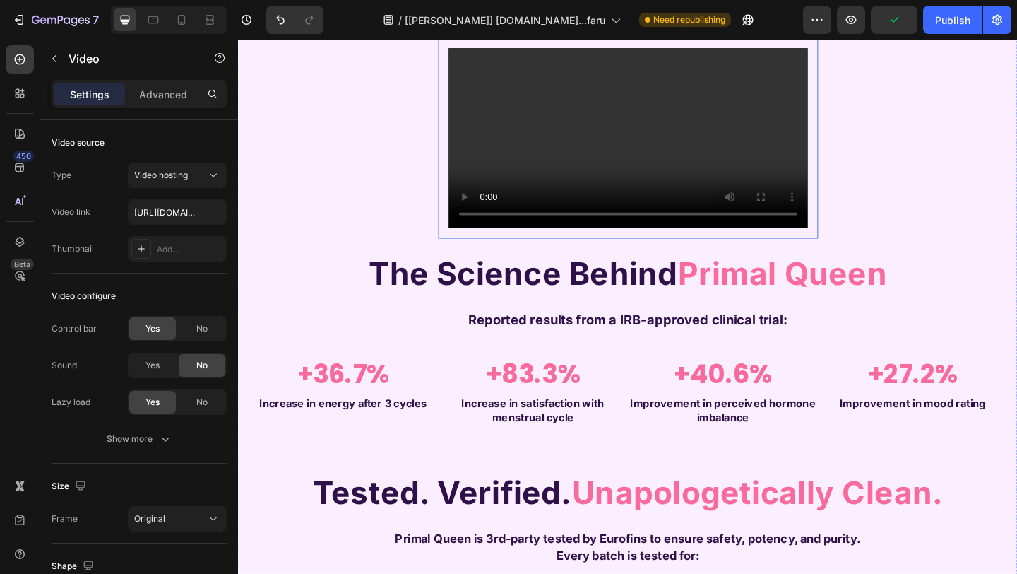
scroll to position [538, 0]
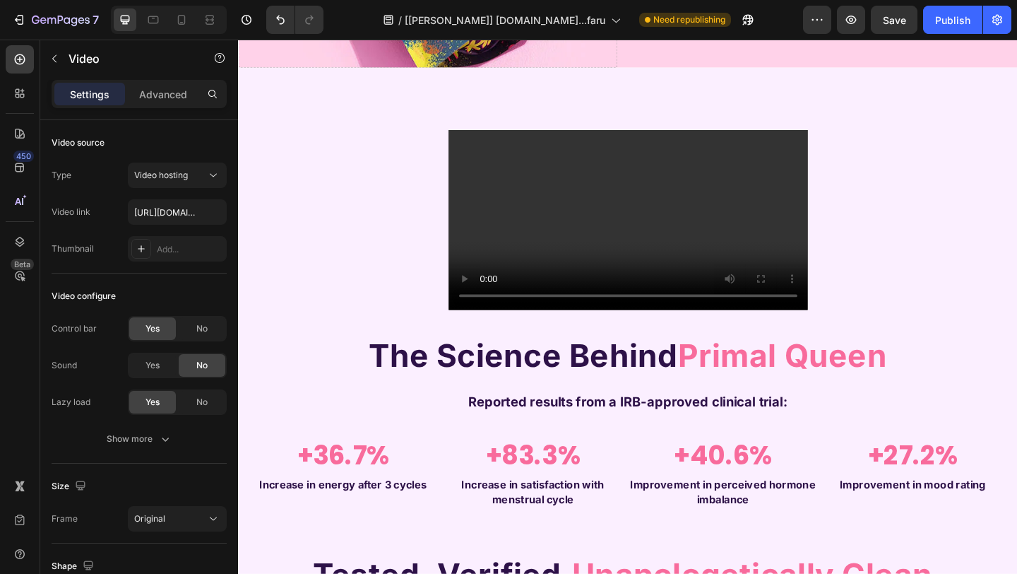
click at [788, 253] on video at bounding box center [662, 236] width 391 height 196
drag, startPoint x: 594, startPoint y: 234, endPoint x: 612, endPoint y: 220, distance: 22.7
click at [596, 234] on video at bounding box center [662, 236] width 391 height 196
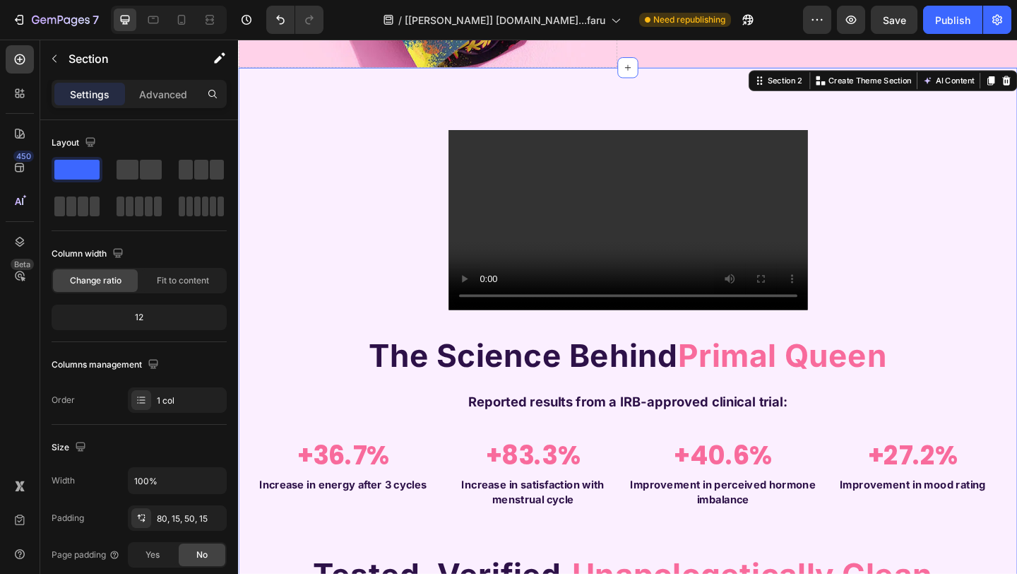
click at [699, 110] on div "Video Row The Science Behind Primal Queen Heading Reported results from a IRB-a…" at bounding box center [662, 512] width 848 height 884
click at [670, 221] on video at bounding box center [662, 236] width 391 height 196
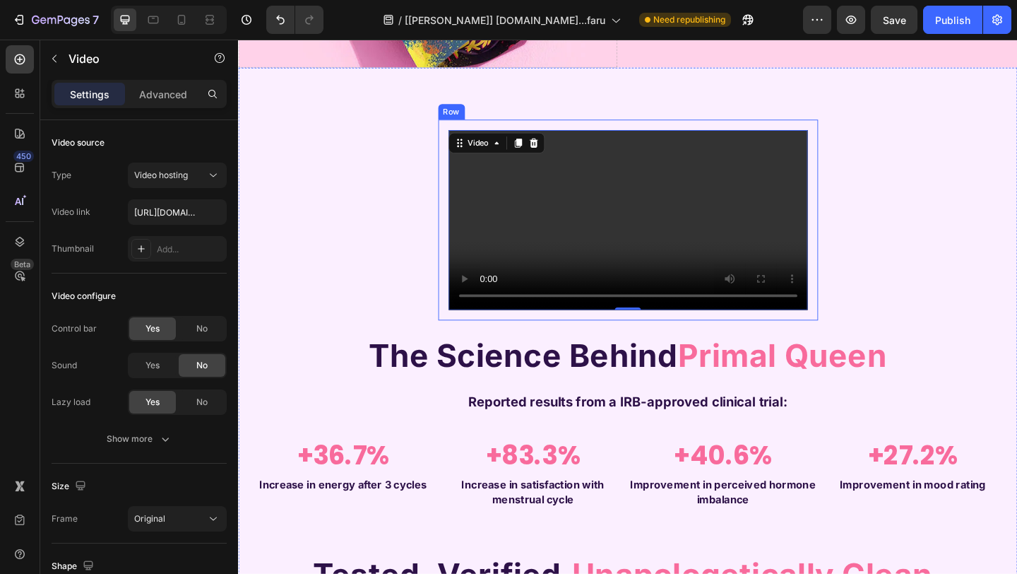
click at [456, 147] on div "Video 0 Row" at bounding box center [662, 235] width 413 height 218
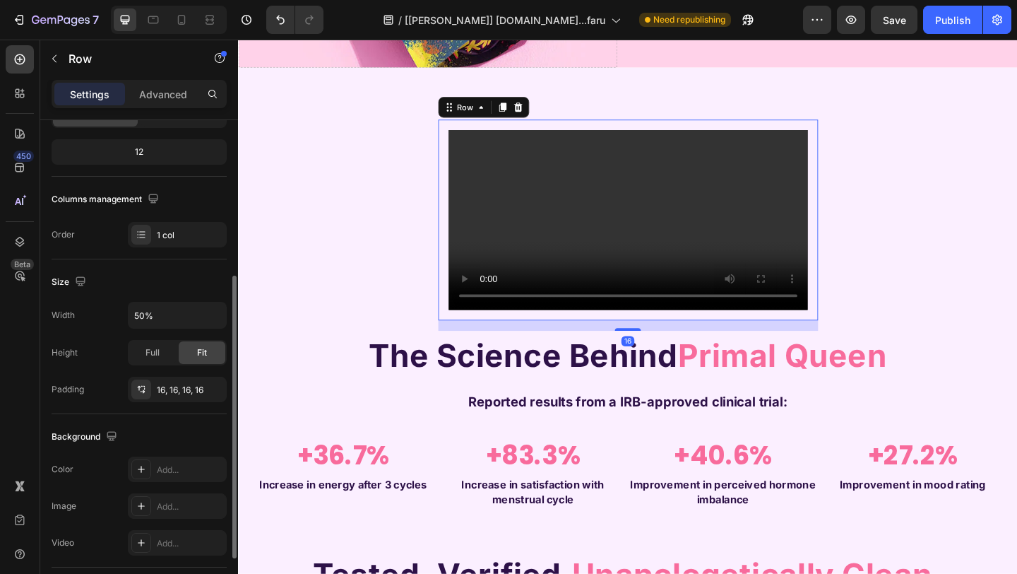
scroll to position [204, 0]
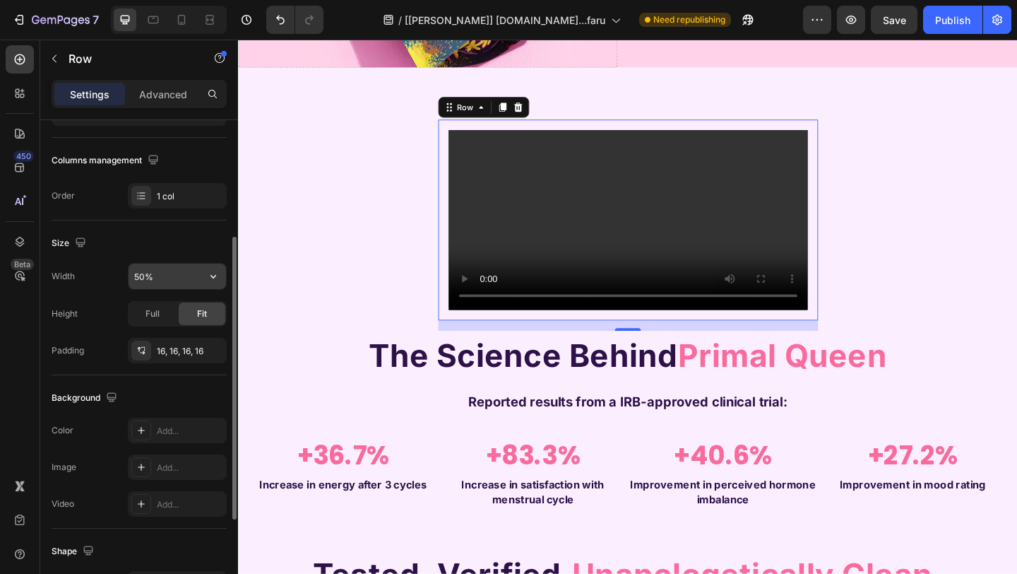
click at [181, 280] on input "50%" at bounding box center [177, 275] width 97 height 25
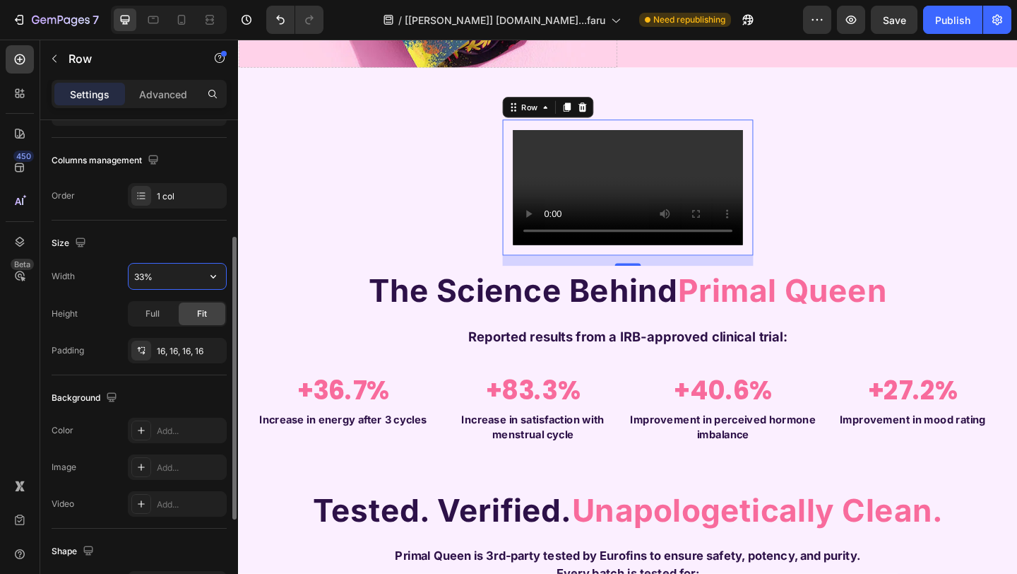
click at [186, 276] on input "33%" at bounding box center [177, 275] width 97 height 25
click at [203, 276] on button "button" at bounding box center [213, 275] width 25 height 25
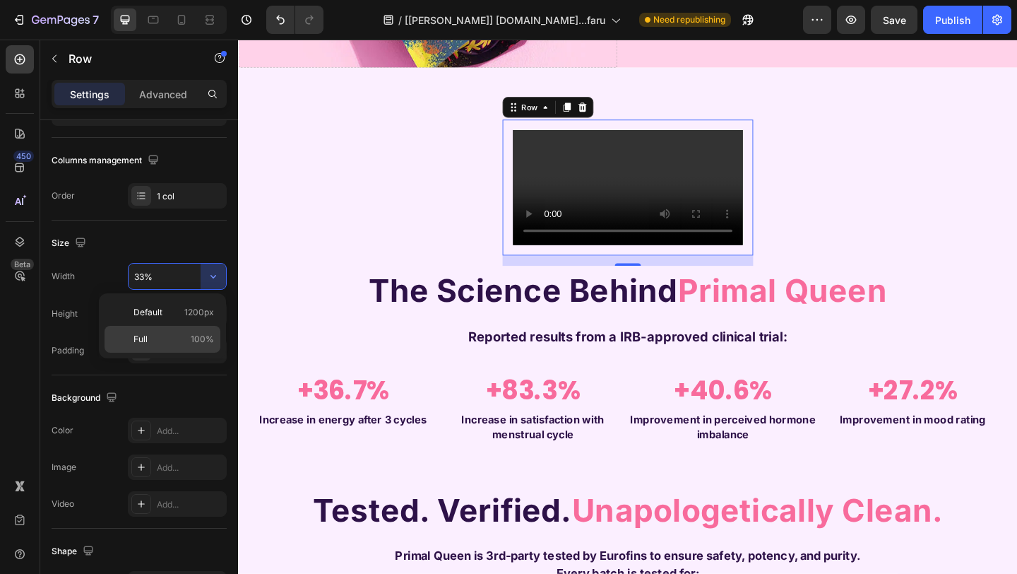
click at [143, 328] on div "Full 100%" at bounding box center [163, 339] width 116 height 27
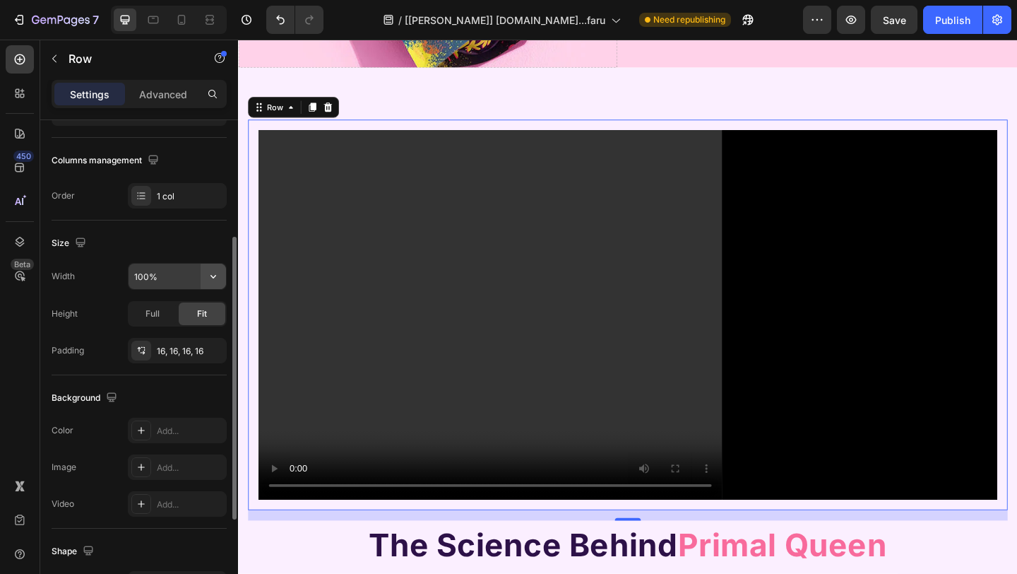
click at [208, 281] on button "button" at bounding box center [213, 275] width 25 height 25
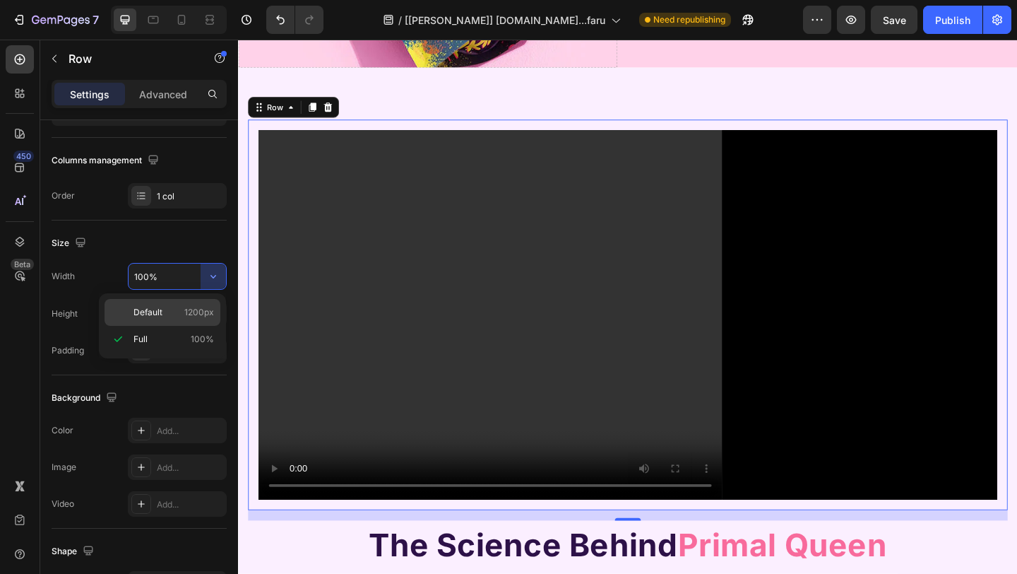
click at [144, 311] on span "Default" at bounding box center [147, 312] width 29 height 13
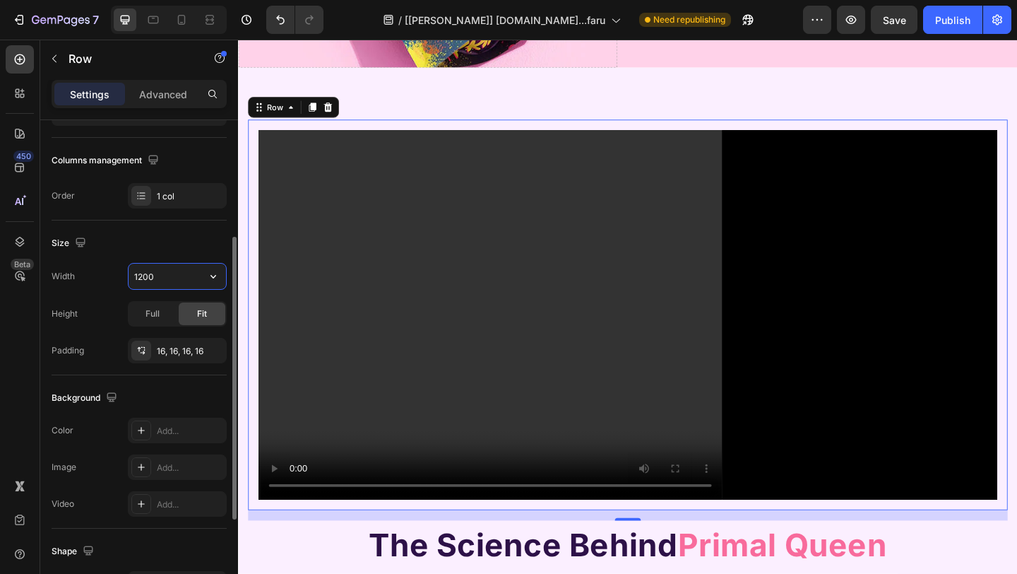
click at [174, 282] on input "1200" at bounding box center [177, 275] width 97 height 25
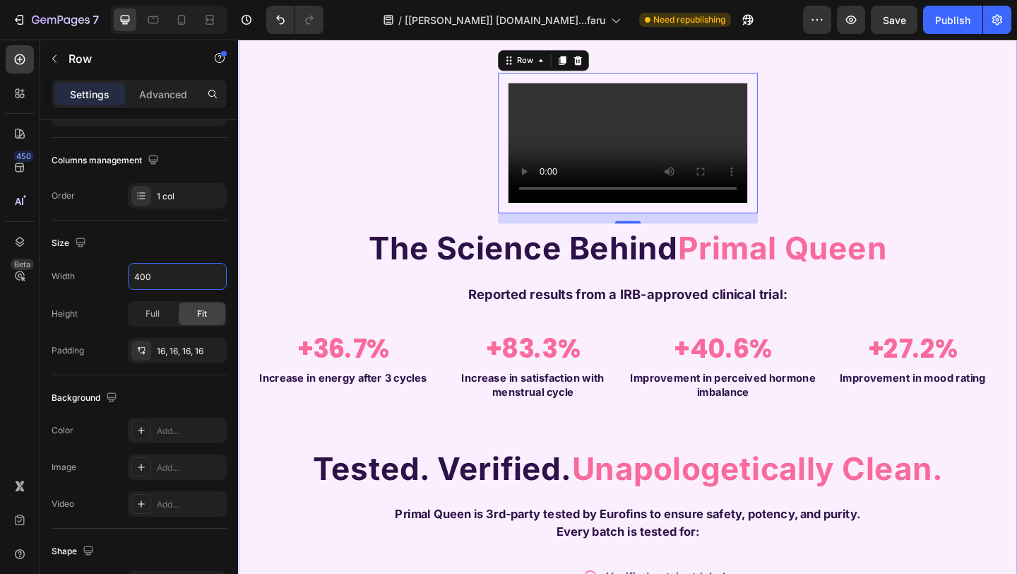
scroll to position [586, 0]
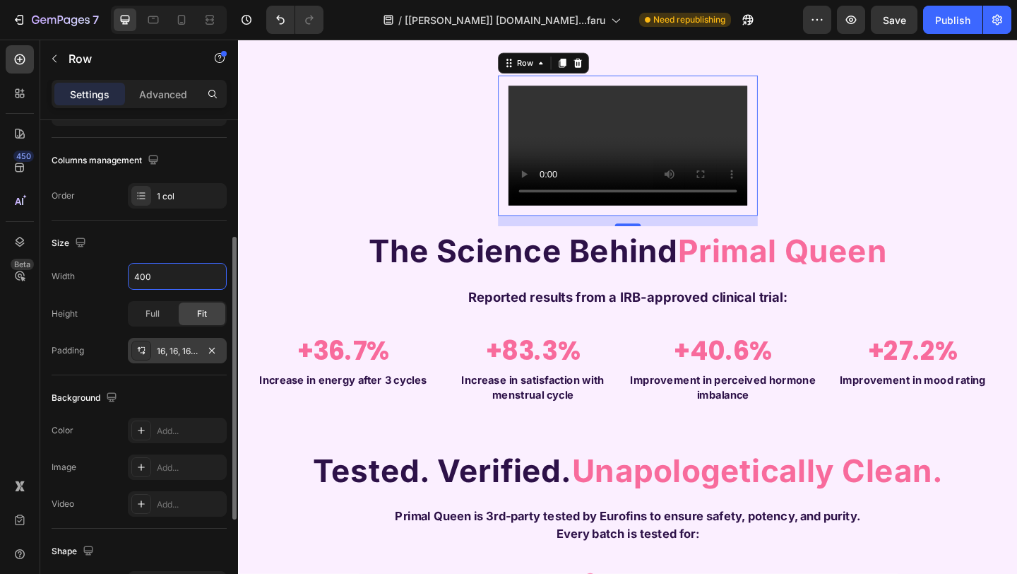
type input "400"
click at [170, 350] on div "16, 16, 16, 16" at bounding box center [177, 351] width 41 height 13
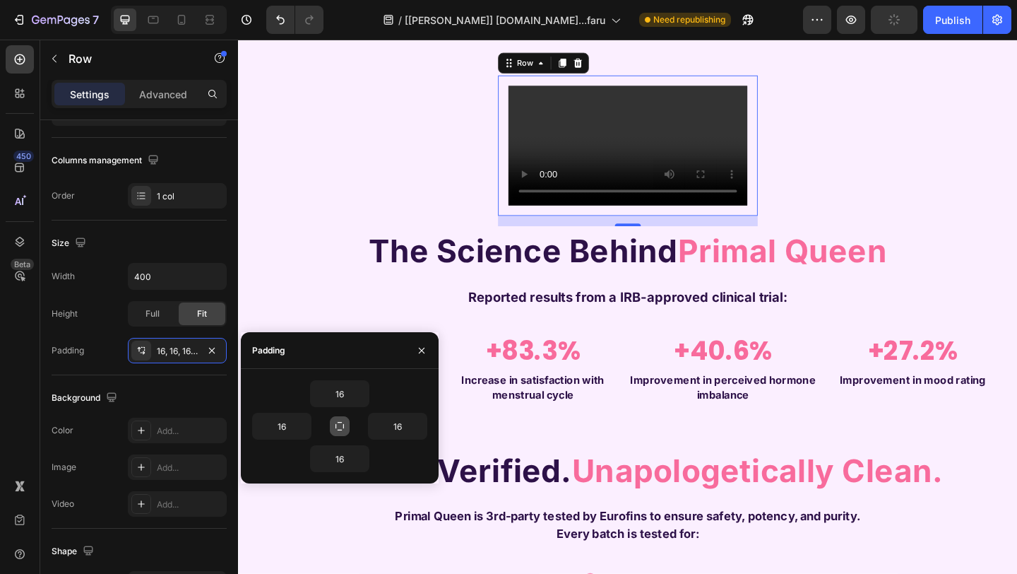
click at [336, 420] on icon "button" at bounding box center [339, 425] width 11 height 11
click at [337, 424] on icon "button" at bounding box center [339, 425] width 11 height 11
click at [346, 403] on input "16" at bounding box center [340, 393] width 58 height 25
click at [203, 358] on div at bounding box center [211, 350] width 17 height 17
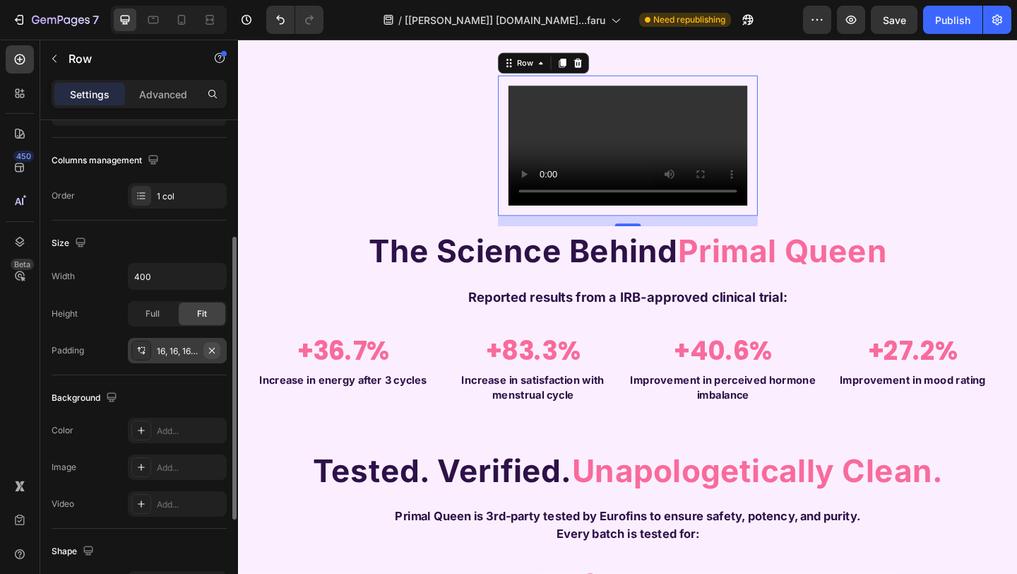
click at [206, 351] on button "button" at bounding box center [211, 350] width 17 height 17
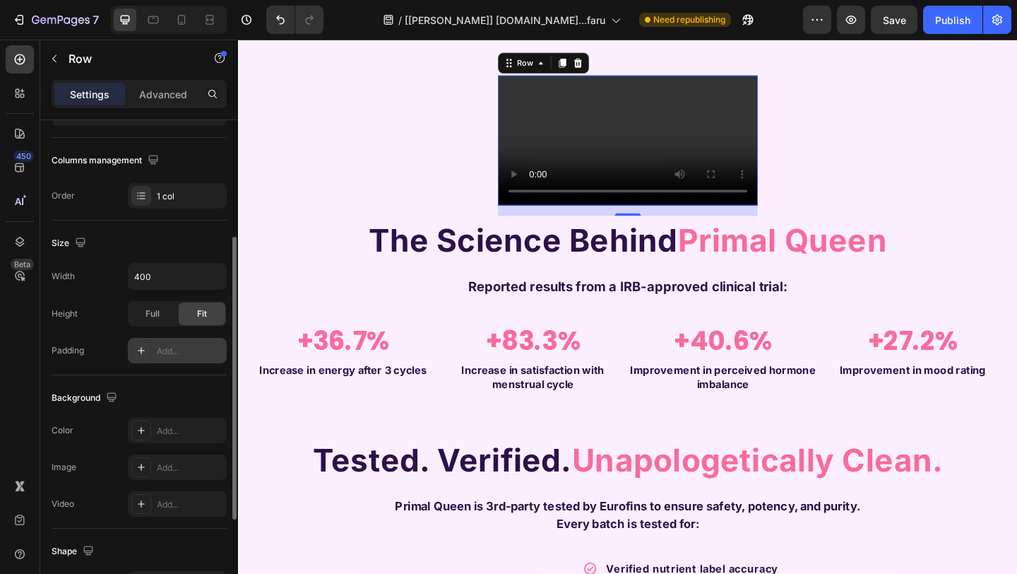
click at [186, 376] on div "Background The changes might be hidden by the video. Color Add... Image Add... …" at bounding box center [139, 451] width 175 height 153
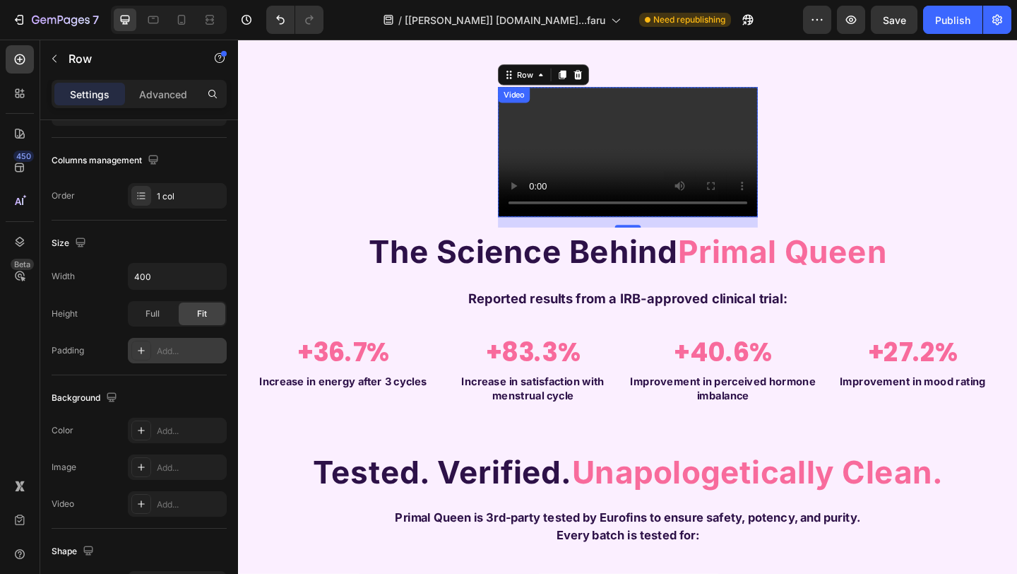
scroll to position [565, 0]
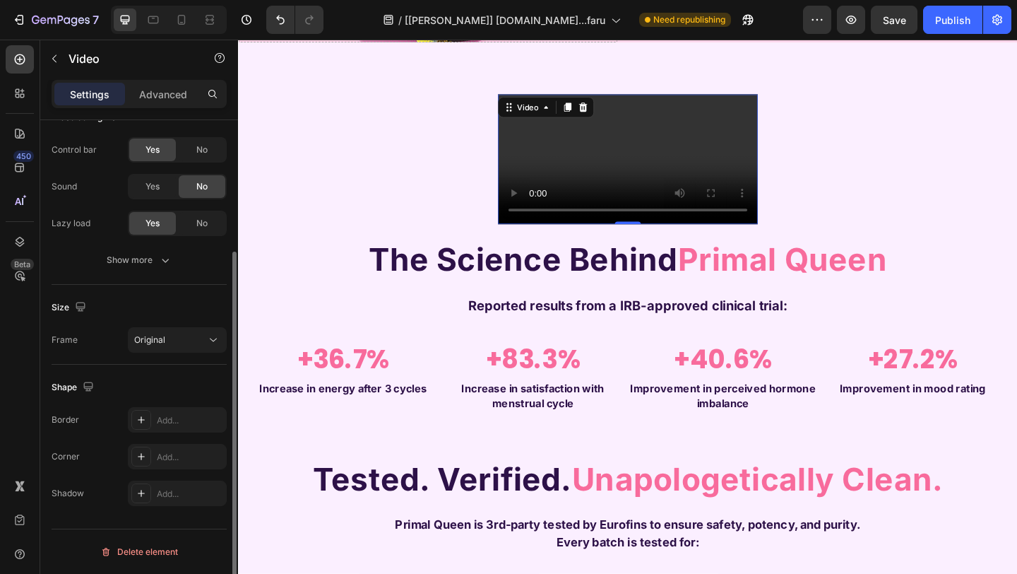
click at [631, 240] on video at bounding box center [662, 169] width 283 height 141
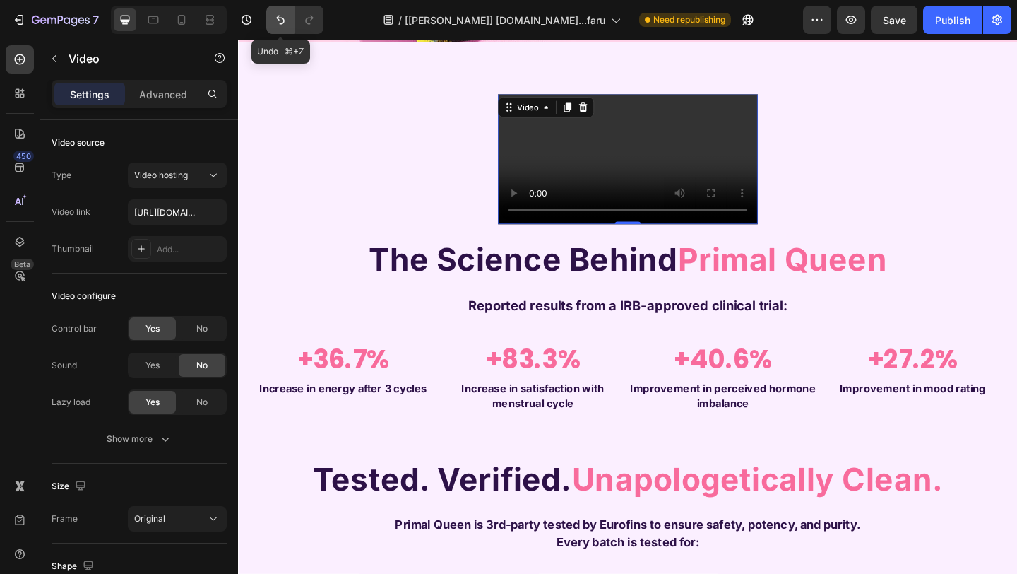
click at [275, 15] on icon "Undo/Redo" at bounding box center [280, 20] width 14 height 14
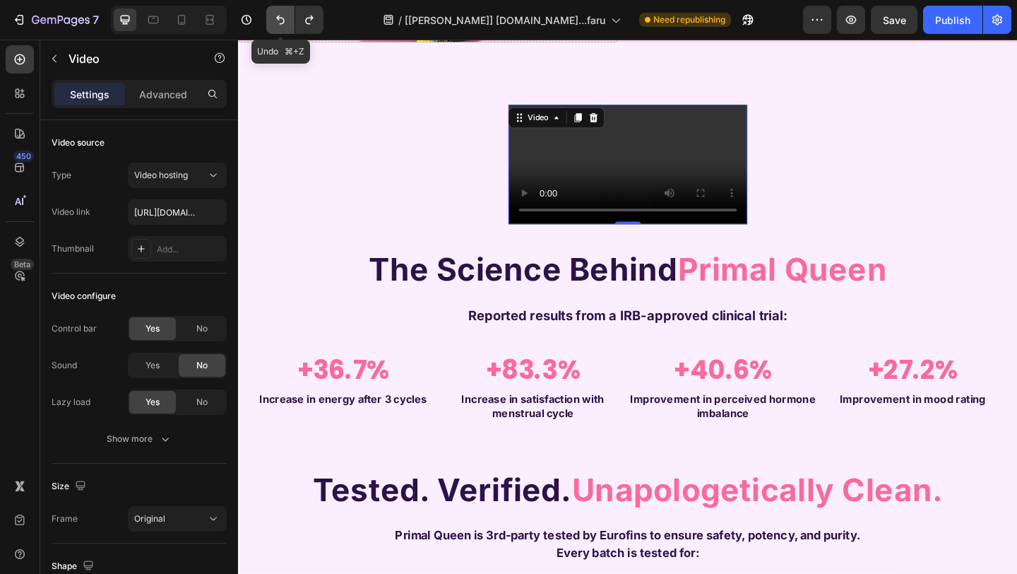
click at [275, 15] on icon "Undo/Redo" at bounding box center [280, 20] width 14 height 14
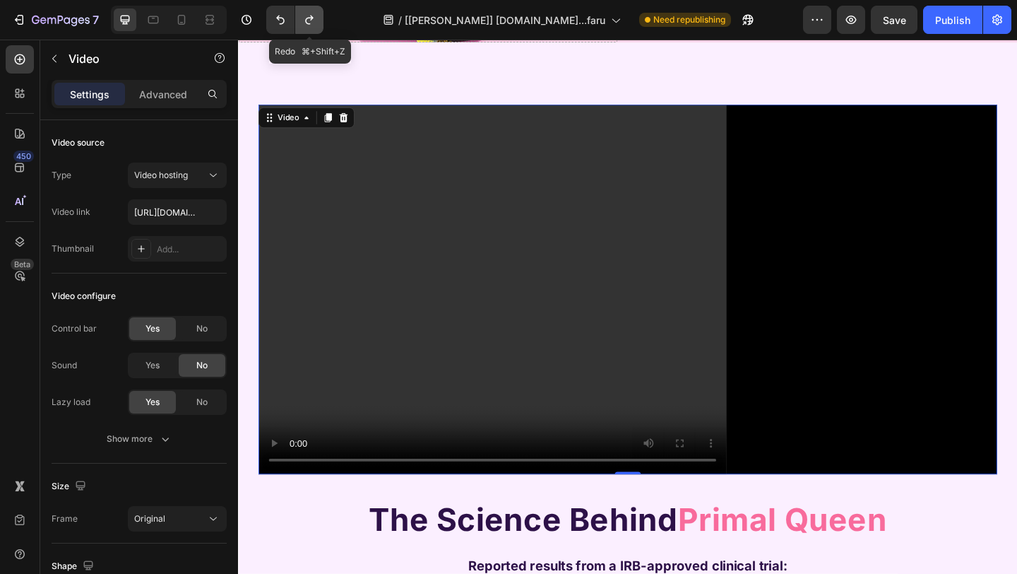
click at [320, 22] on button "Undo/Redo" at bounding box center [309, 20] width 28 height 28
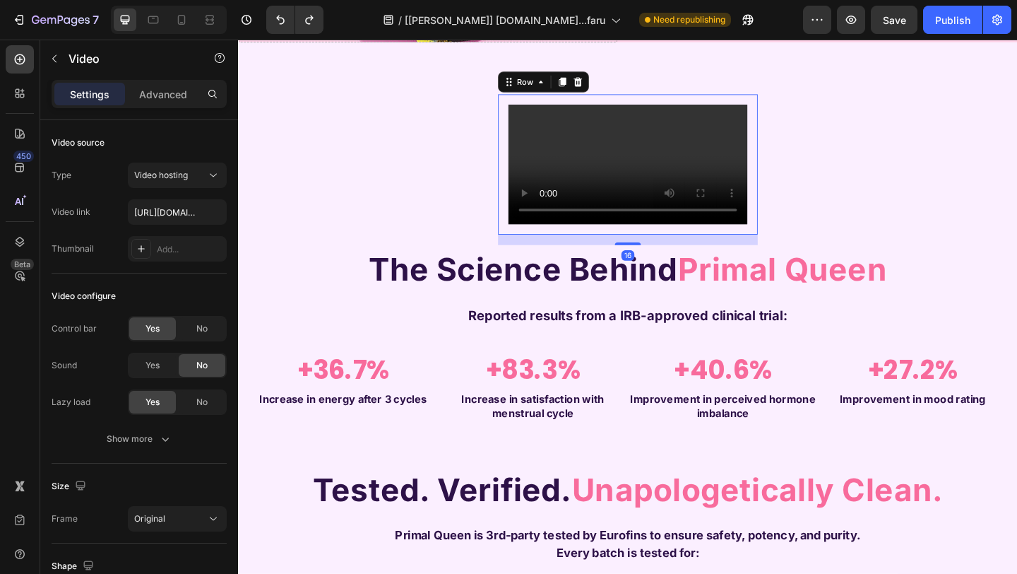
click at [521, 177] on div "Video Row 16" at bounding box center [662, 175] width 283 height 153
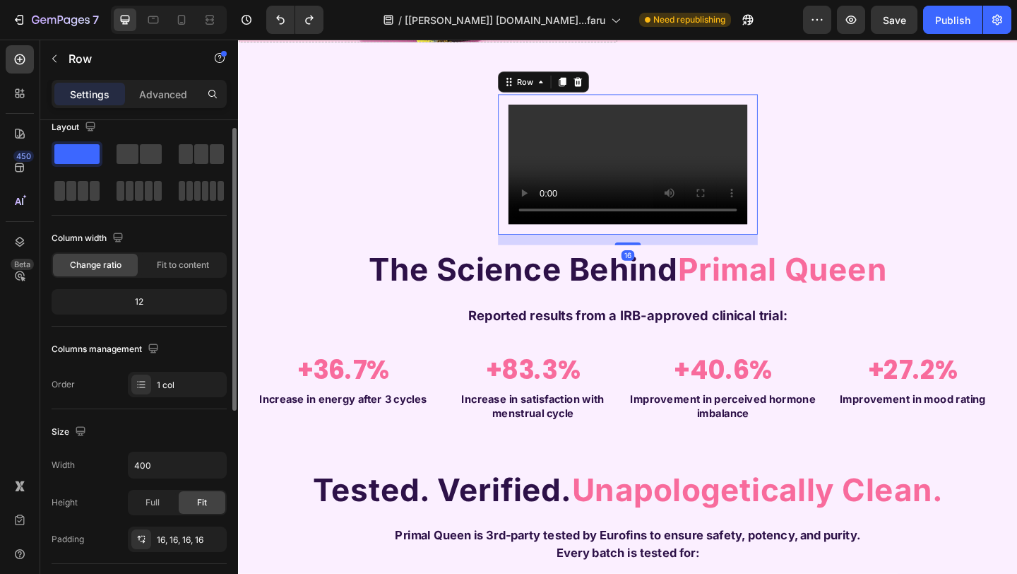
scroll to position [15, 0]
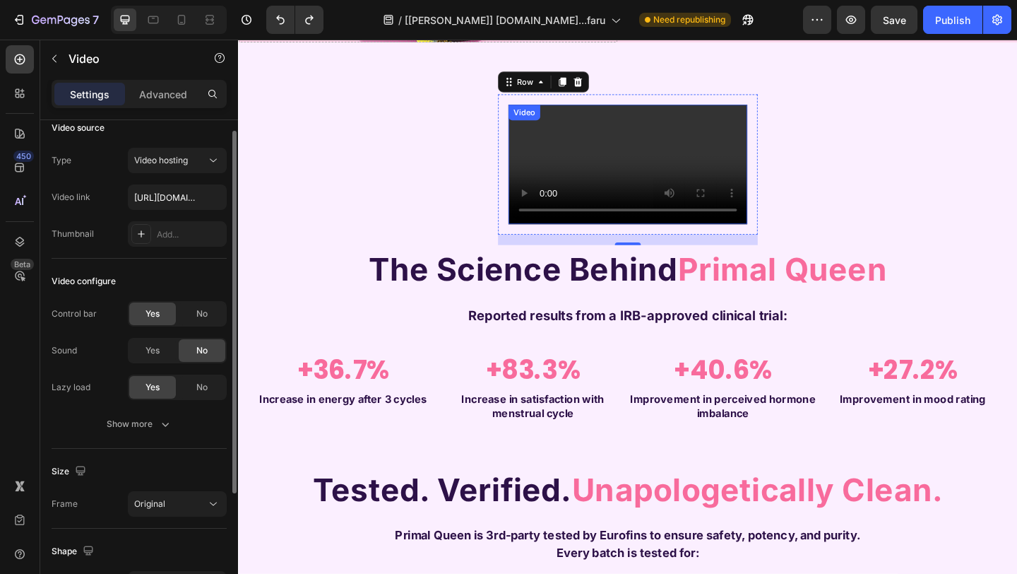
click at [559, 210] on video at bounding box center [662, 175] width 260 height 130
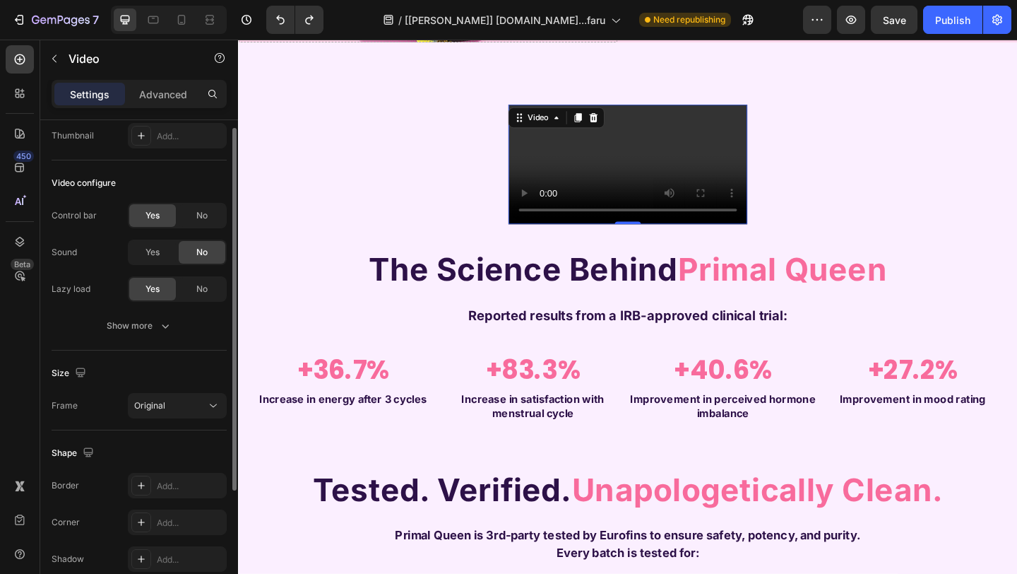
scroll to position [179, 0]
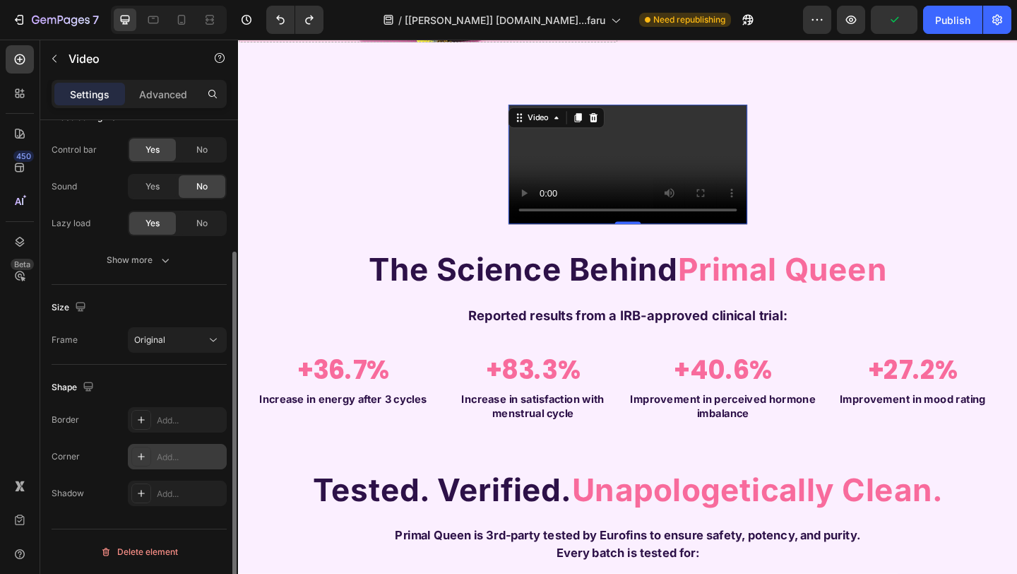
click at [171, 456] on div "Add..." at bounding box center [190, 457] width 66 height 13
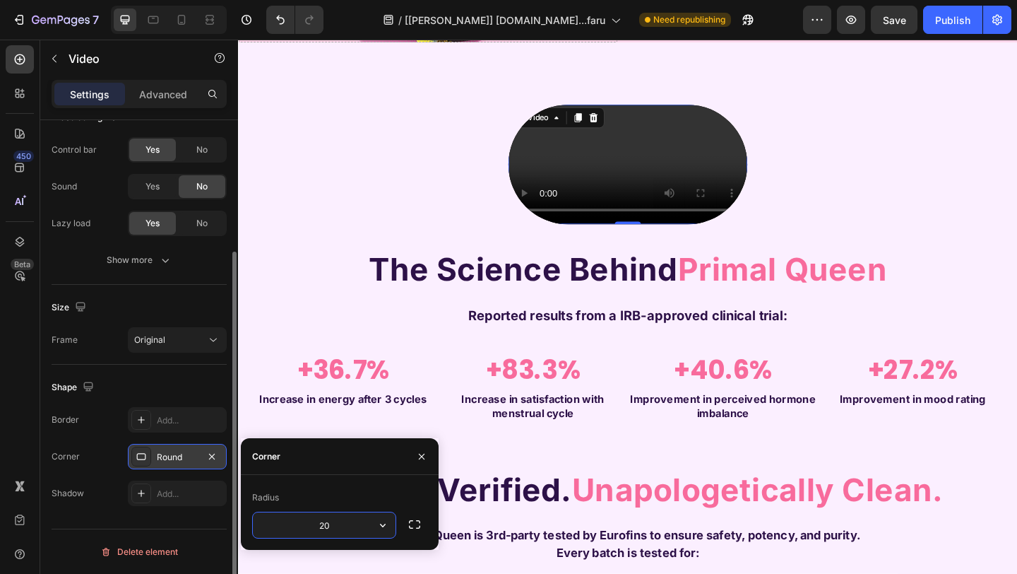
type input "2"
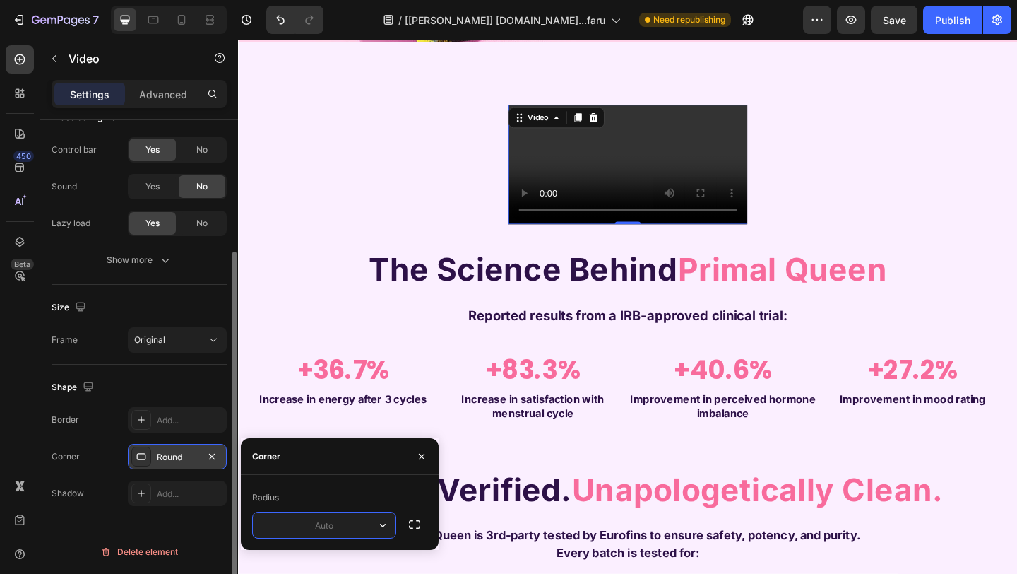
type input "0"
click at [189, 379] on div "Shape" at bounding box center [139, 387] width 175 height 23
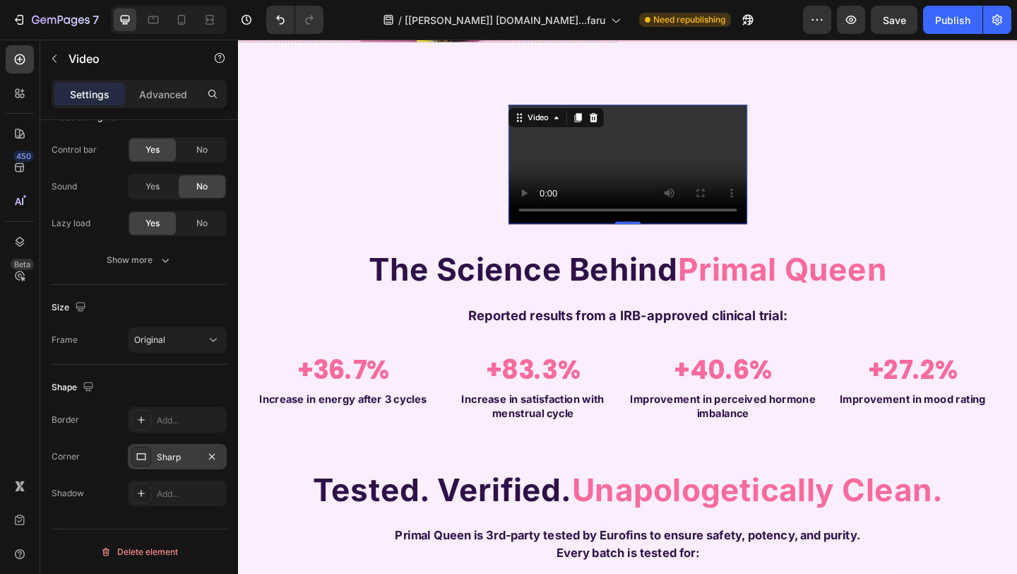
click at [570, 133] on div "Video" at bounding box center [584, 124] width 105 height 23
click at [568, 129] on div "Video" at bounding box center [564, 124] width 29 height 13
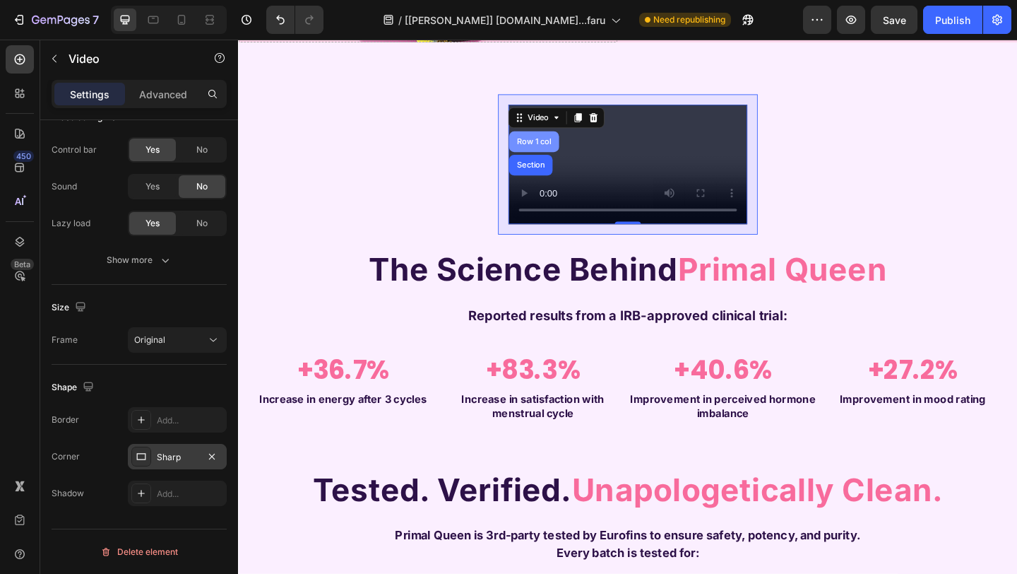
click at [562, 144] on div "Row 1 col" at bounding box center [560, 150] width 54 height 23
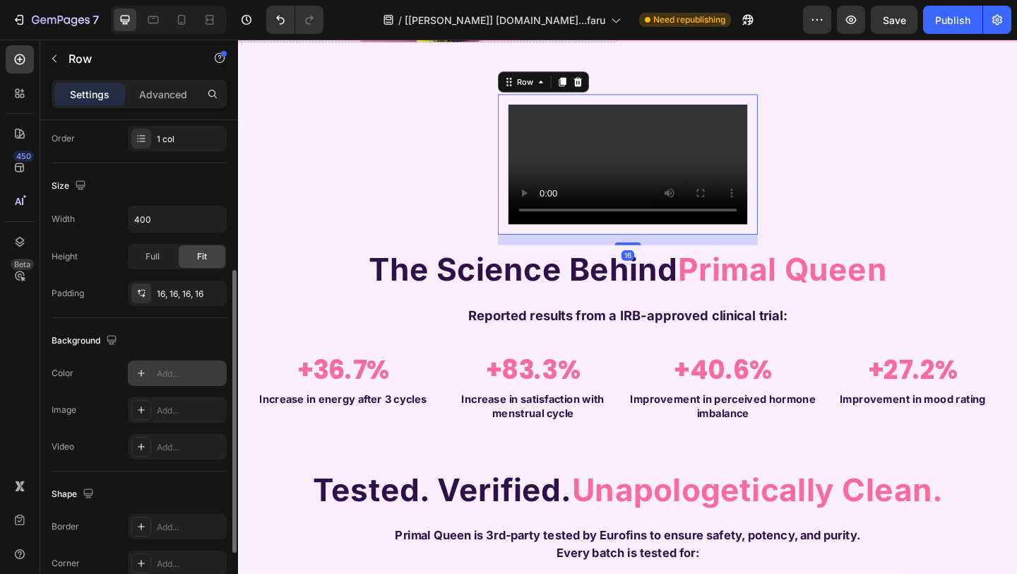
scroll to position [368, 0]
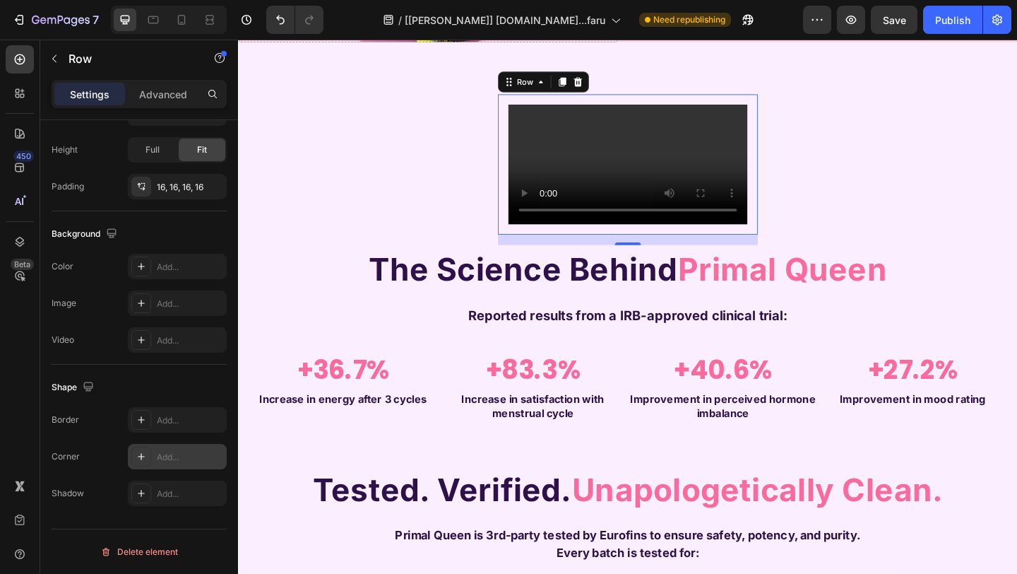
click at [170, 453] on div "Add..." at bounding box center [190, 457] width 66 height 13
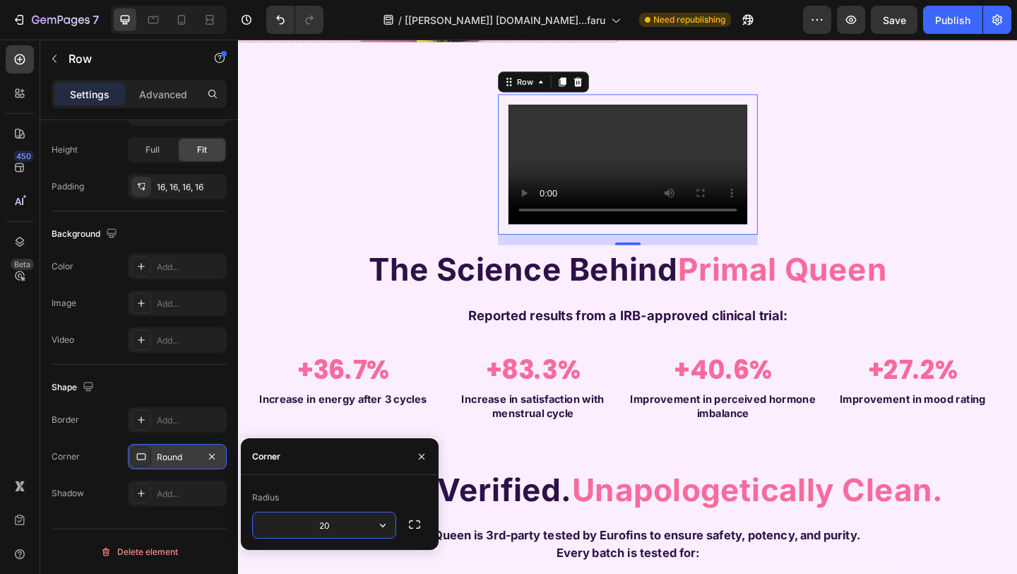
type input "200"
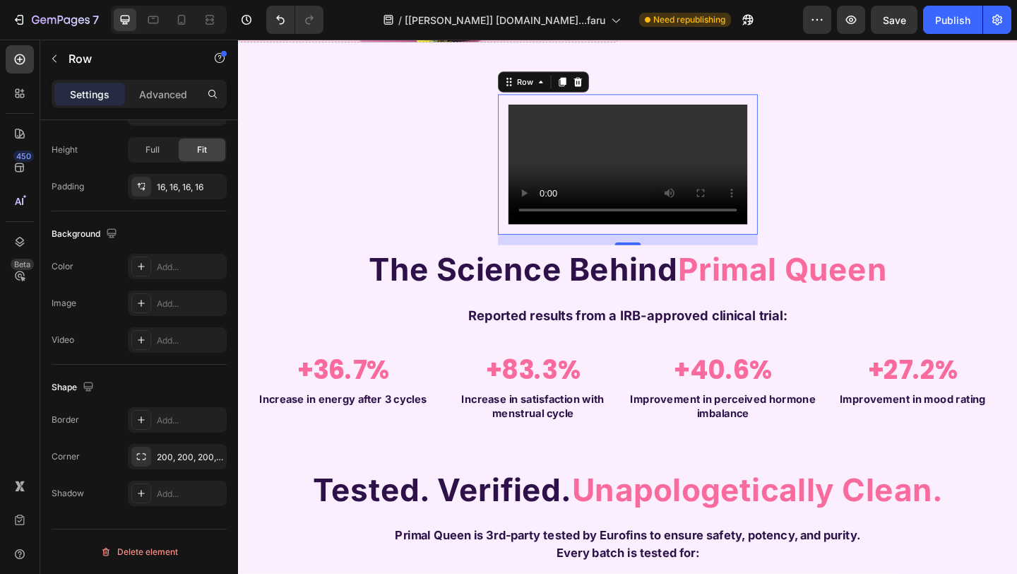
click at [153, 374] on div "Shape Border Add... Corner 200, 200, 200, 200 Shadow Add..." at bounding box center [139, 440] width 175 height 153
click at [160, 382] on div "Shape" at bounding box center [139, 387] width 175 height 23
click at [170, 422] on div "Add..." at bounding box center [190, 420] width 66 height 13
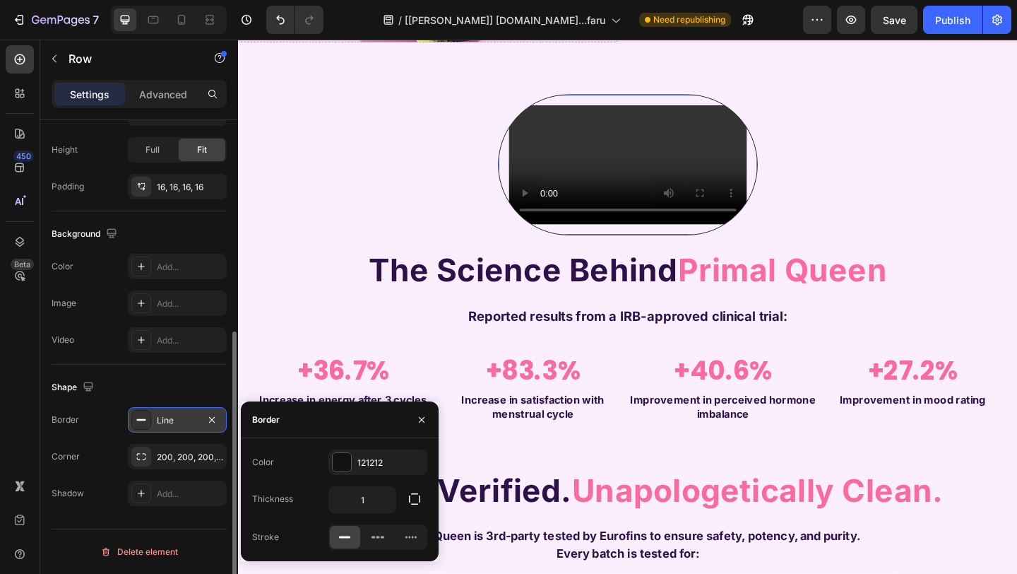
click at [177, 376] on div "Shape" at bounding box center [139, 387] width 175 height 23
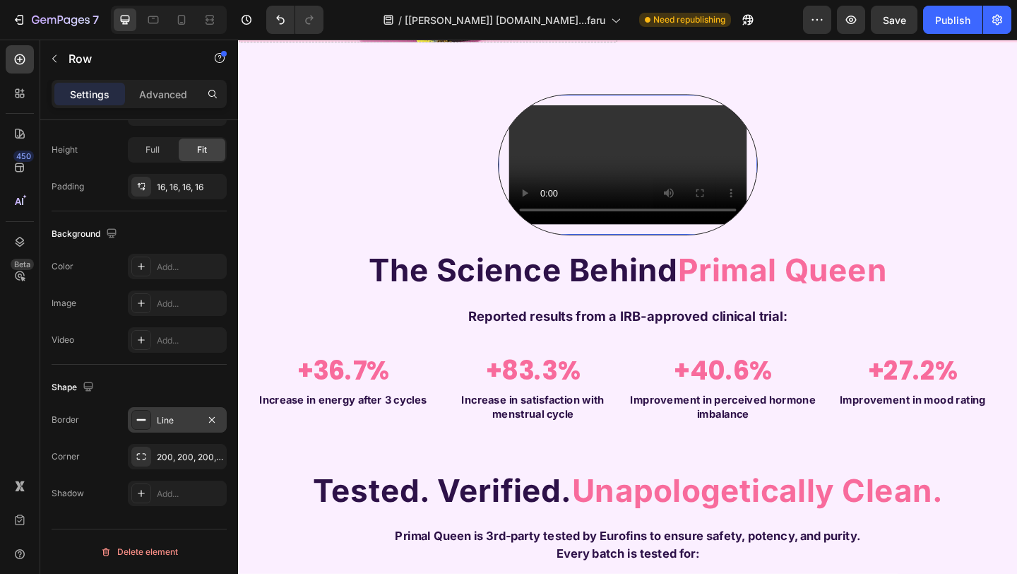
click at [175, 422] on div "Line" at bounding box center [177, 420] width 41 height 13
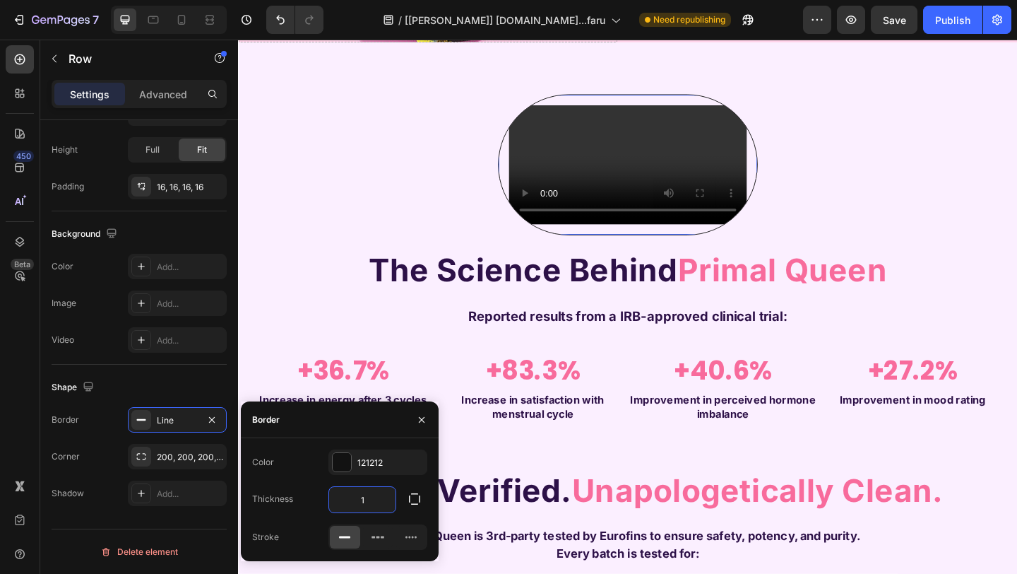
click at [376, 496] on input "1" at bounding box center [362, 499] width 66 height 25
type input "5"
click at [376, 465] on div "121212" at bounding box center [377, 462] width 41 height 13
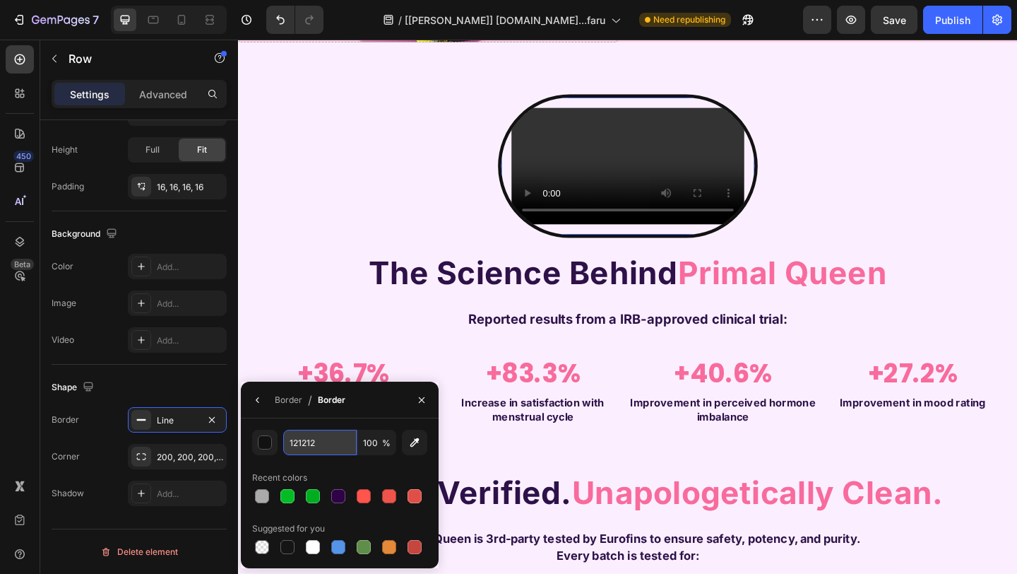
click at [340, 447] on input "121212" at bounding box center [319, 441] width 73 height 25
paste input "#ff69b4"
type input "#ff69b4"
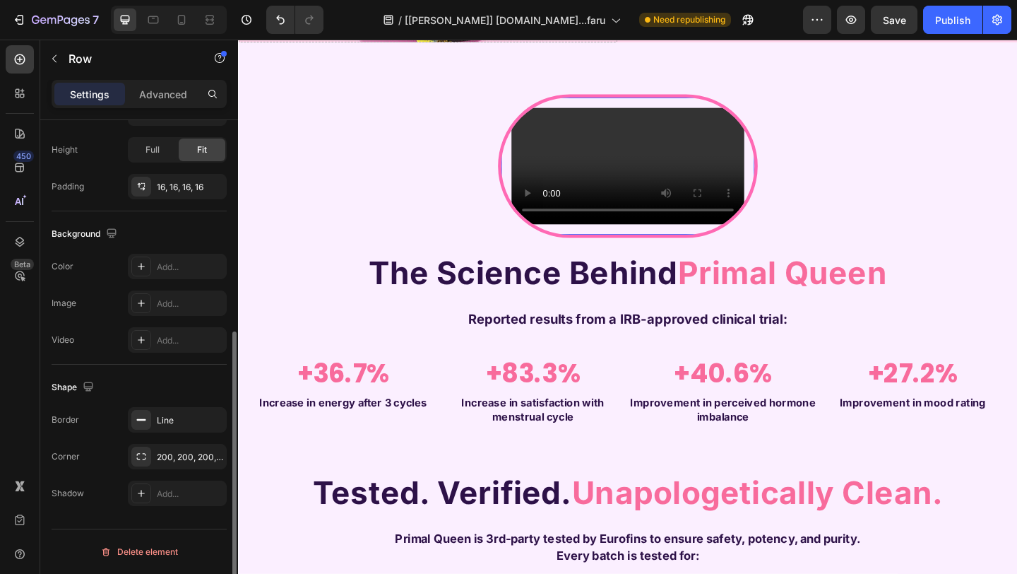
click at [206, 379] on div "Shape" at bounding box center [139, 387] width 175 height 23
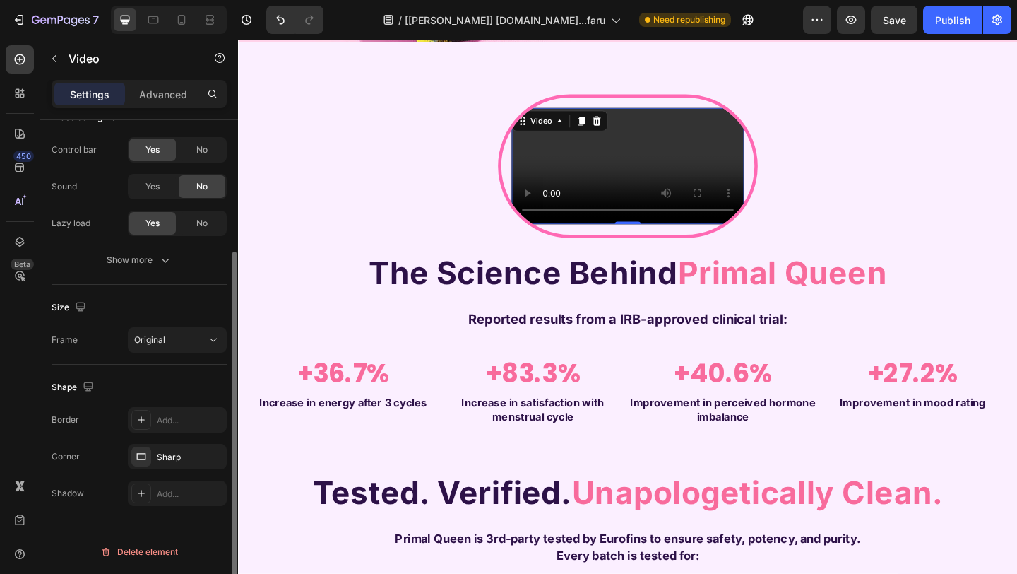
click at [663, 240] on video at bounding box center [661, 177] width 253 height 126
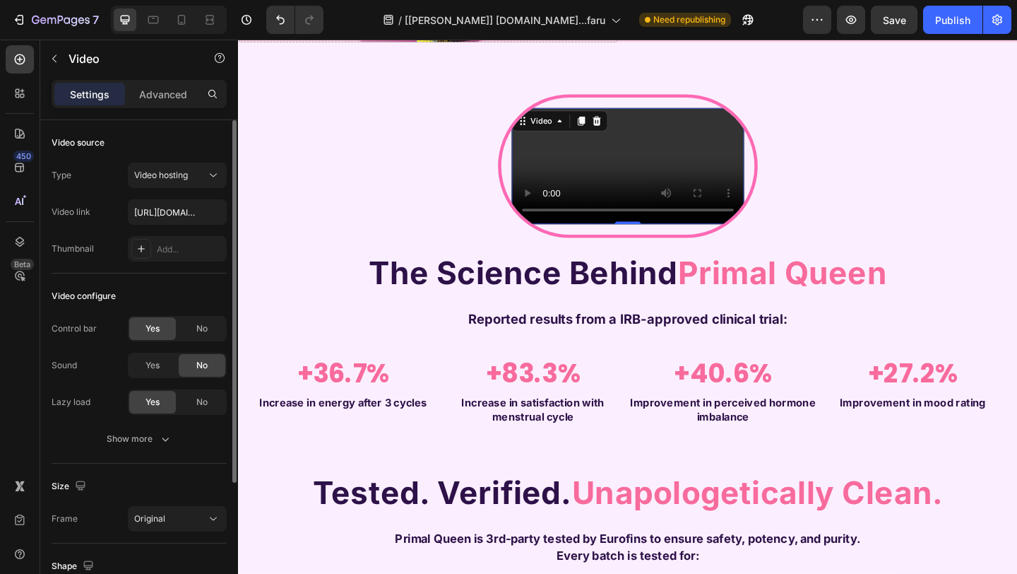
scroll to position [179, 0]
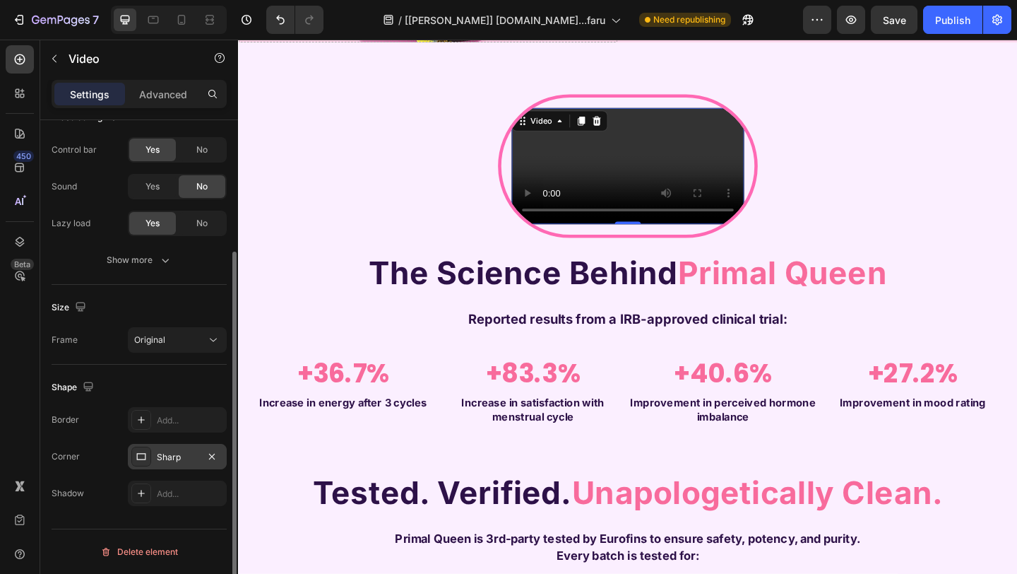
click at [182, 457] on div "Sharp" at bounding box center [177, 457] width 41 height 13
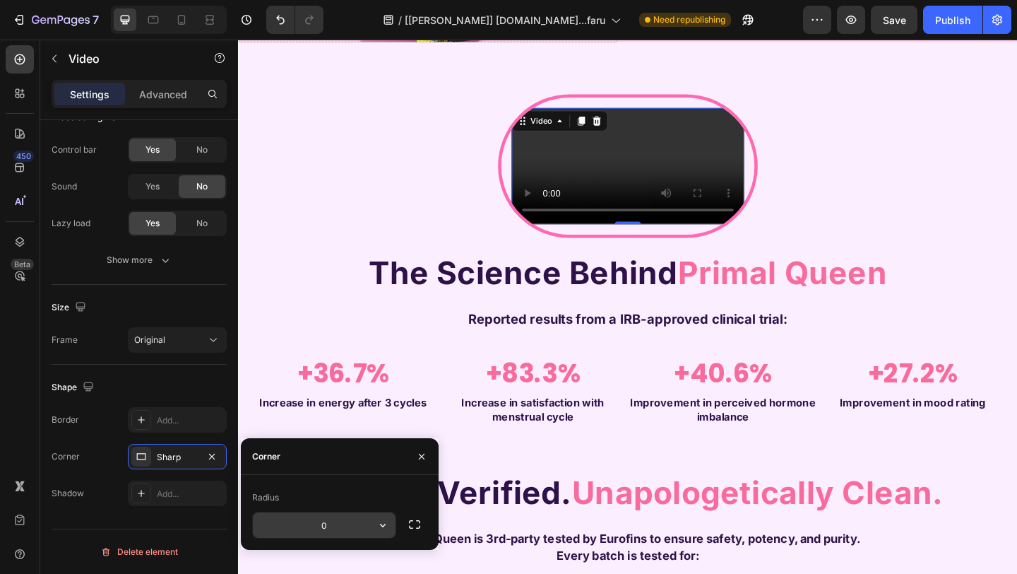
click at [340, 518] on input "0" at bounding box center [324, 524] width 143 height 25
type input "200"
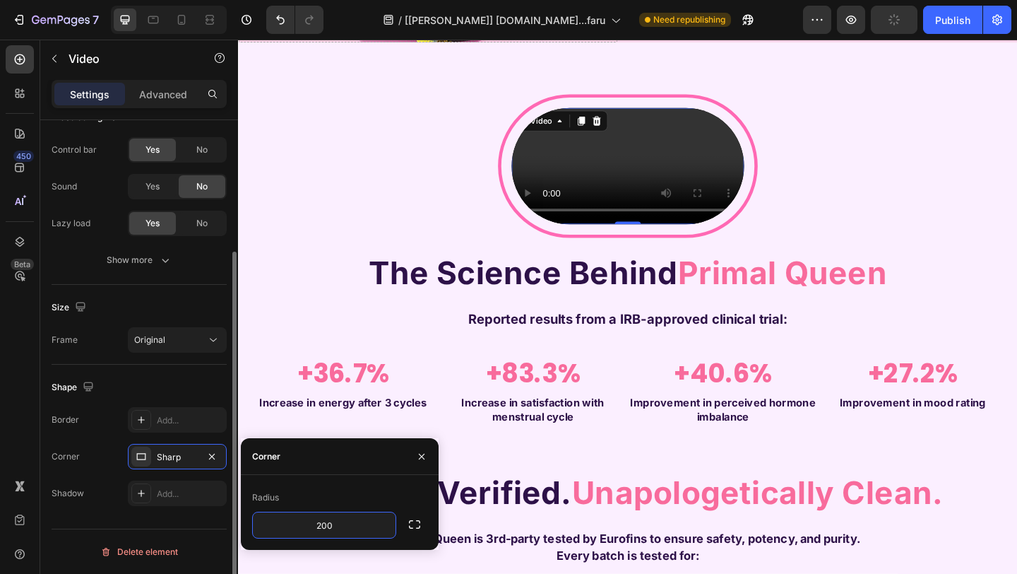
click at [169, 378] on div "Shape" at bounding box center [139, 387] width 175 height 23
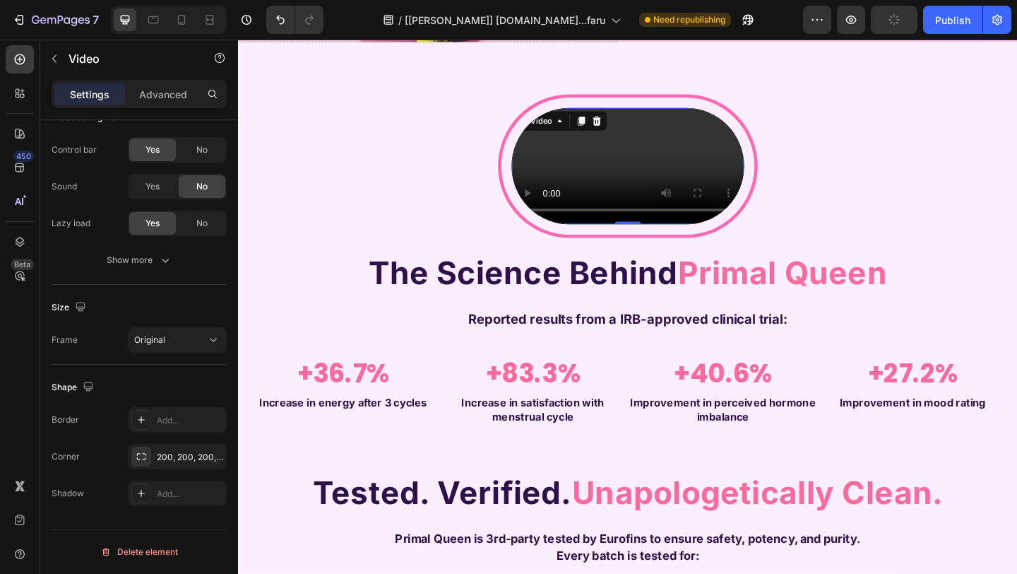
click at [857, 218] on div "Video 0 Row The Science Behind Primal Queen Heading Reported results from a IRB…" at bounding box center [662, 464] width 826 height 730
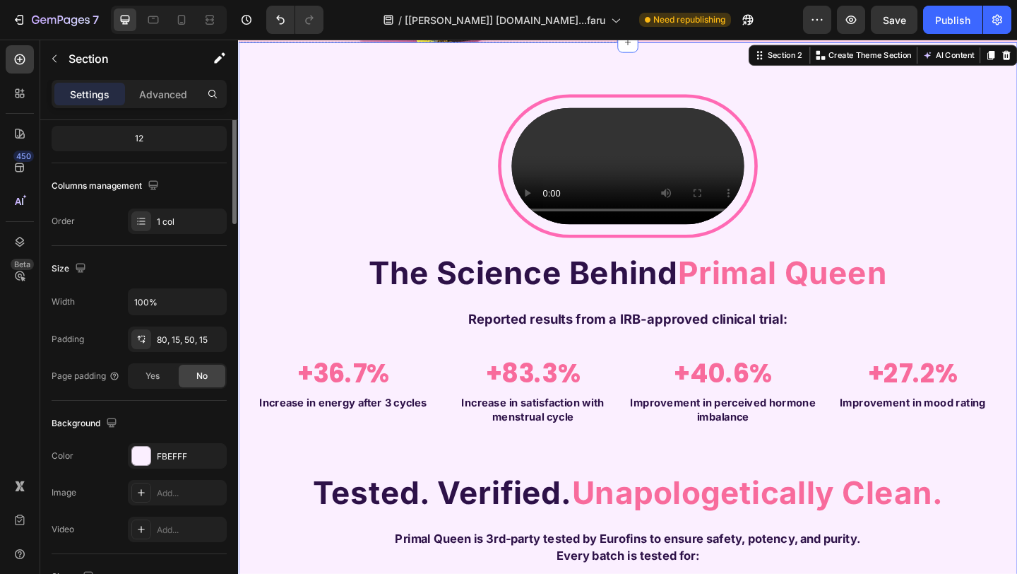
scroll to position [0, 0]
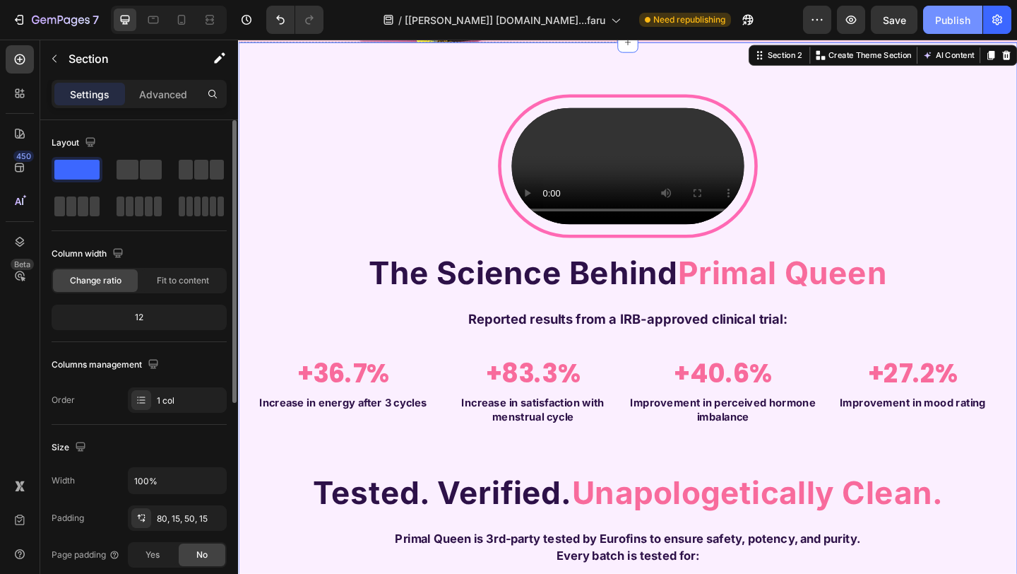
drag, startPoint x: 949, startPoint y: 18, endPoint x: 650, endPoint y: 98, distance: 310.1
click at [949, 18] on div "Publish" at bounding box center [952, 20] width 35 height 15
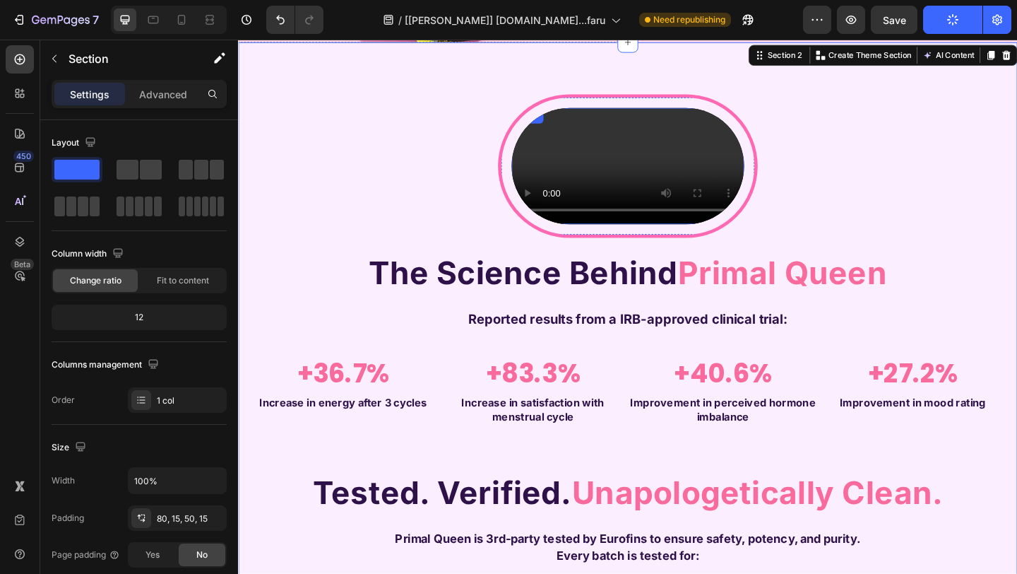
click at [655, 240] on video at bounding box center [661, 177] width 253 height 126
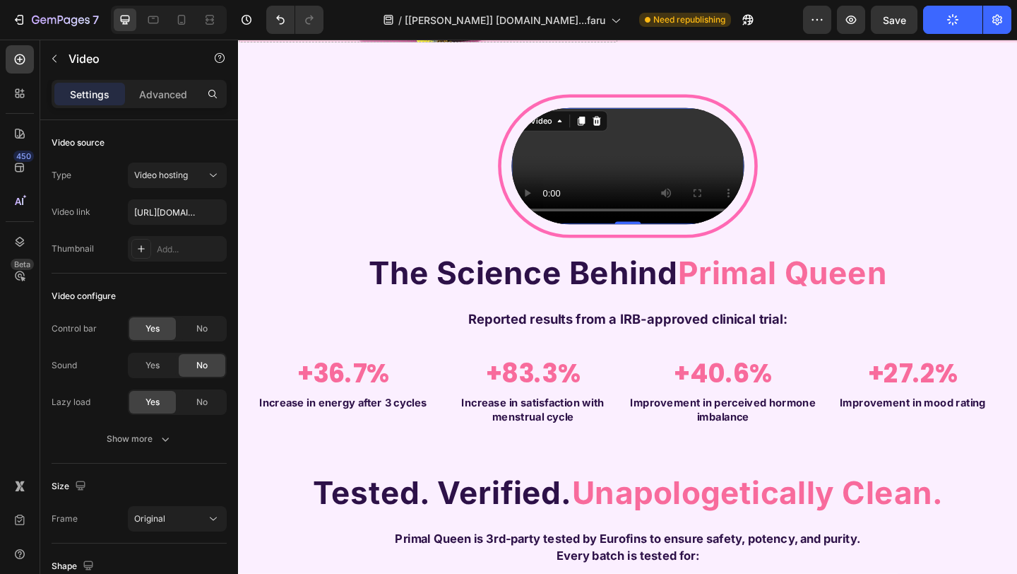
click at [680, 240] on video at bounding box center [661, 177] width 253 height 126
click at [417, 292] on div "Video 0 Row The Science Behind Primal Queen Heading Reported results from a IRB…" at bounding box center [662, 464] width 826 height 730
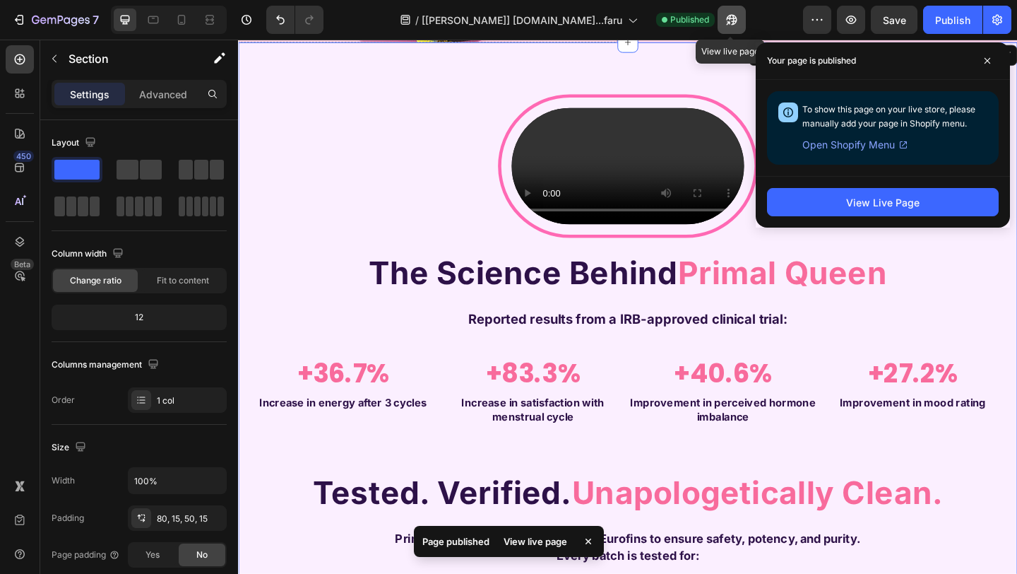
click at [725, 17] on icon "button" at bounding box center [732, 20] width 14 height 14
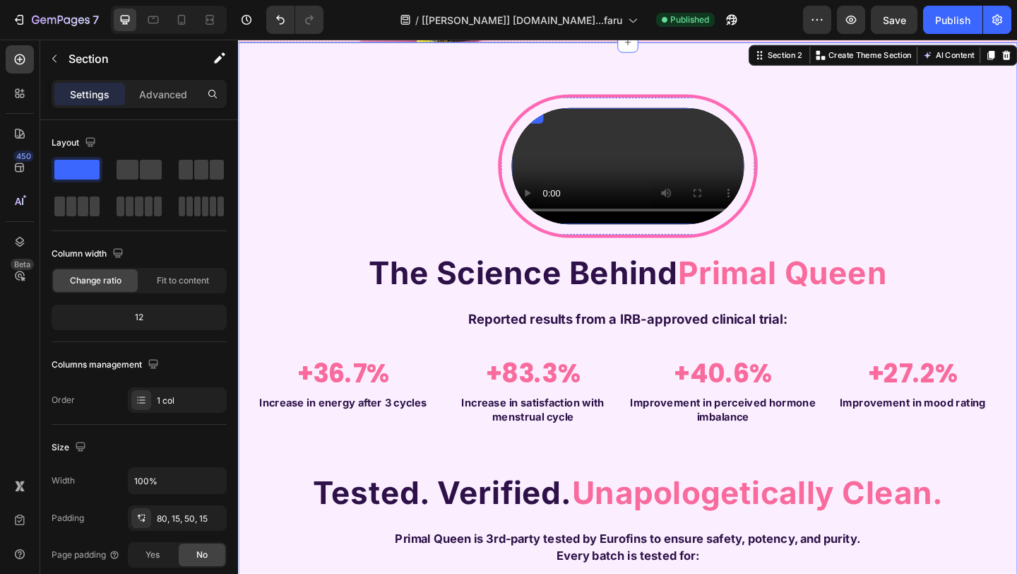
click at [654, 240] on video at bounding box center [661, 177] width 253 height 126
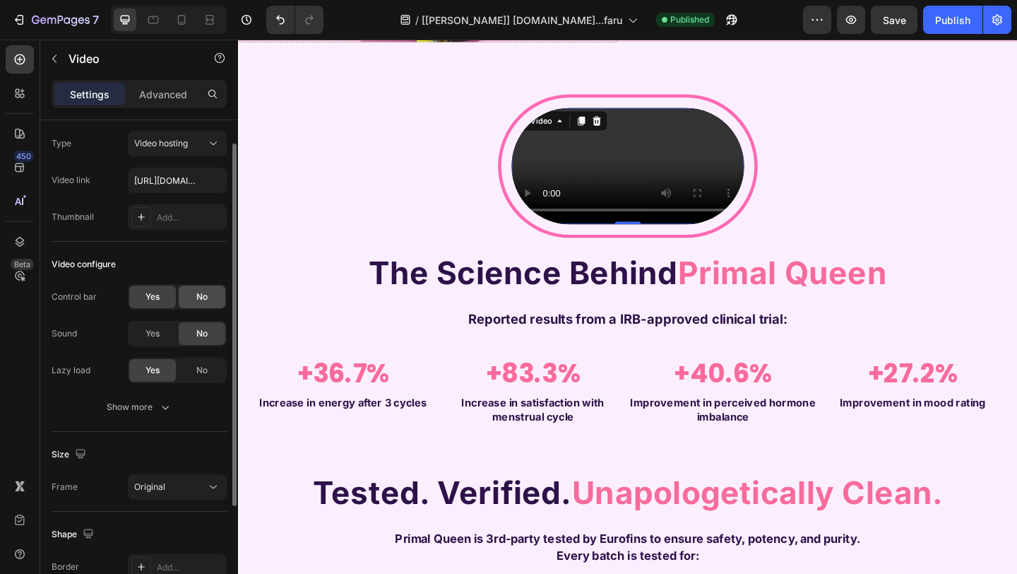
scroll to position [32, 0]
click at [209, 298] on div "No" at bounding box center [202, 296] width 47 height 23
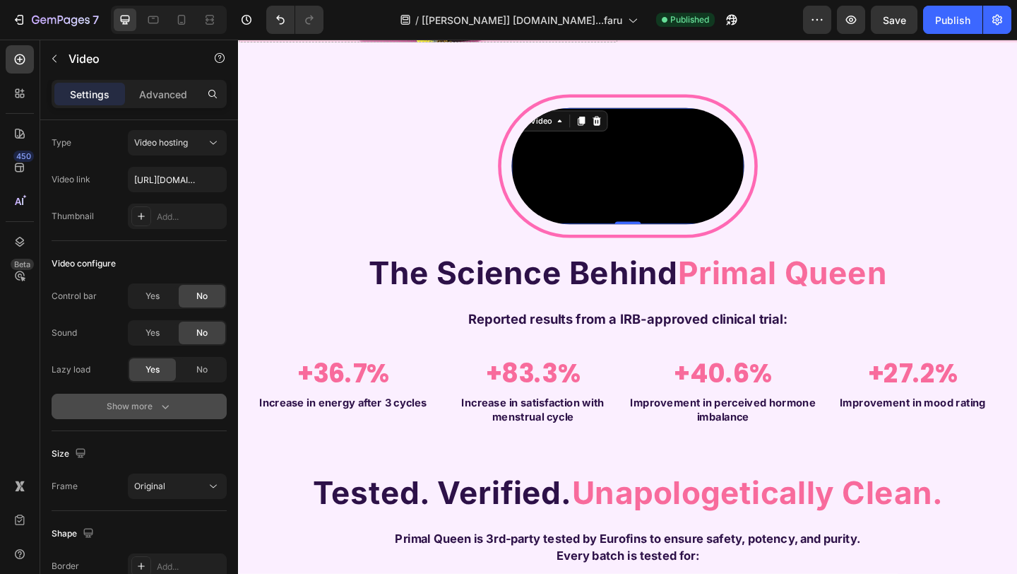
click at [149, 411] on div "Show more" at bounding box center [140, 406] width 66 height 14
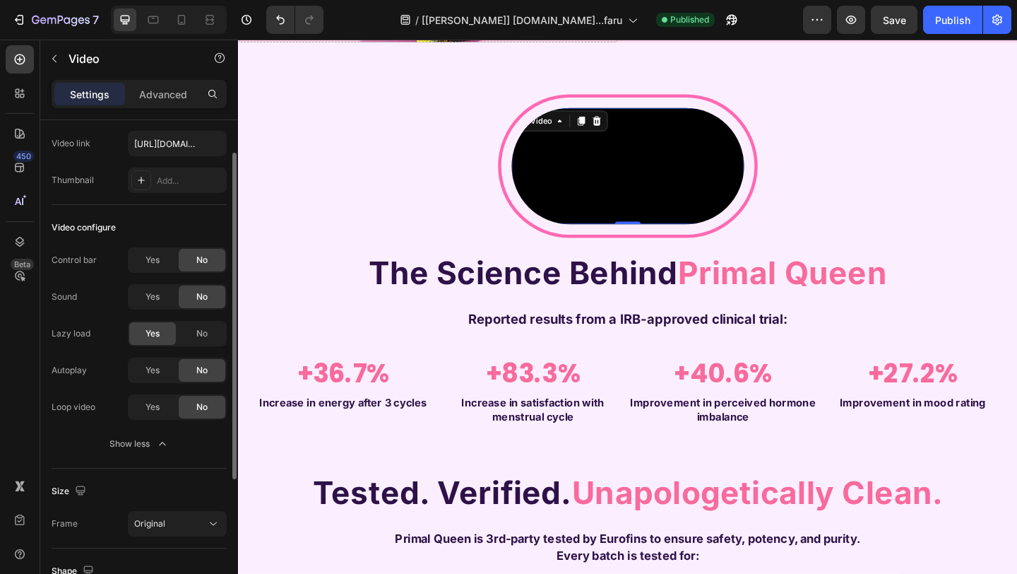
scroll to position [72, 0]
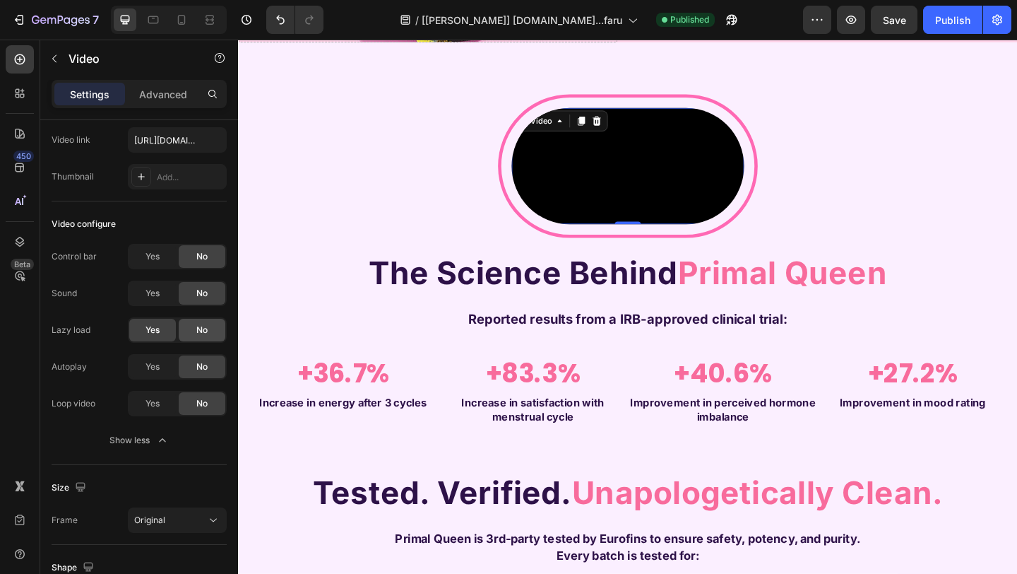
click at [200, 332] on span "No" at bounding box center [201, 329] width 11 height 13
click at [158, 334] on span "Yes" at bounding box center [153, 329] width 14 height 13
click at [149, 374] on div "Yes" at bounding box center [152, 366] width 47 height 23
click at [694, 240] on video at bounding box center [661, 177] width 253 height 126
click at [682, 240] on video at bounding box center [661, 177] width 253 height 126
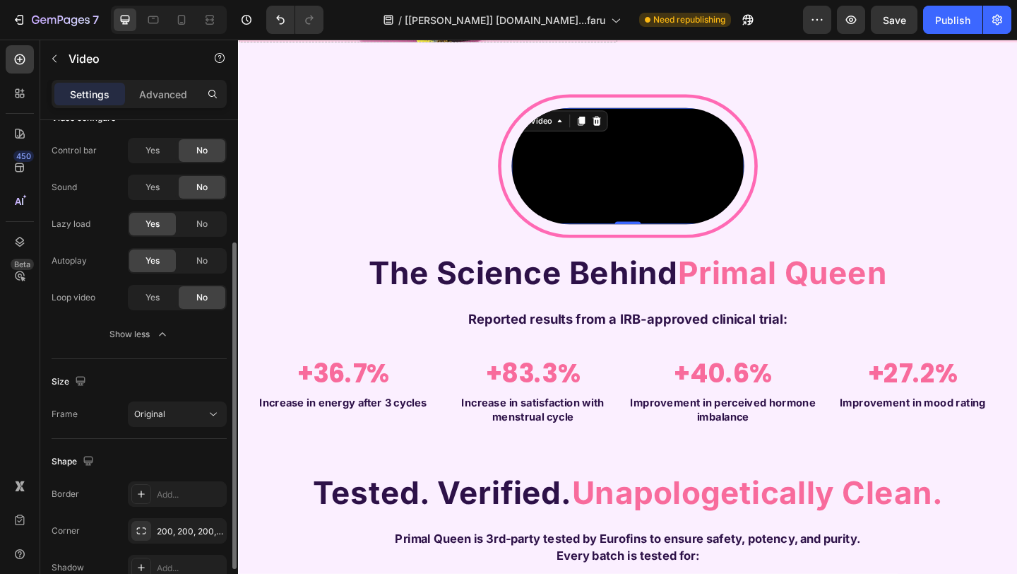
scroll to position [186, 0]
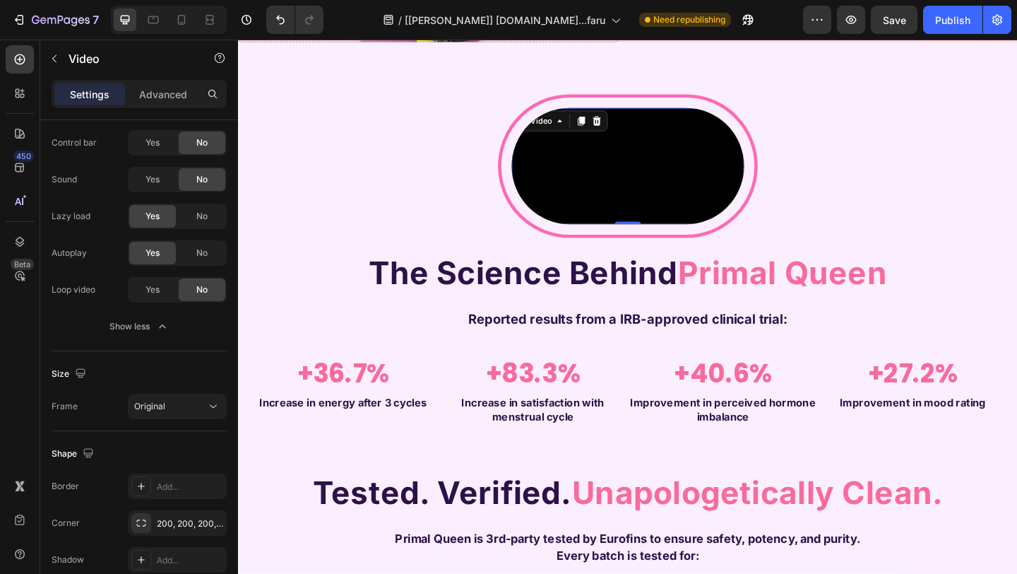
click at [547, 155] on video at bounding box center [661, 177] width 253 height 126
click at [521, 252] on div "Video 0 Row" at bounding box center [662, 177] width 283 height 156
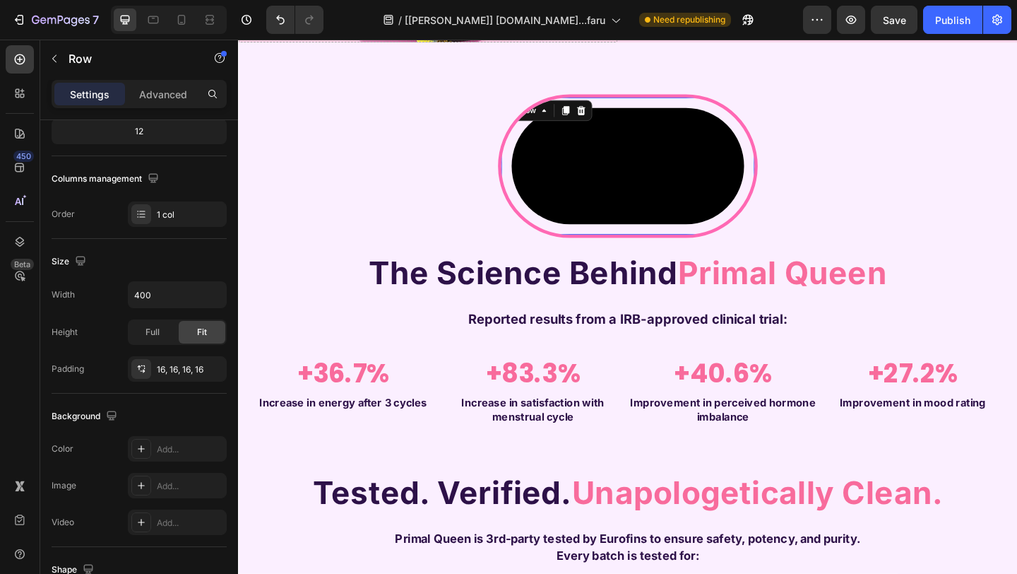
scroll to position [0, 0]
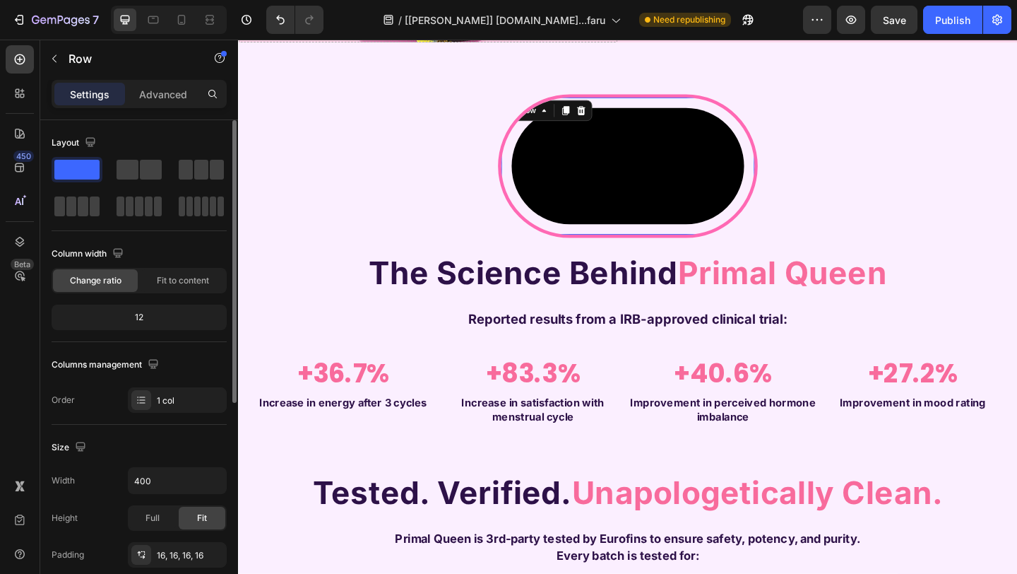
click at [521, 251] on div "Video Row 16" at bounding box center [662, 177] width 283 height 156
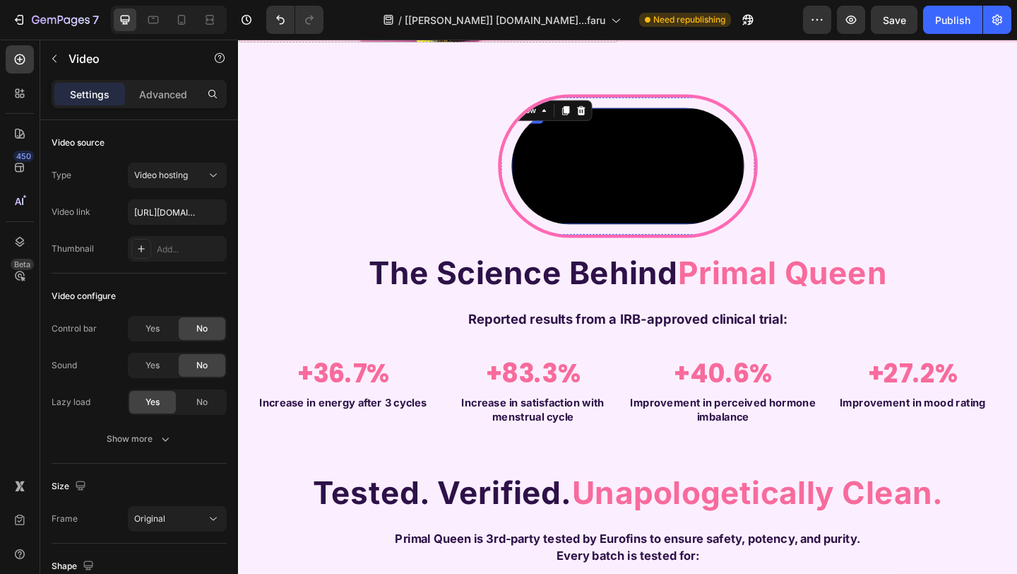
click at [553, 150] on video at bounding box center [661, 177] width 253 height 126
click at [515, 229] on div "Video 0 Row The Science Behind Primal Queen Heading Reported results from a IRB…" at bounding box center [662, 464] width 826 height 730
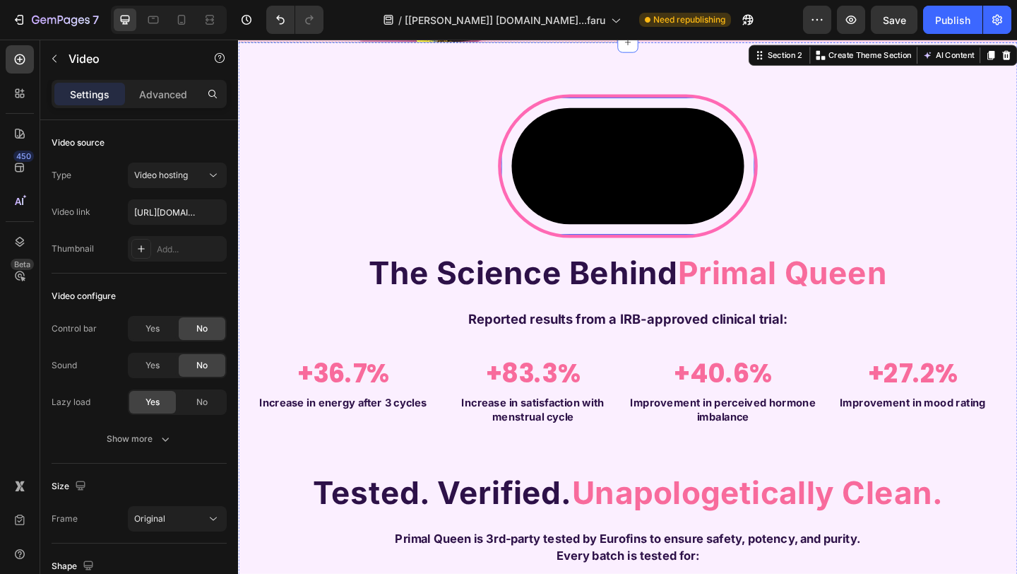
click at [588, 222] on video at bounding box center [661, 177] width 253 height 126
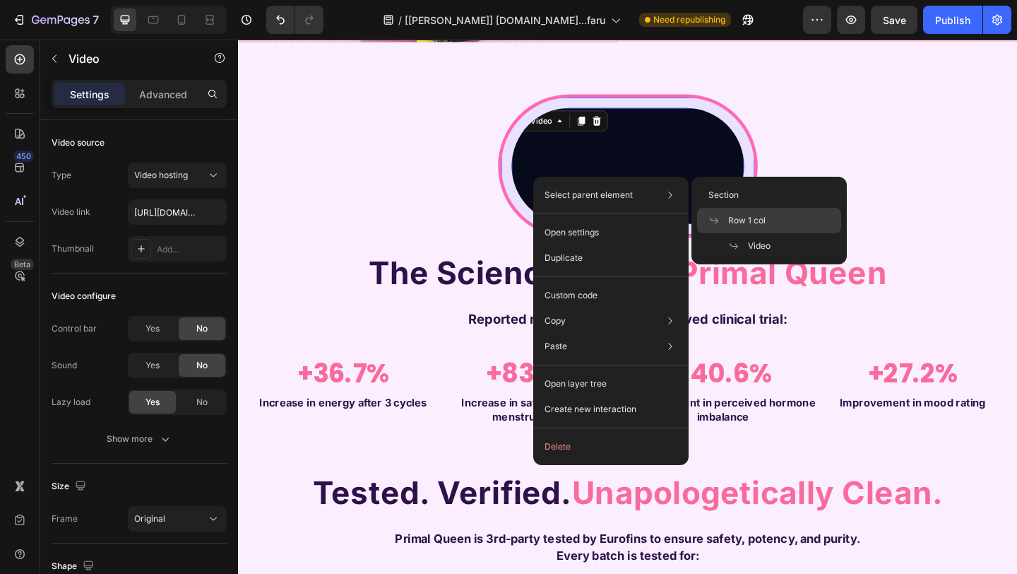
click at [740, 214] on span "Row 1 col" at bounding box center [746, 220] width 37 height 13
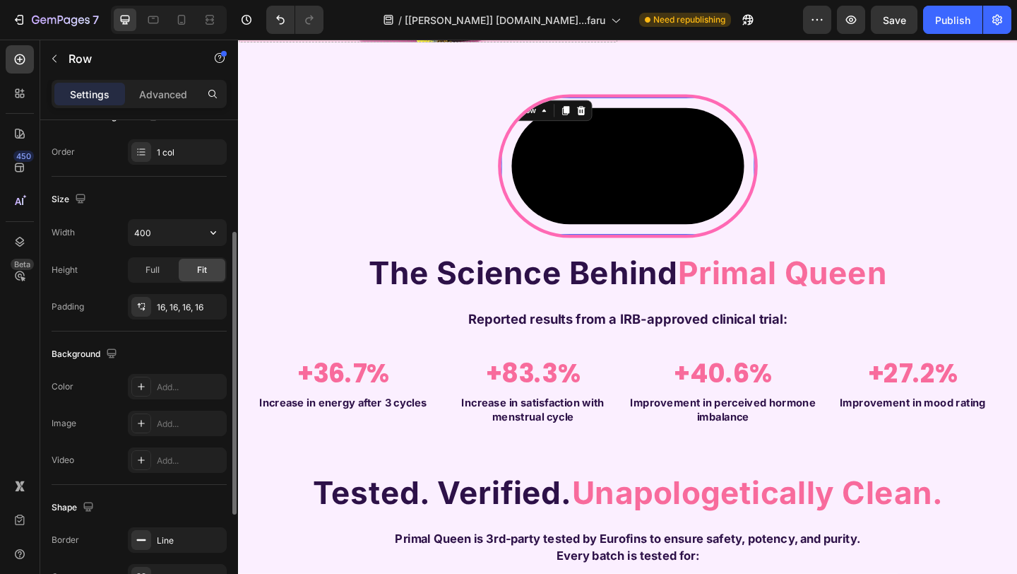
scroll to position [206, 0]
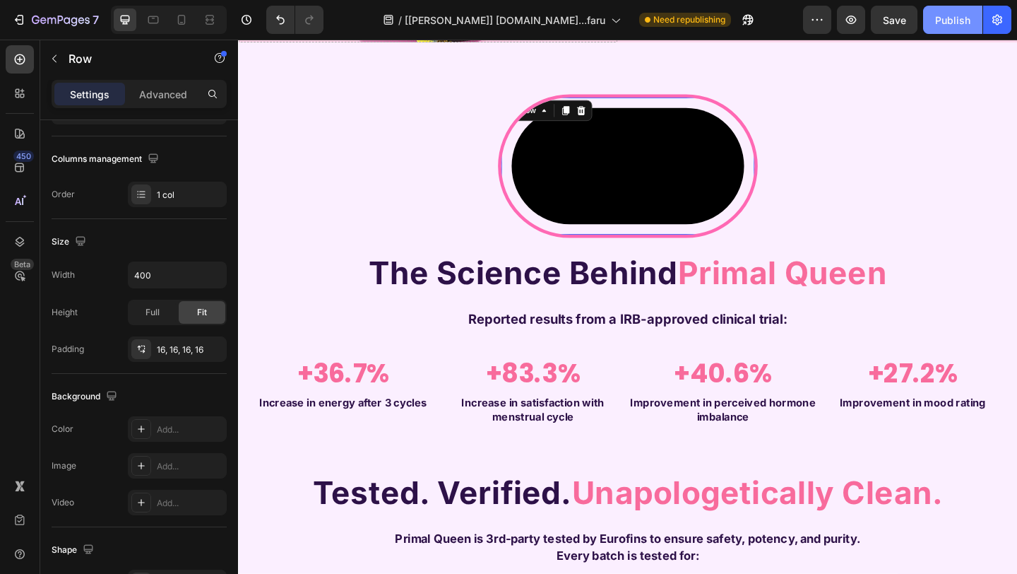
click at [942, 17] on div "Publish" at bounding box center [952, 20] width 35 height 15
